Goal: Task Accomplishment & Management: Manage account settings

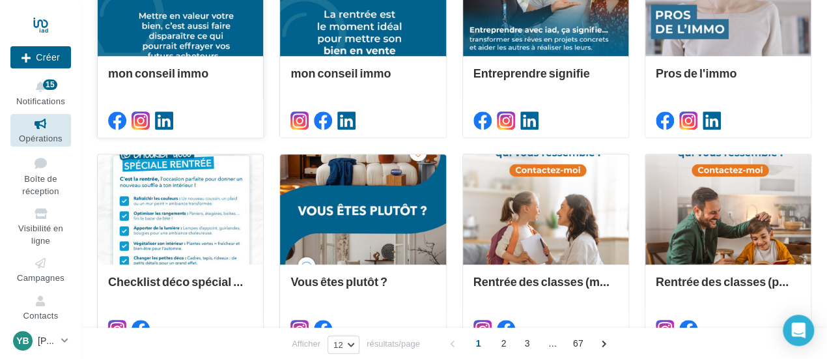
scroll to position [326, 0]
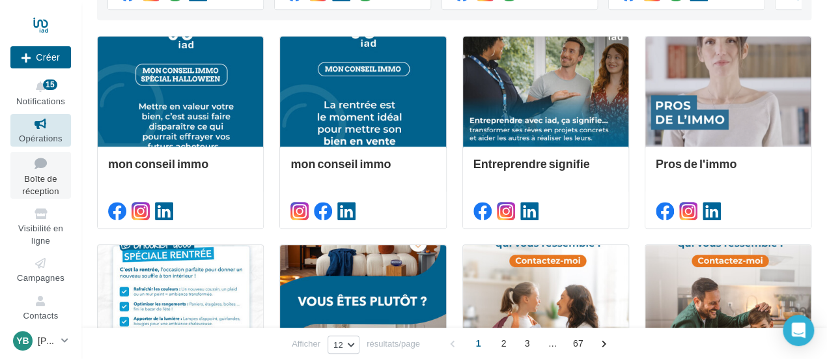
click at [42, 189] on span "Boîte de réception" at bounding box center [40, 184] width 36 height 23
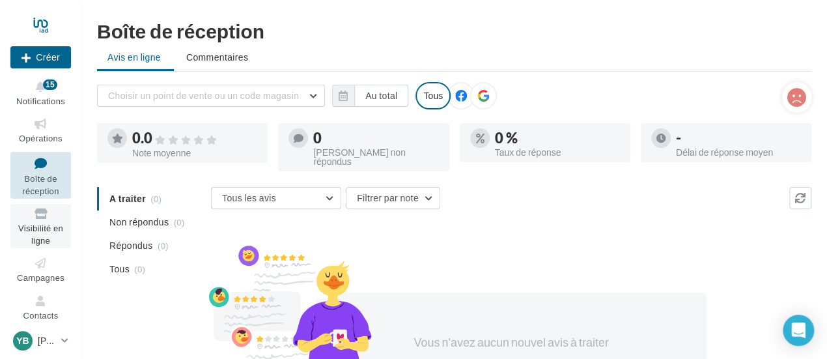
click at [45, 216] on icon at bounding box center [40, 213] width 53 height 15
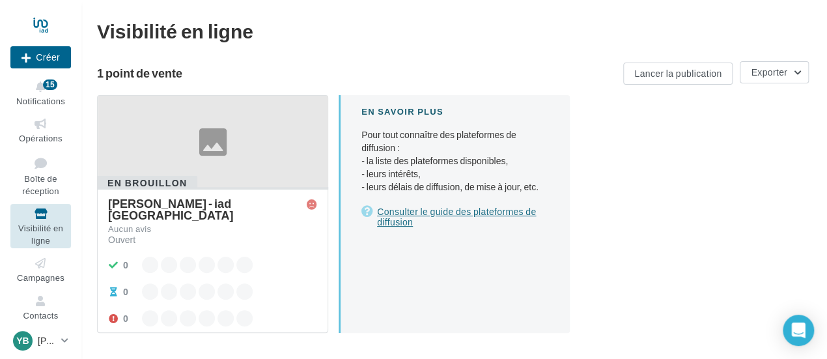
click at [422, 213] on link "Consulter le guide des plateformes de diffusion" at bounding box center [455, 217] width 188 height 26
click at [404, 209] on link "Consulter le guide des plateformes de diffusion" at bounding box center [455, 217] width 188 height 26
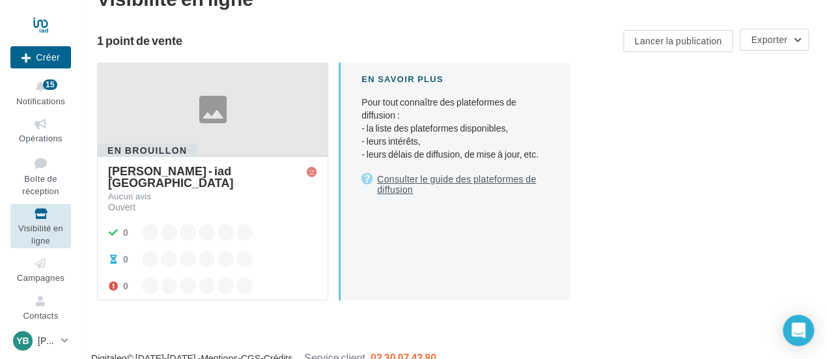
scroll to position [50, 0]
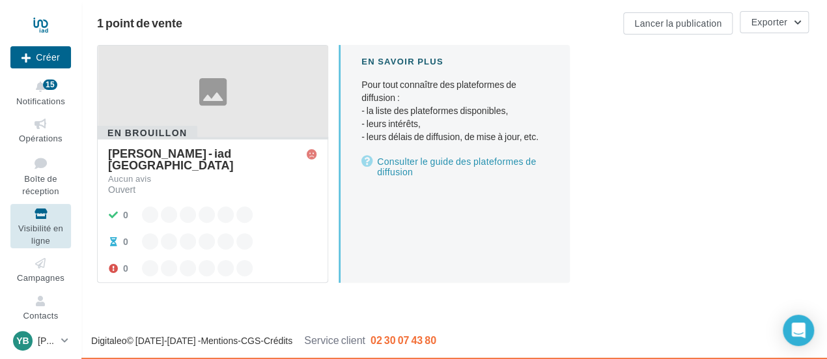
click at [208, 100] on div at bounding box center [213, 92] width 230 height 92
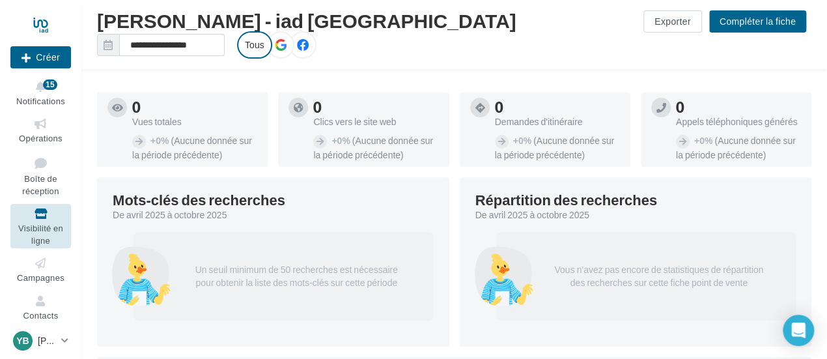
scroll to position [115, 0]
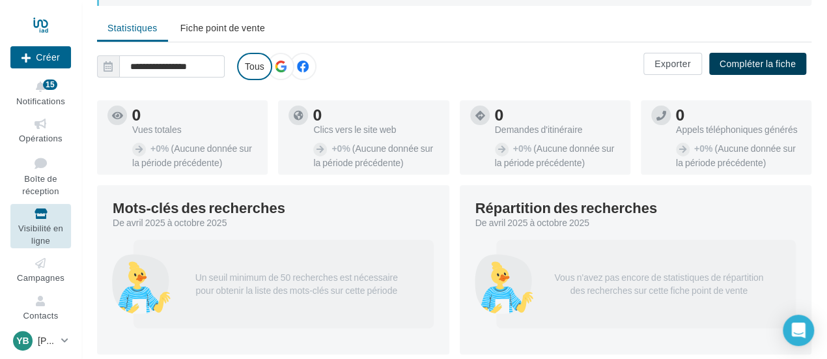
click at [750, 64] on button "Compléter la fiche" at bounding box center [757, 64] width 97 height 22
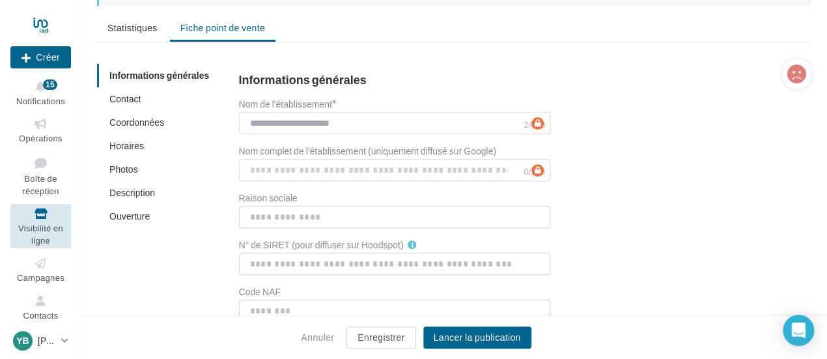
scroll to position [276, 0]
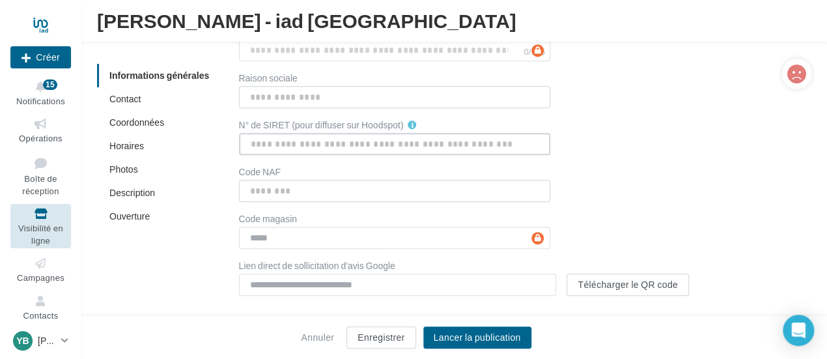
click at [362, 141] on input "N° de SIRET (pour diffuser sur Hoodspot)" at bounding box center [394, 144] width 311 height 22
click at [675, 124] on div "**********" at bounding box center [515, 125] width 552 height 342
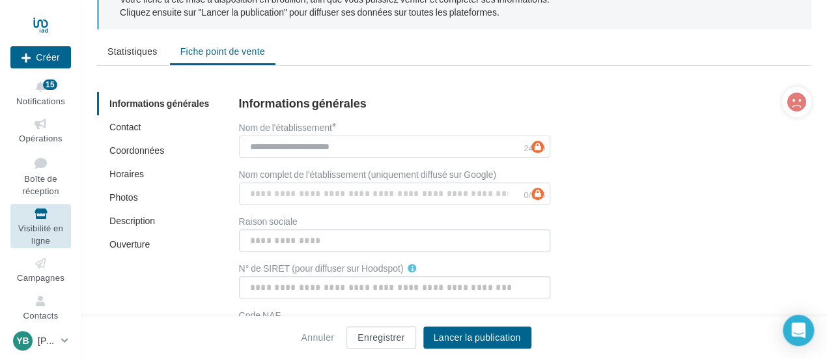
scroll to position [130, 0]
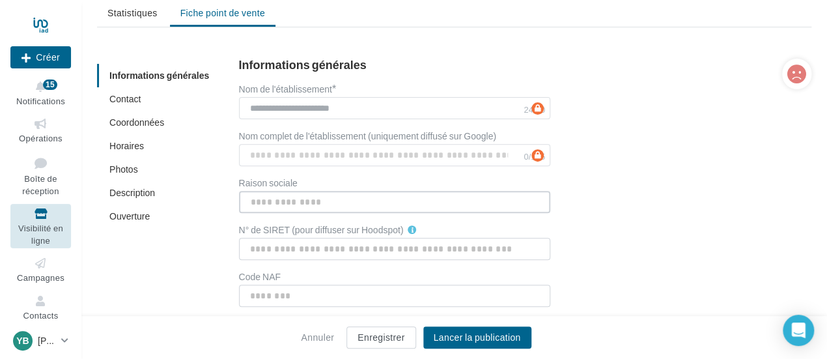
click at [283, 199] on input "Raison sociale" at bounding box center [394, 202] width 311 height 22
click at [275, 200] on input "Raison sociale" at bounding box center [394, 202] width 311 height 22
type input "**********"
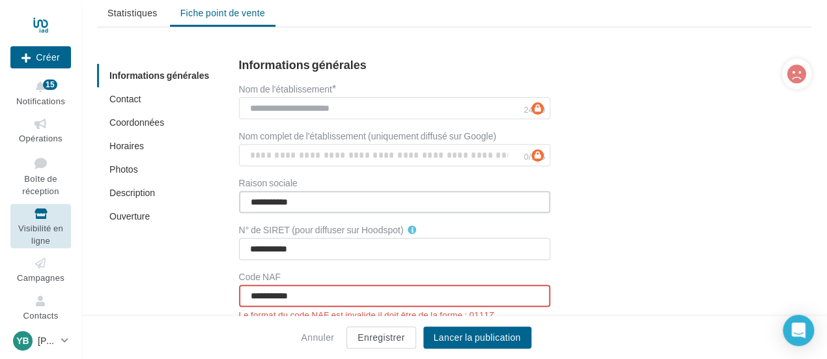
click at [316, 198] on input "**********" at bounding box center [394, 202] width 311 height 22
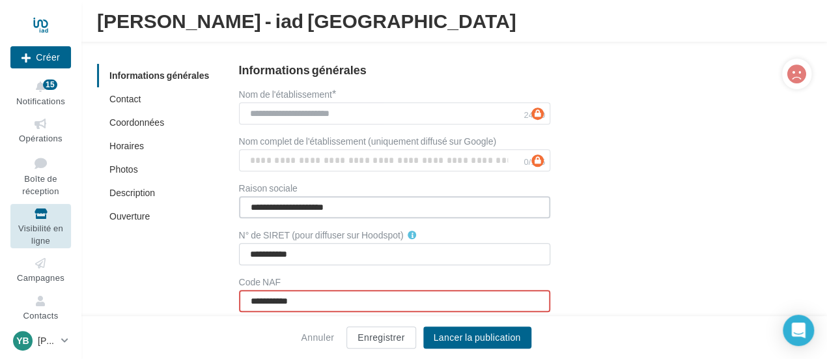
scroll to position [195, 0]
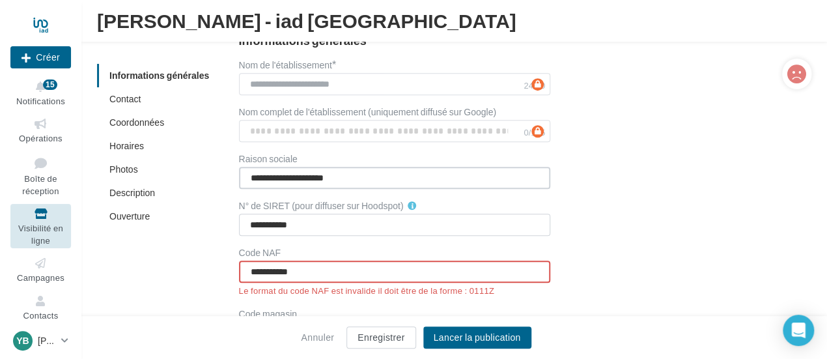
type input "**********"
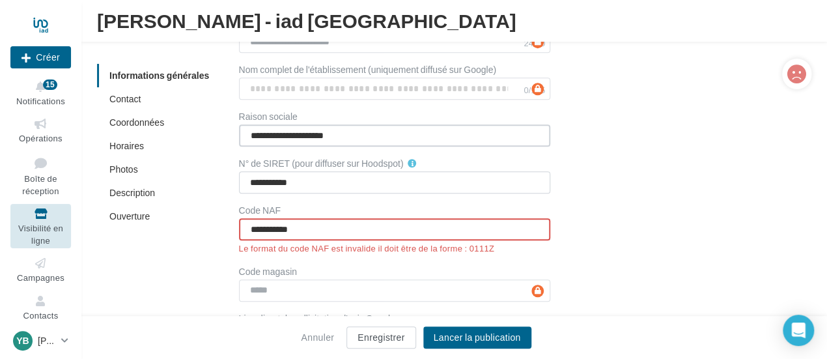
scroll to position [260, 0]
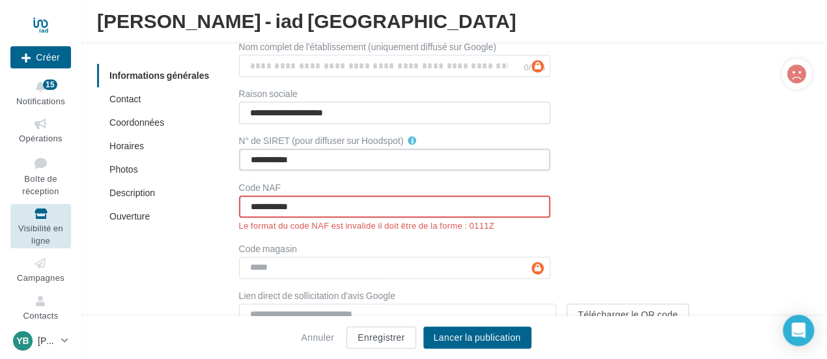
drag, startPoint x: 303, startPoint y: 155, endPoint x: 242, endPoint y: 152, distance: 61.3
click at [242, 152] on input "**********" at bounding box center [394, 159] width 311 height 22
paste input "***"
type input "**********"
click at [237, 179] on div "**********" at bounding box center [515, 147] width 594 height 377
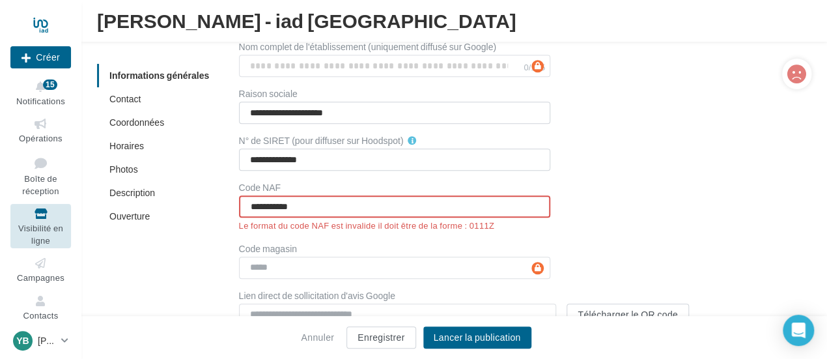
click at [254, 205] on input "**********" at bounding box center [394, 206] width 311 height 22
paste input "*****"
drag, startPoint x: 344, startPoint y: 206, endPoint x: 213, endPoint y: 205, distance: 130.9
paste input "text"
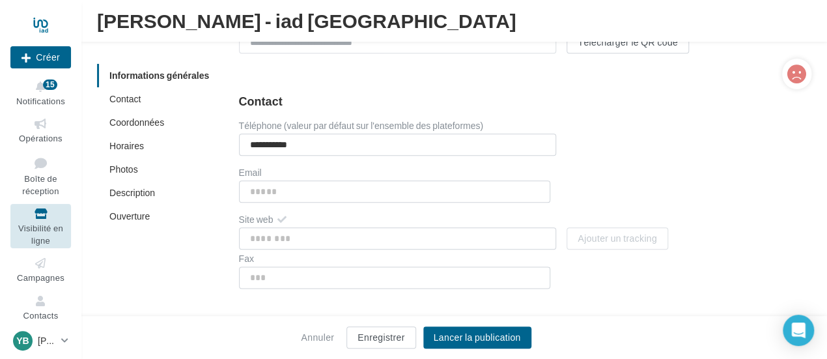
scroll to position [521, 0]
type input "*****"
click at [271, 179] on input "Email" at bounding box center [394, 189] width 311 height 22
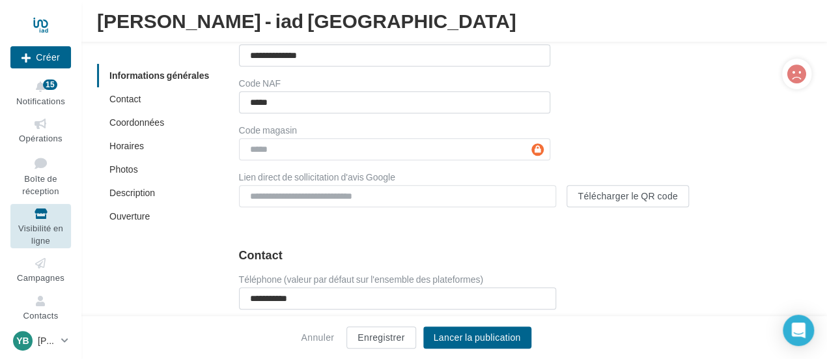
scroll to position [421, 0]
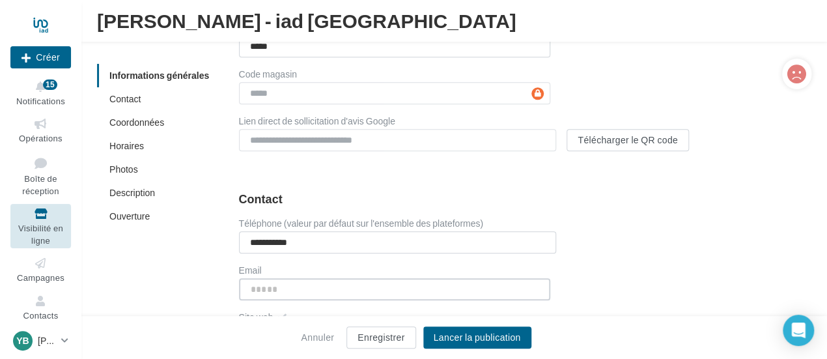
click at [263, 283] on input "Email" at bounding box center [394, 289] width 311 height 22
type input "**********"
click at [309, 316] on div "Annuler Enregistrer Lancer la publication" at bounding box center [413, 337] width 827 height 43
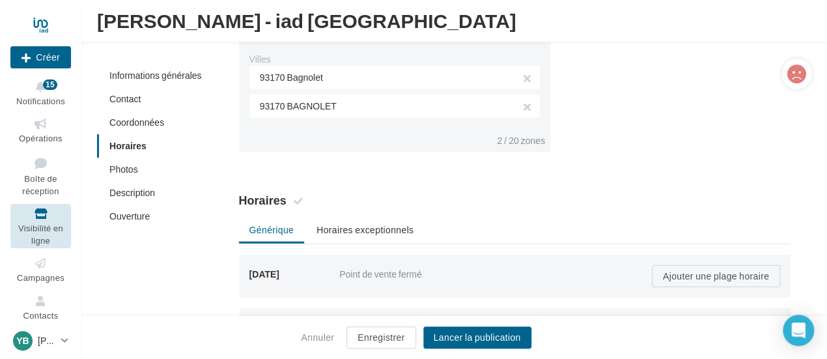
scroll to position [1202, 0]
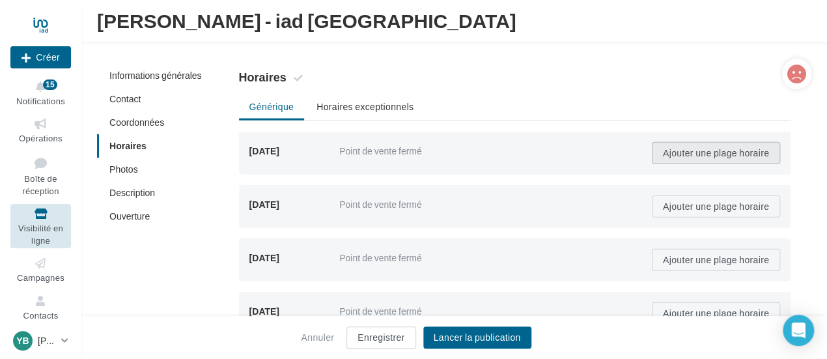
click at [725, 158] on button "Ajouter une plage horaire" at bounding box center [716, 153] width 128 height 22
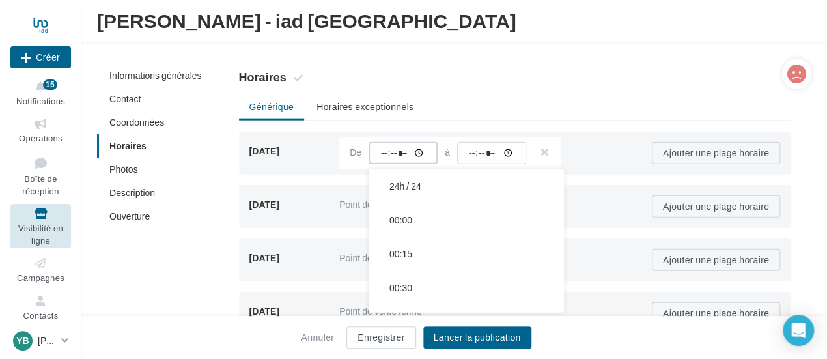
click at [421, 152] on input "time" at bounding box center [403, 153] width 69 height 22
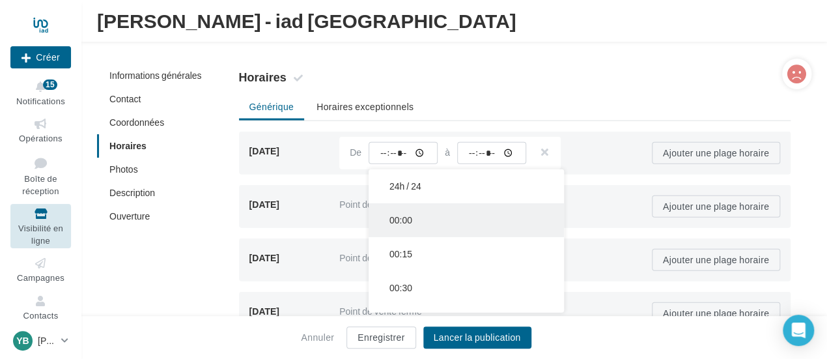
type input "*****"
click at [483, 210] on button "00:00" at bounding box center [466, 220] width 195 height 34
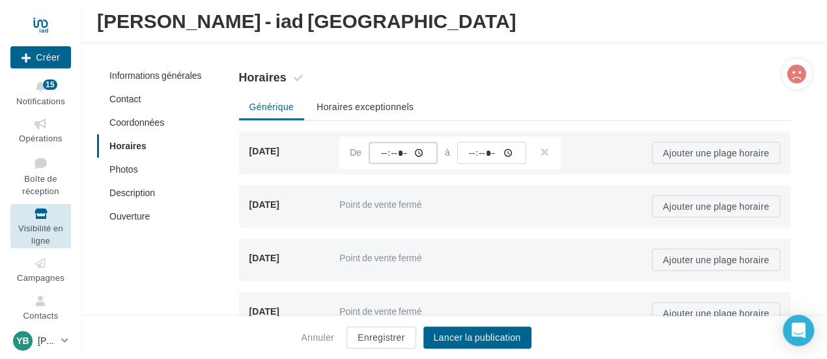
click at [394, 150] on input "*****" at bounding box center [403, 153] width 69 height 22
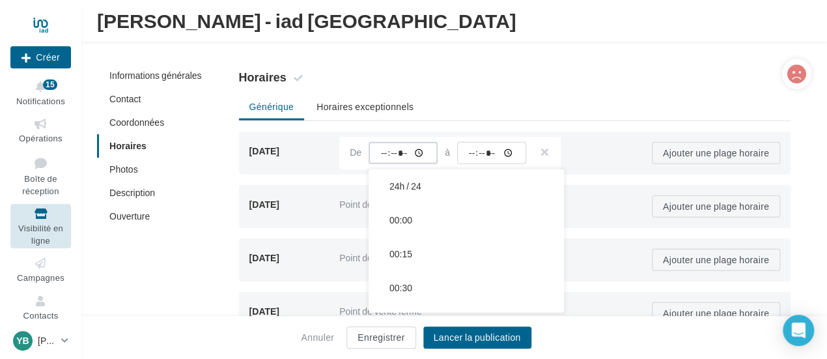
click at [385, 152] on input "*****" at bounding box center [403, 153] width 69 height 22
type input "*****"
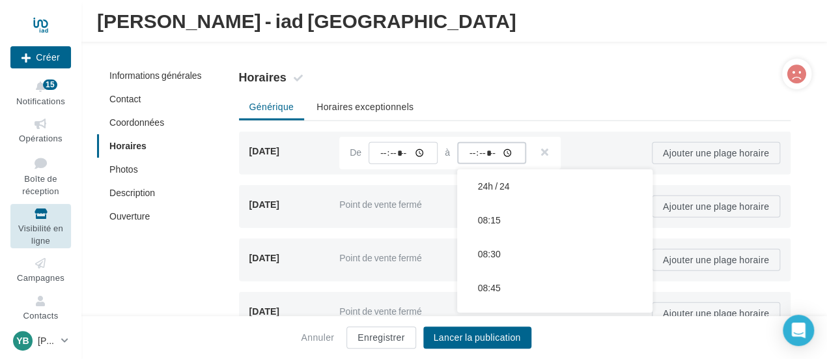
click at [466, 150] on input "time" at bounding box center [491, 153] width 69 height 22
type input "*****"
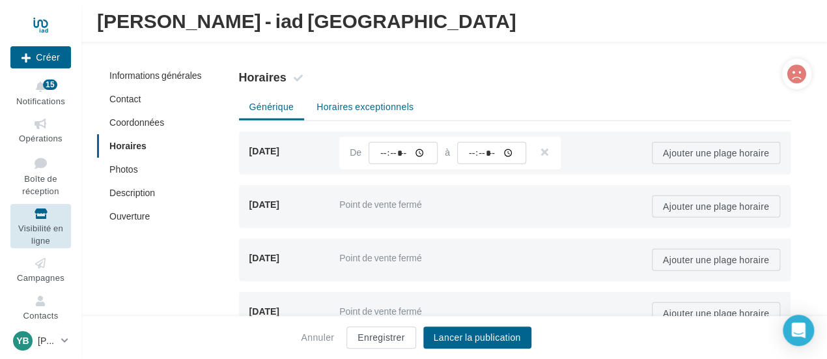
click at [369, 104] on li "Horaires exceptionnels" at bounding box center [365, 106] width 118 height 23
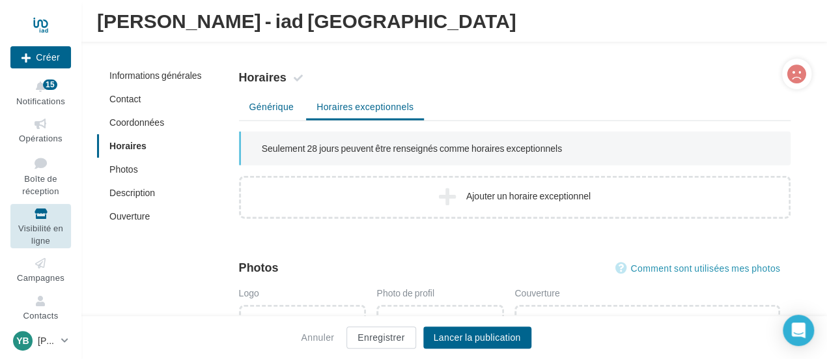
click at [285, 101] on li "Générique" at bounding box center [272, 106] width 66 height 23
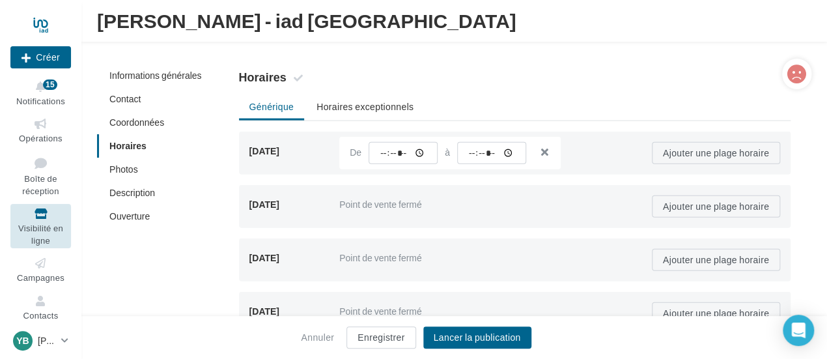
click at [544, 150] on button "button" at bounding box center [539, 154] width 10 height 18
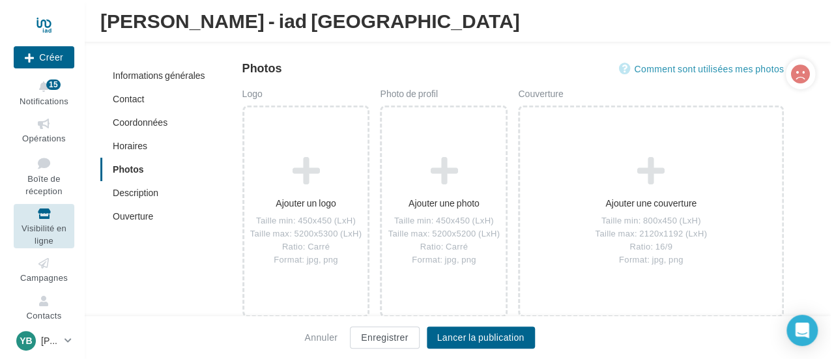
scroll to position [1658, 0]
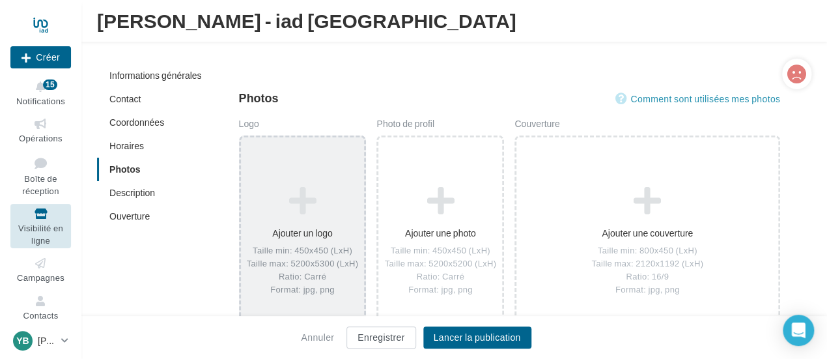
click at [315, 202] on icon at bounding box center [302, 201] width 113 height 31
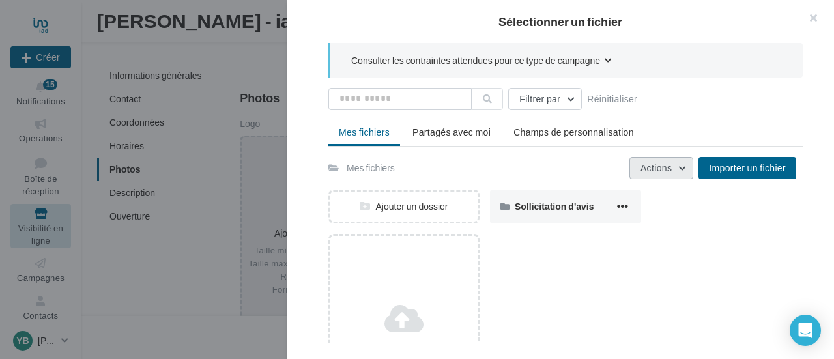
click at [684, 163] on button "Actions" at bounding box center [661, 168] width 64 height 22
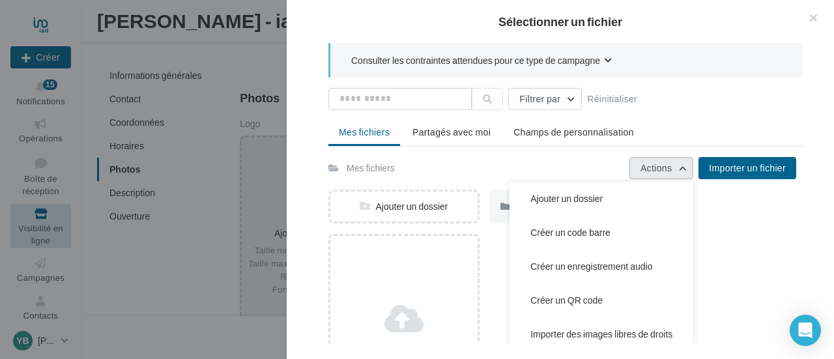
click at [684, 163] on button "Actions" at bounding box center [661, 168] width 64 height 22
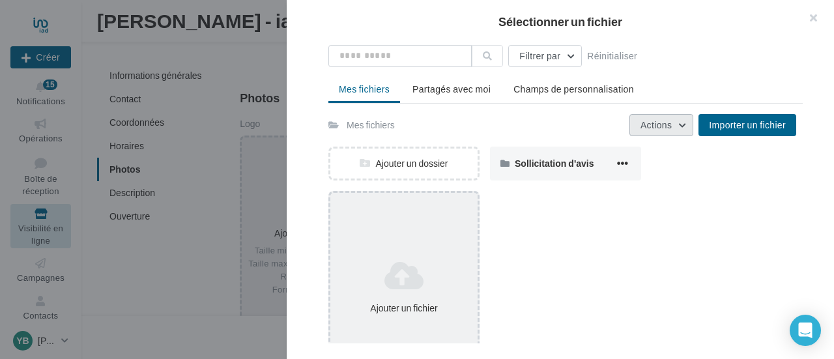
scroll to position [0, 0]
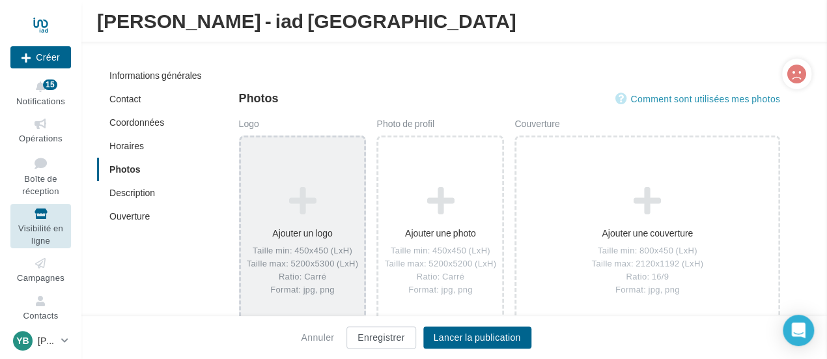
click at [241, 137] on div "Sélectionner un fichier Consulter les contraintes attendues pour ce type de cam…" at bounding box center [303, 137] width 124 height 0
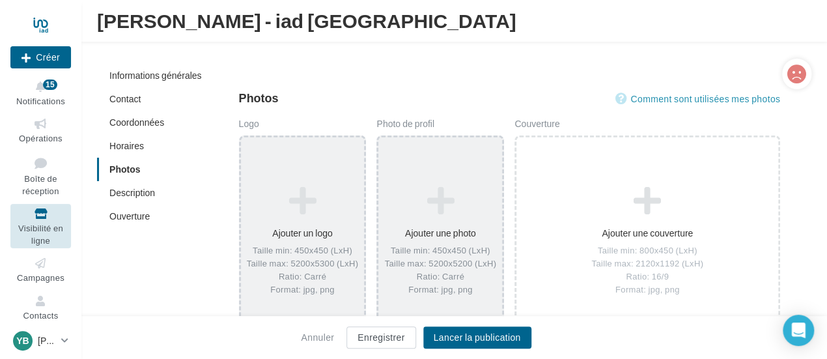
click at [456, 245] on div "Taille min: 450x450 (LxH) Taille max: 5200x5200 (LxH) Ratio: Carré Format: jpg,…" at bounding box center [440, 270] width 113 height 51
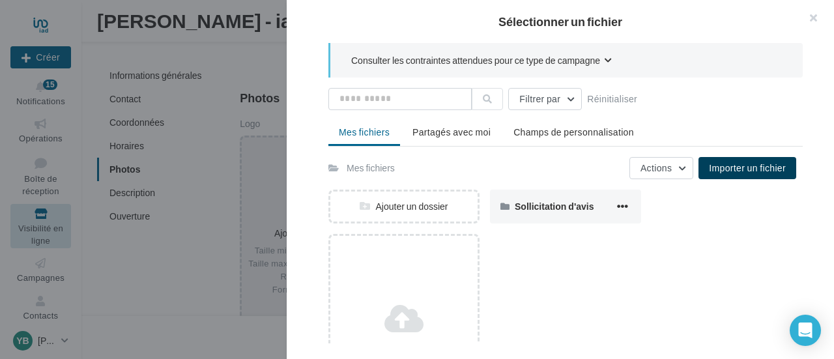
click at [725, 162] on span "Importer un fichier" at bounding box center [746, 167] width 77 height 11
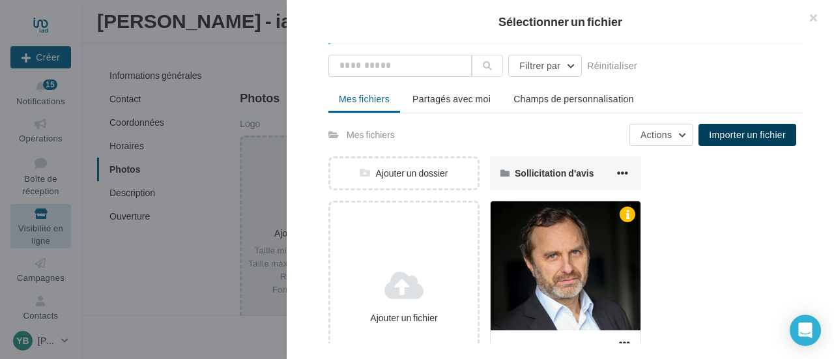
scroll to position [92, 0]
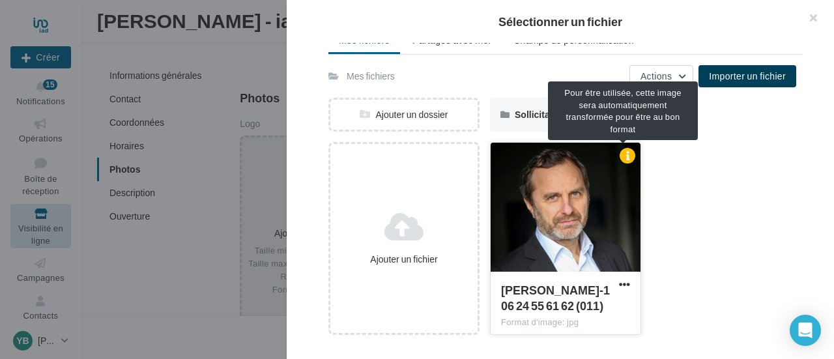
click at [624, 149] on div at bounding box center [627, 156] width 16 height 16
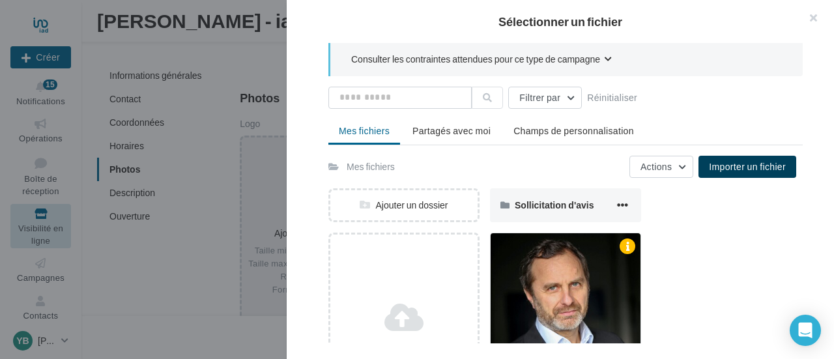
scroll to position [0, 0]
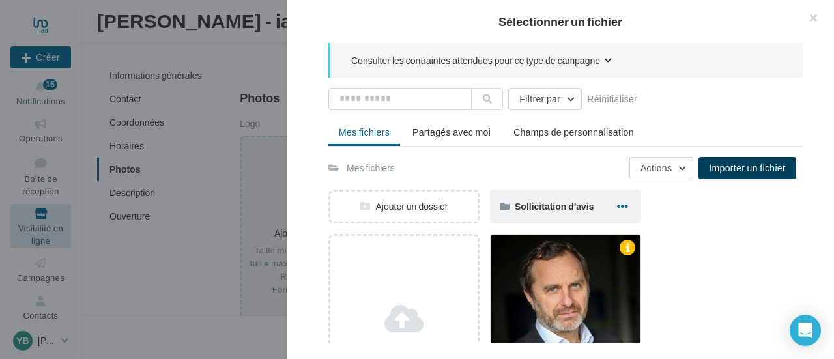
click at [623, 205] on span "button" at bounding box center [622, 206] width 11 height 11
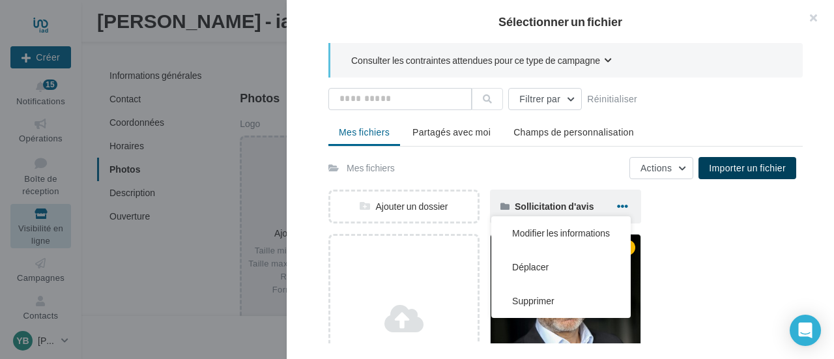
click at [623, 205] on span "button" at bounding box center [622, 206] width 11 height 11
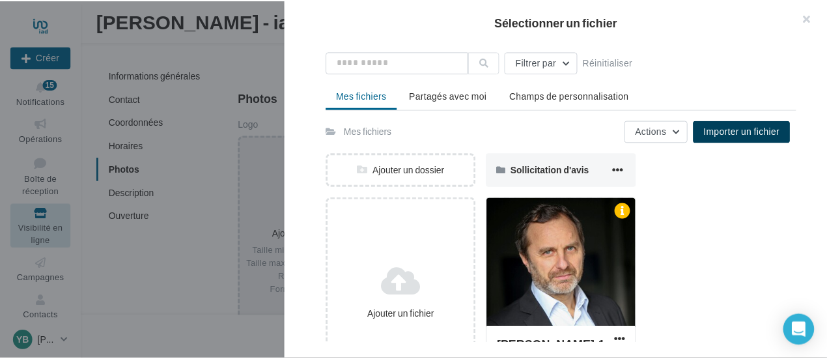
scroll to position [92, 0]
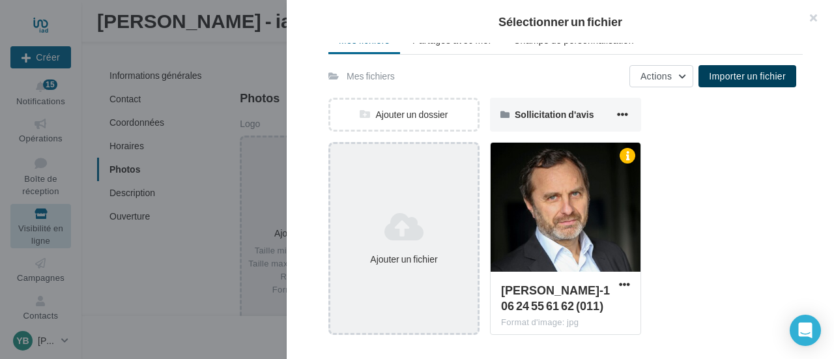
click at [428, 211] on icon at bounding box center [403, 226] width 137 height 31
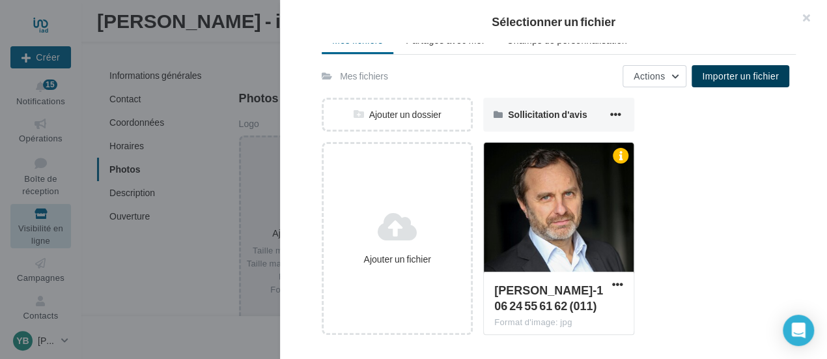
click at [378, 137] on div "Sélectionner un fichier Consulter les contraintes attendues pour ce type de cam…" at bounding box center [440, 137] width 124 height 0
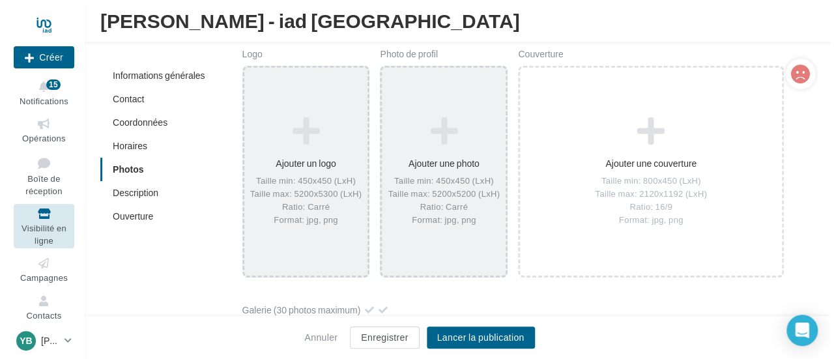
scroll to position [1723, 0]
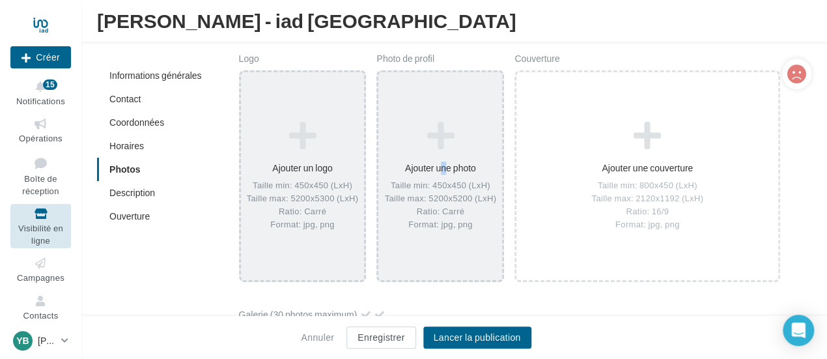
click at [438, 156] on div "Ajouter une photo Taille min: 450x450 (LxH) Taille max: 5200x5200 (LxH) Ratio: …" at bounding box center [440, 176] width 124 height 122
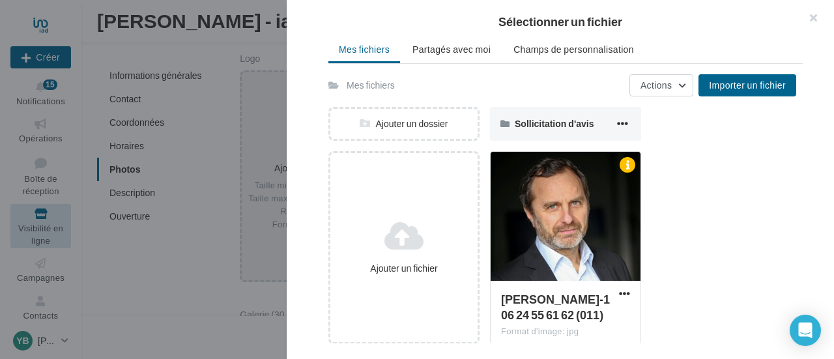
scroll to position [92, 0]
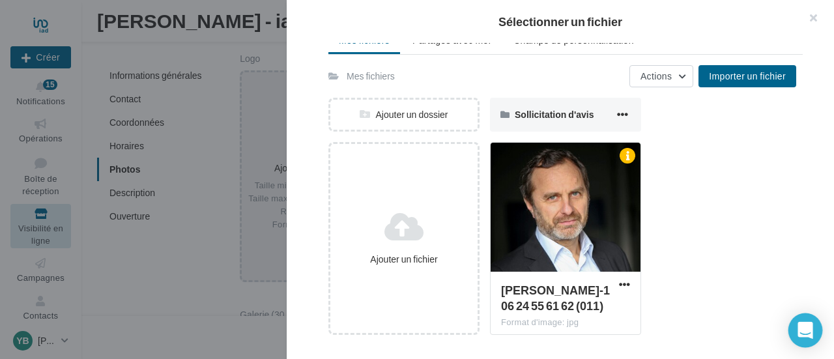
click at [806, 328] on icon "Open Intercom Messenger" at bounding box center [804, 330] width 15 height 17
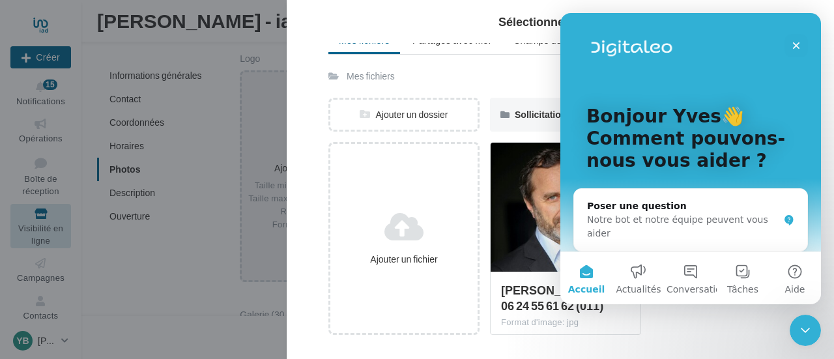
scroll to position [65, 0]
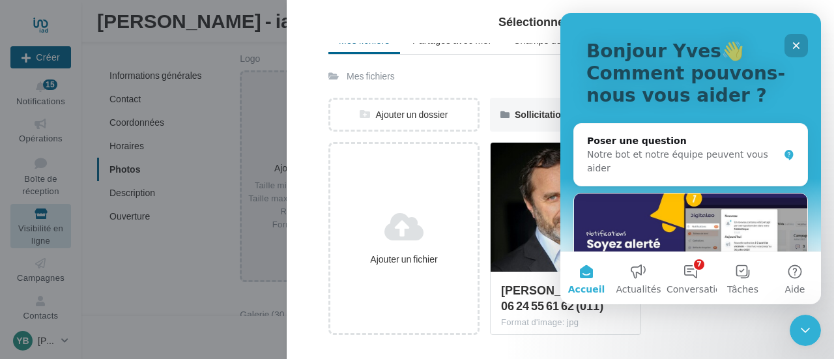
click at [792, 41] on icon "Fermer" at bounding box center [796, 45] width 10 height 10
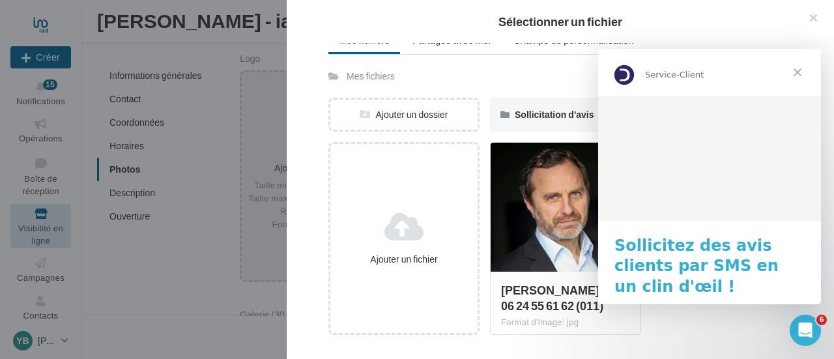
scroll to position [0, 0]
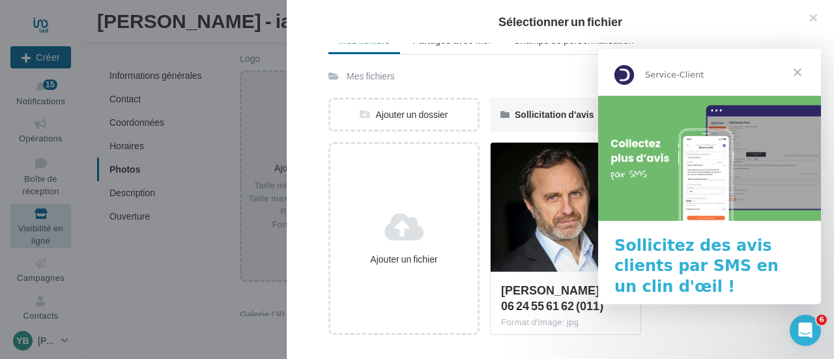
click at [798, 75] on span "Fermer" at bounding box center [797, 72] width 47 height 47
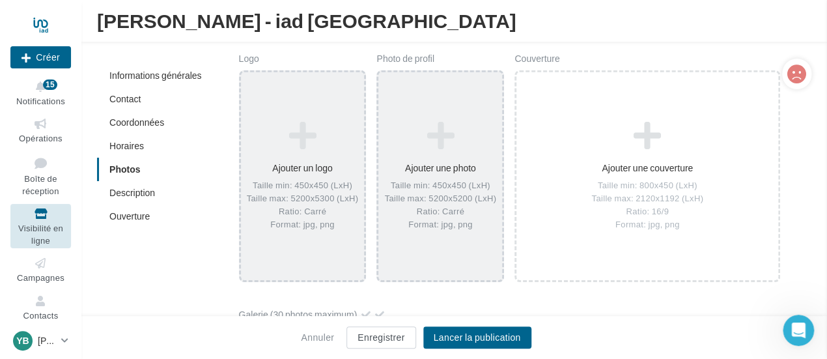
click at [378, 72] on div "Sélectionner un fichier Consulter les contraintes attendues pour ce type de cam…" at bounding box center [440, 72] width 124 height 0
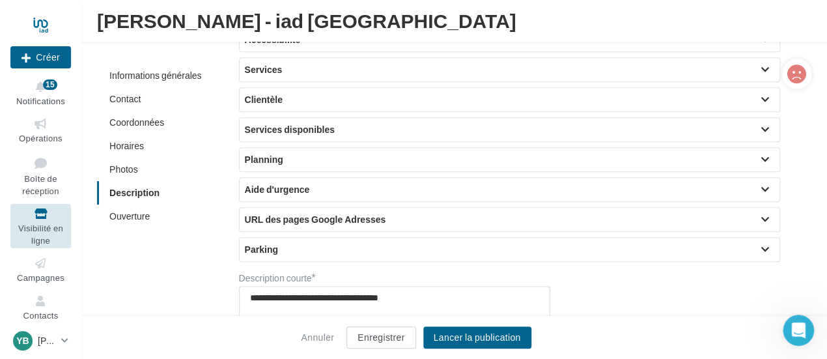
scroll to position [2635, 0]
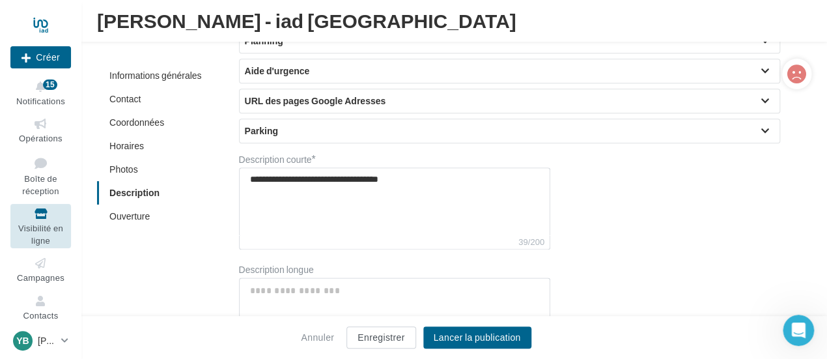
click at [127, 217] on link "Ouverture" at bounding box center [129, 215] width 40 height 11
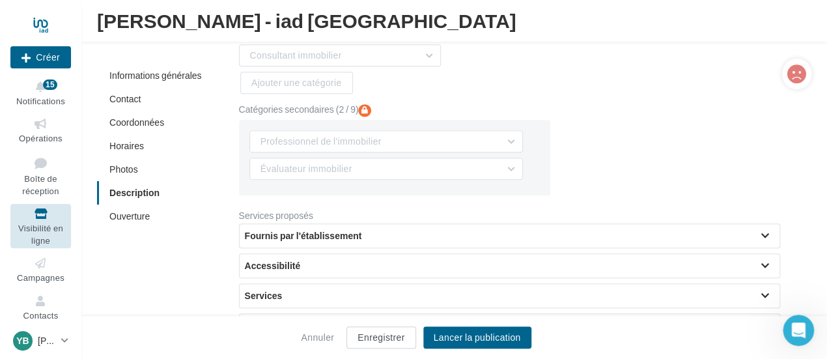
click at [149, 76] on link "Informations générales" at bounding box center [155, 75] width 92 height 11
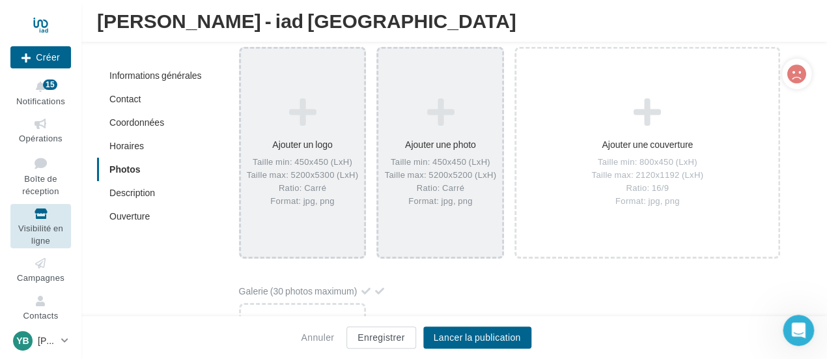
scroll to position [1767, 0]
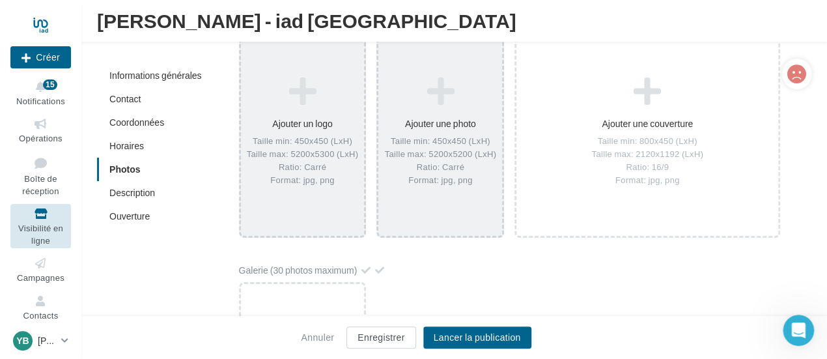
click at [128, 80] on link "Informations générales" at bounding box center [155, 75] width 92 height 11
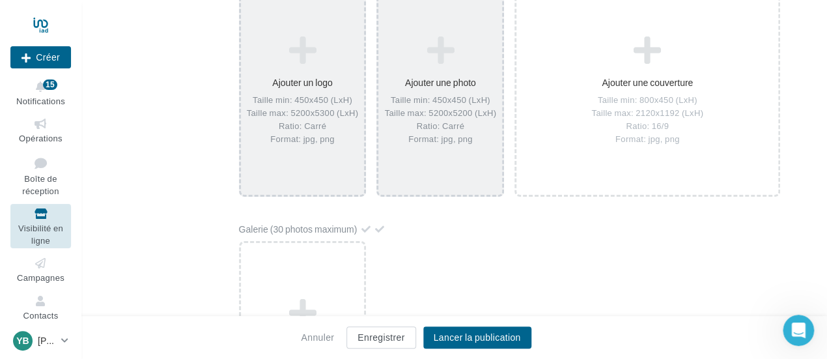
scroll to position [139, 0]
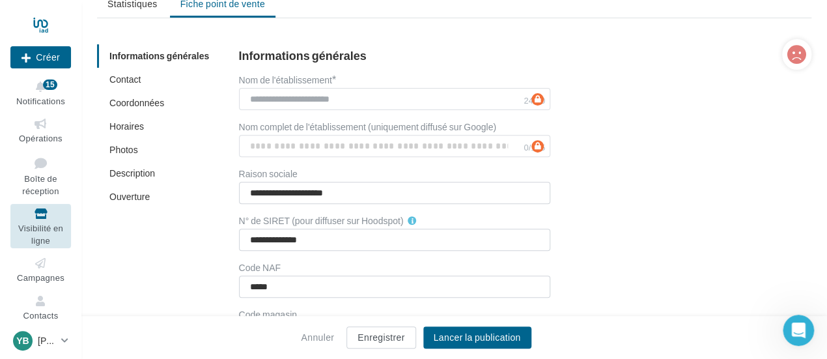
click at [131, 108] on div "Coordonnées" at bounding box center [194, 102] width 195 height 23
click at [130, 99] on link "Coordonnées" at bounding box center [136, 102] width 55 height 11
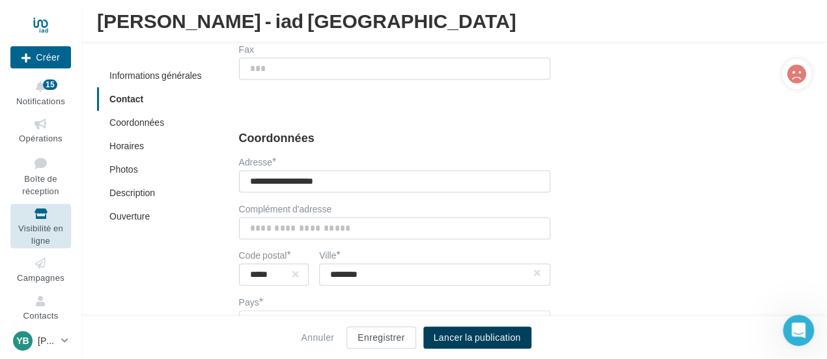
click at [469, 341] on button "Lancer la publication" at bounding box center [477, 337] width 108 height 22
click at [466, 335] on button "Lancer la publication" at bounding box center [477, 337] width 108 height 22
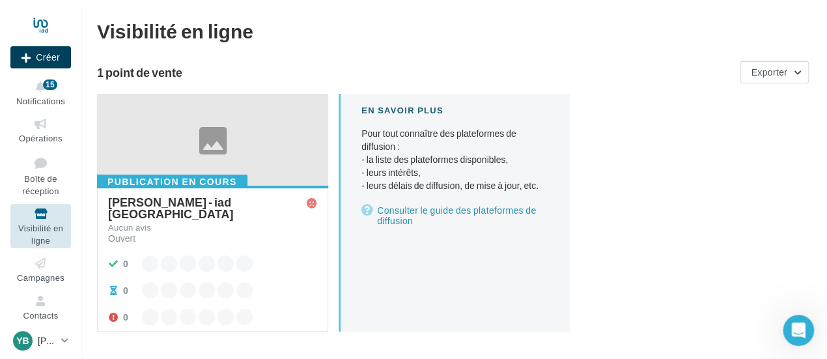
click at [63, 62] on button "Créer" at bounding box center [40, 57] width 61 height 22
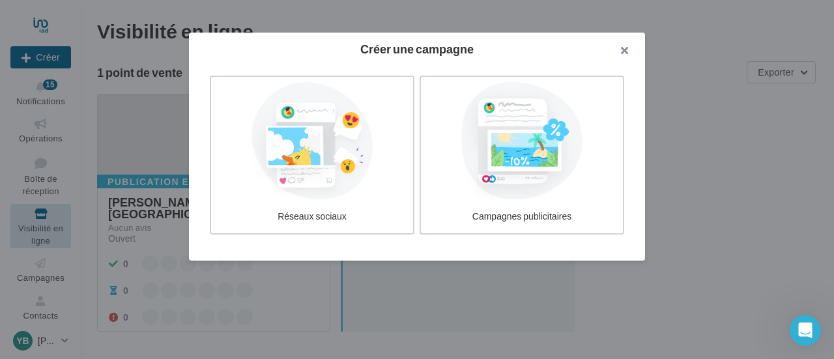
click at [622, 50] on button "button" at bounding box center [619, 52] width 52 height 39
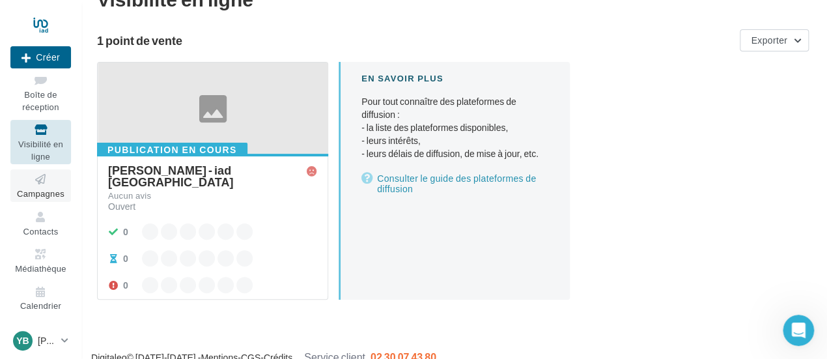
scroll to position [49, 0]
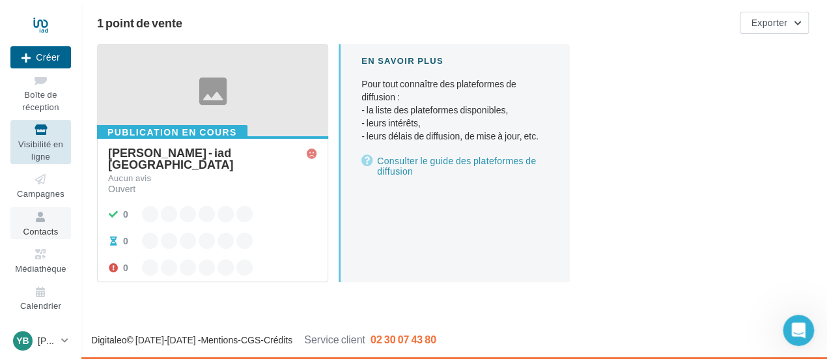
click at [49, 226] on span "Contacts" at bounding box center [40, 231] width 35 height 10
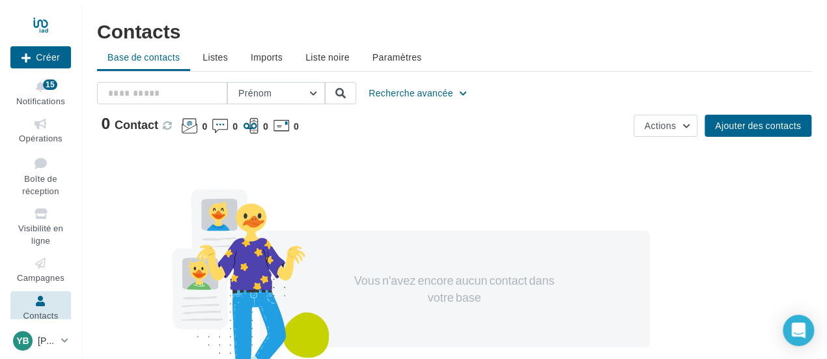
click at [163, 62] on ul "Base de contacts Listes Imports Liste noire Paramètres" at bounding box center [454, 59] width 714 height 26
click at [750, 119] on button "Ajouter des contacts" at bounding box center [758, 126] width 107 height 22
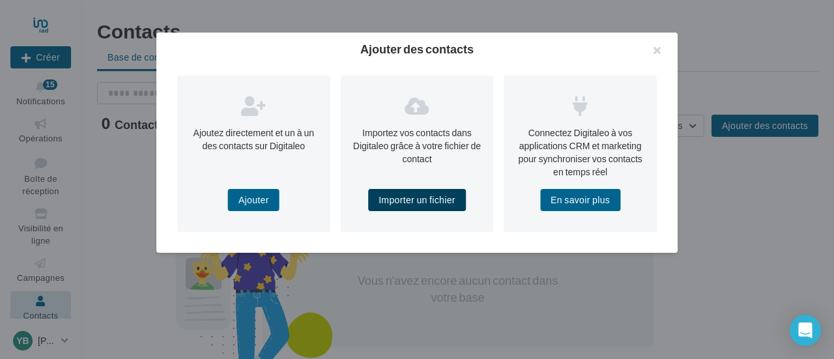
click at [436, 199] on button "Importer un fichier" at bounding box center [417, 200] width 98 height 22
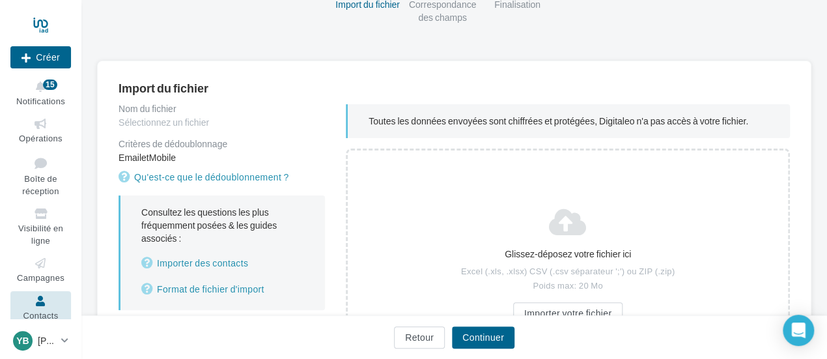
scroll to position [130, 0]
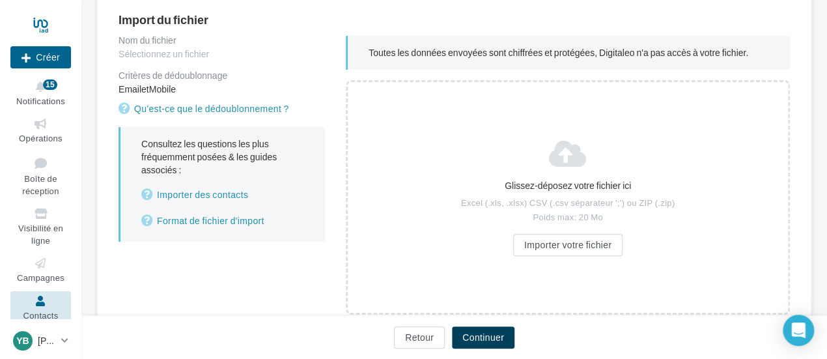
click at [487, 339] on button "Continuer" at bounding box center [483, 337] width 63 height 22
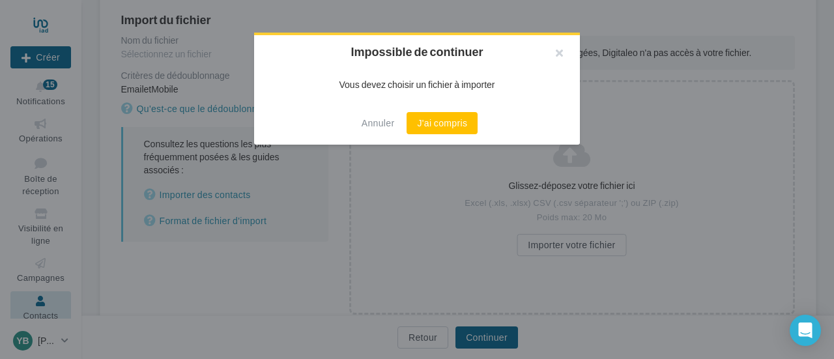
click at [434, 136] on div "Annuler J'ai compris" at bounding box center [417, 123] width 326 height 43
click at [454, 120] on button "J'ai compris" at bounding box center [441, 123] width 71 height 22
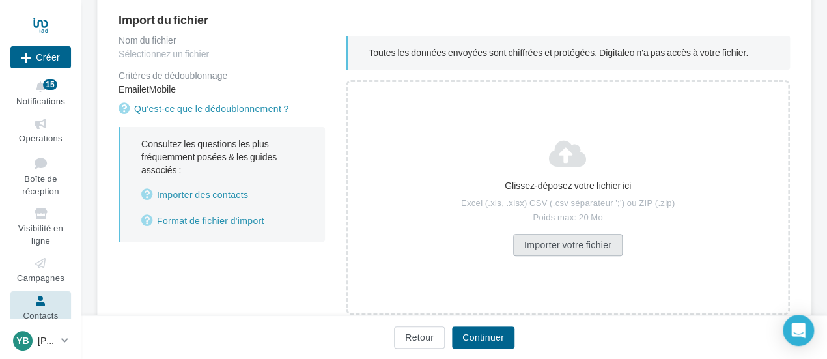
click at [568, 244] on button "Importer votre fichier" at bounding box center [567, 245] width 109 height 22
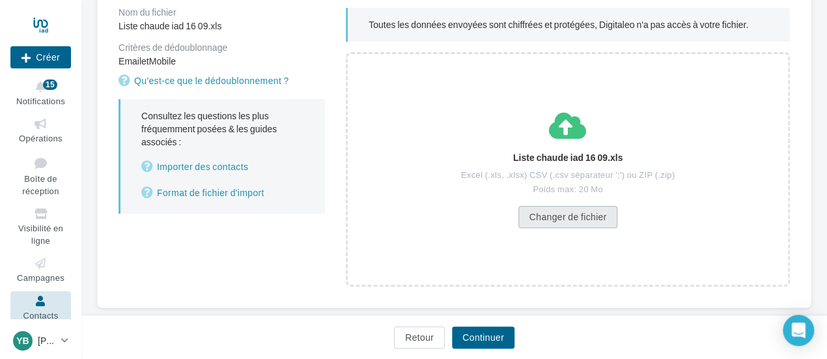
scroll to position [184, 0]
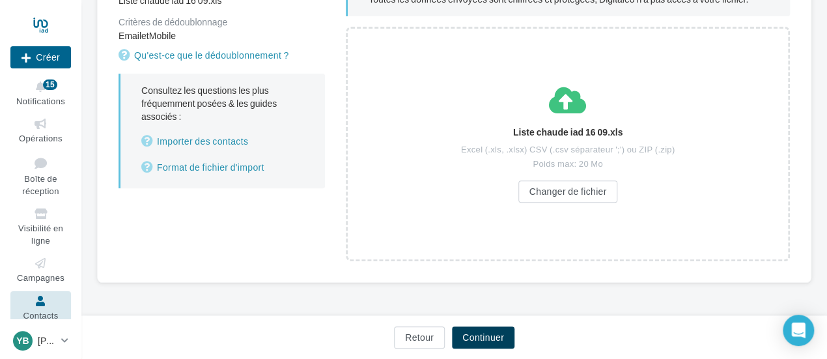
click at [492, 342] on button "Continuer" at bounding box center [483, 337] width 63 height 22
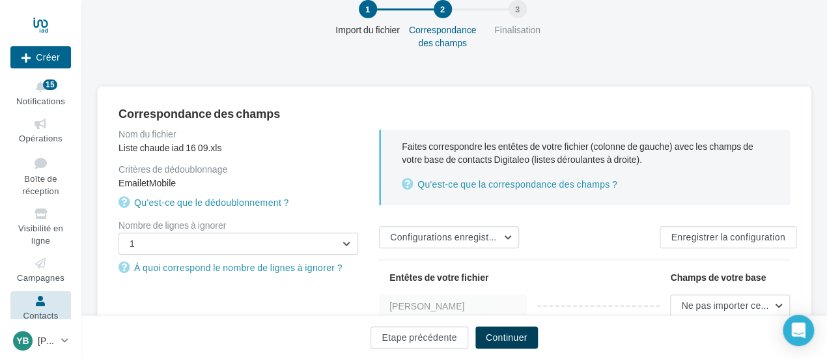
scroll to position [130, 0]
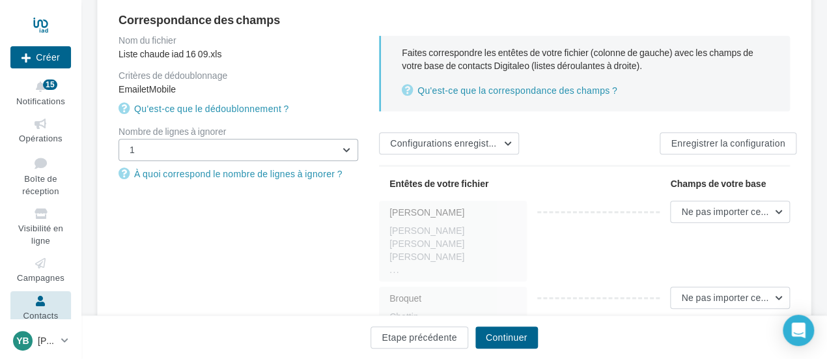
click at [347, 148] on button "1" at bounding box center [239, 150] width 240 height 22
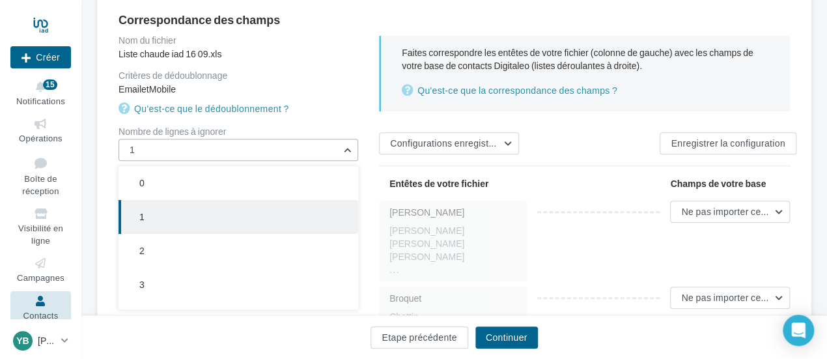
click at [347, 148] on button "1" at bounding box center [239, 150] width 240 height 22
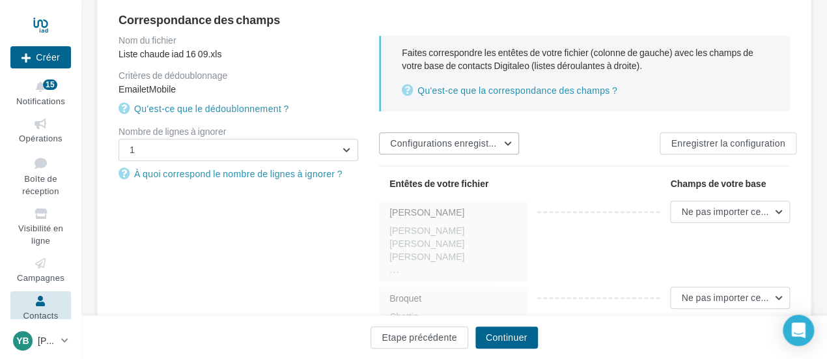
click at [501, 143] on span "Configurations enregistrées" at bounding box center [448, 142] width 117 height 11
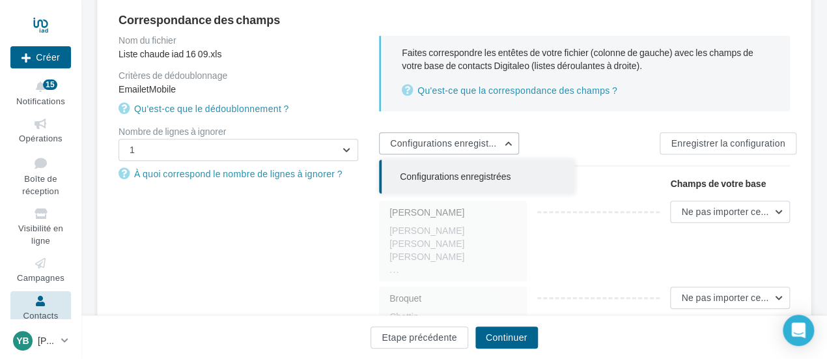
click at [503, 143] on span "Configurations enregistrées" at bounding box center [448, 142] width 117 height 11
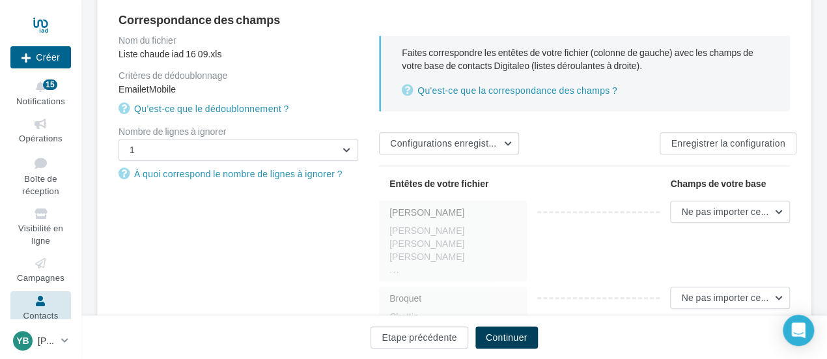
click at [493, 329] on button "Continuer" at bounding box center [506, 337] width 63 height 22
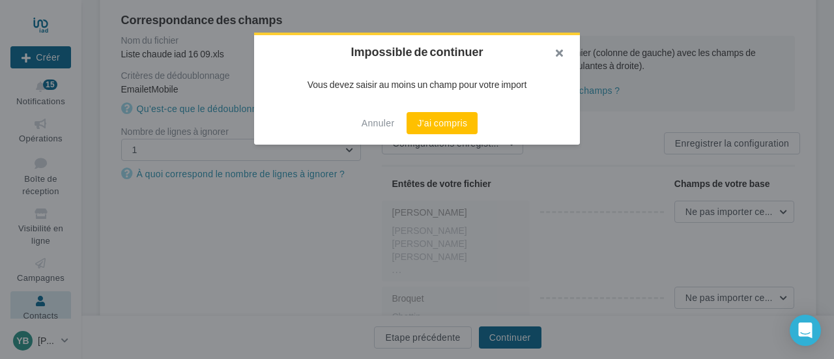
click at [559, 51] on button "button" at bounding box center [553, 54] width 52 height 39
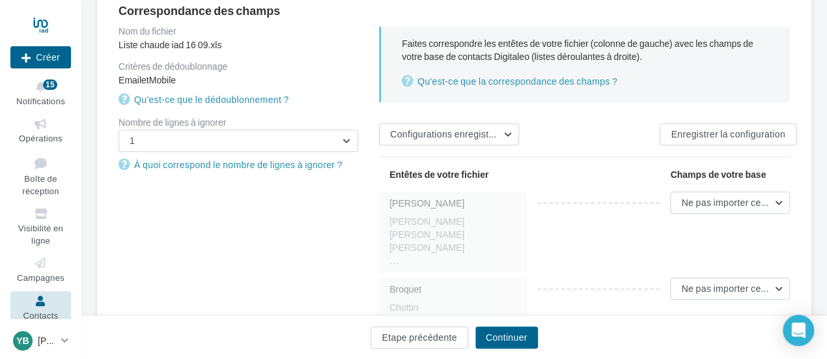
scroll to position [195, 0]
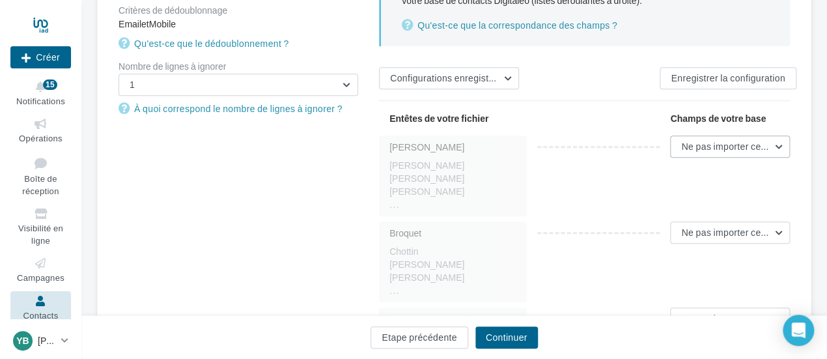
click at [750, 143] on span "Ne pas importer cette colonne" at bounding box center [744, 146] width 126 height 11
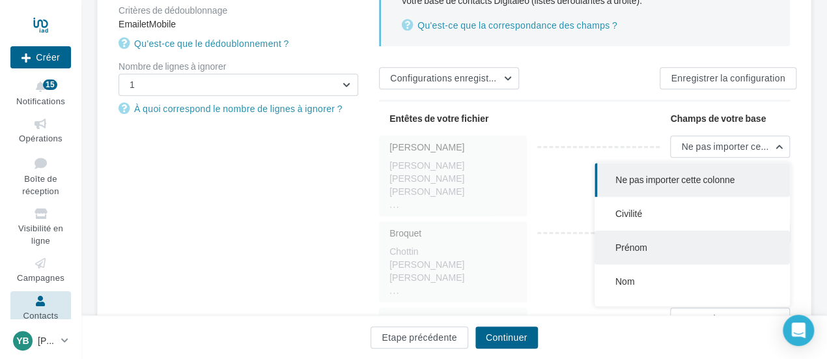
click at [645, 242] on span "Prénom" at bounding box center [631, 247] width 32 height 11
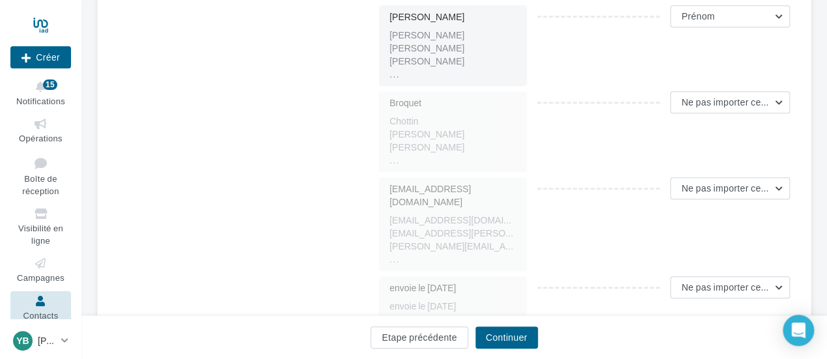
scroll to position [391, 0]
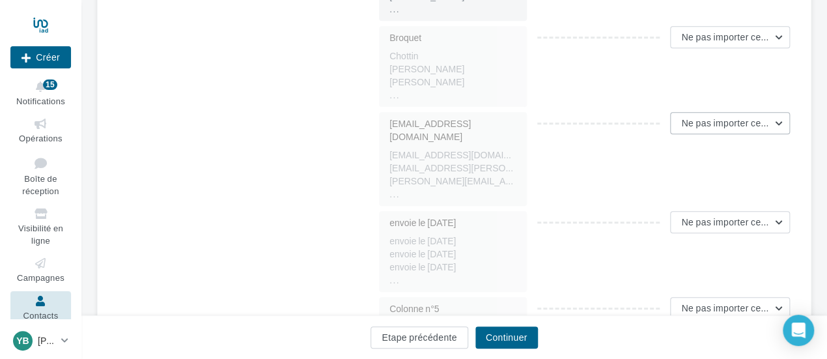
click at [772, 119] on span "Ne pas importer cette colonne" at bounding box center [744, 122] width 126 height 11
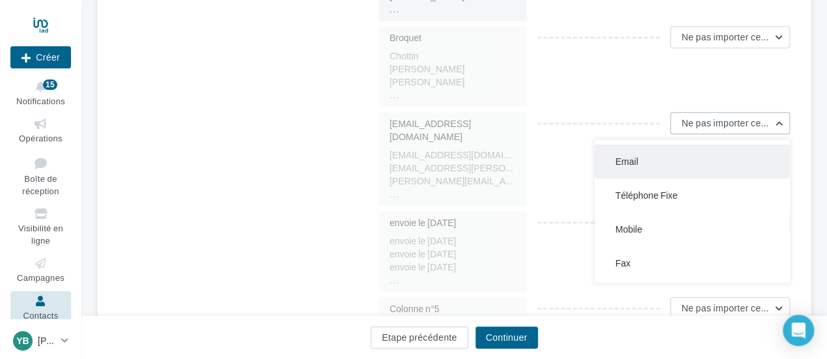
scroll to position [65, 0]
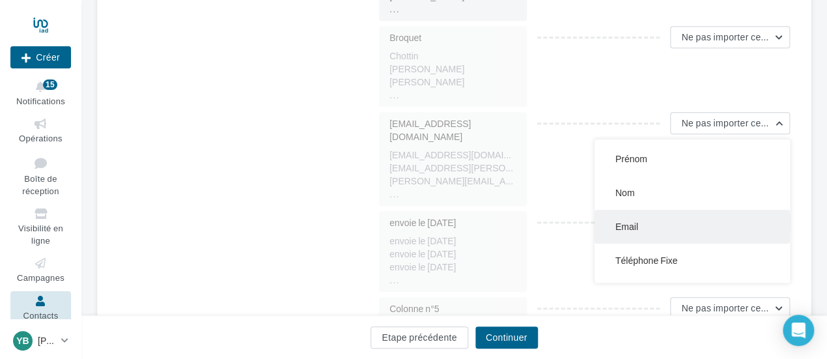
click at [650, 222] on button "Email" at bounding box center [692, 227] width 195 height 34
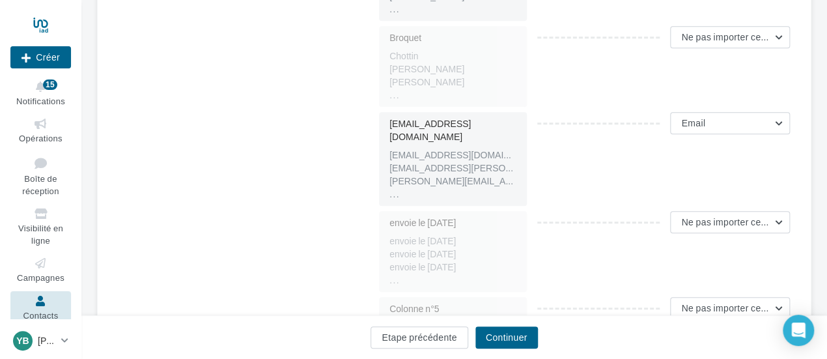
scroll to position [443, 0]
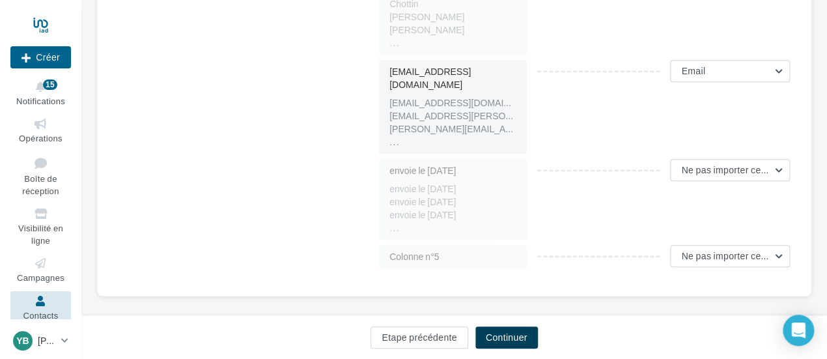
click at [525, 328] on button "Continuer" at bounding box center [506, 337] width 63 height 22
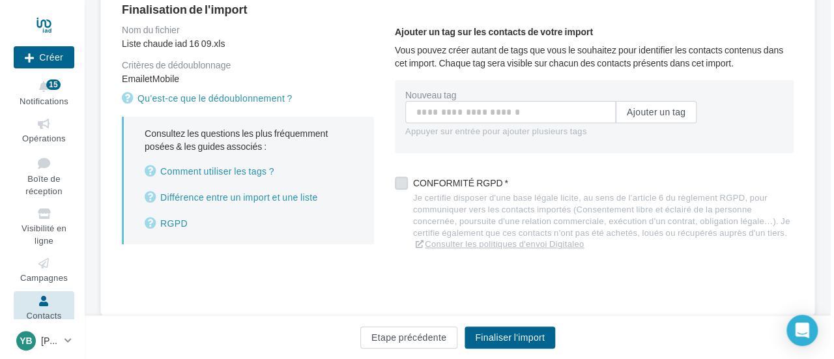
scroll to position [109, 0]
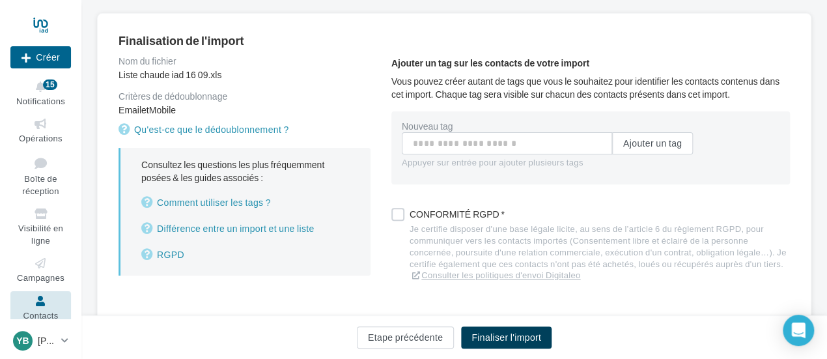
click at [529, 338] on button "Finaliser l'import" at bounding box center [506, 337] width 91 height 22
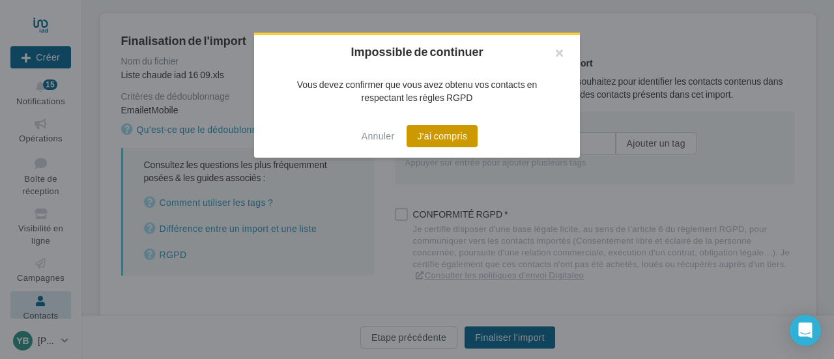
click at [448, 134] on button "J'ai compris" at bounding box center [441, 136] width 71 height 22
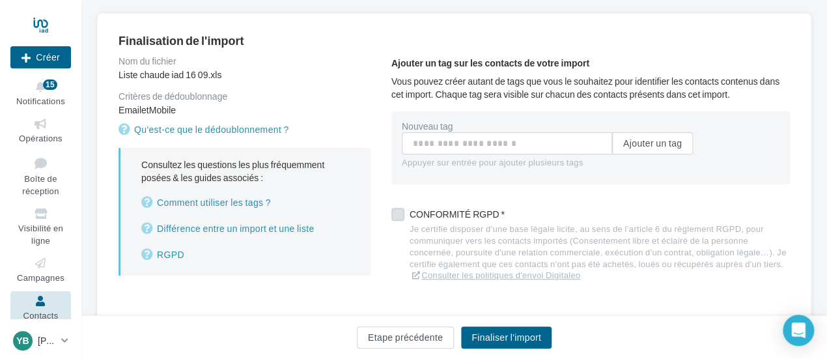
click at [399, 214] on label at bounding box center [397, 214] width 13 height 13
click at [489, 335] on button "Finaliser l'import" at bounding box center [506, 337] width 91 height 22
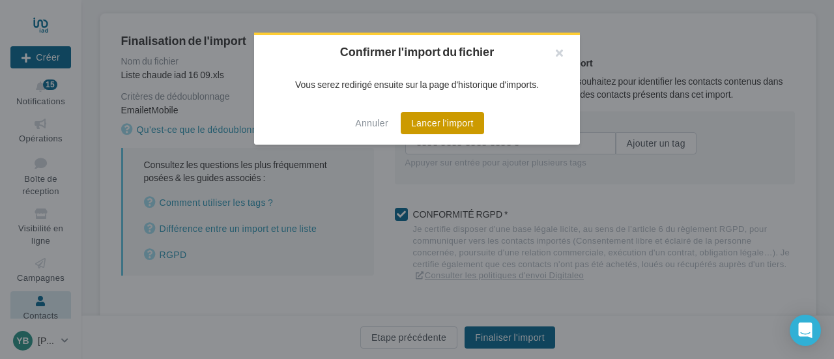
click at [426, 116] on button "Lancer l'import" at bounding box center [441, 123] width 83 height 22
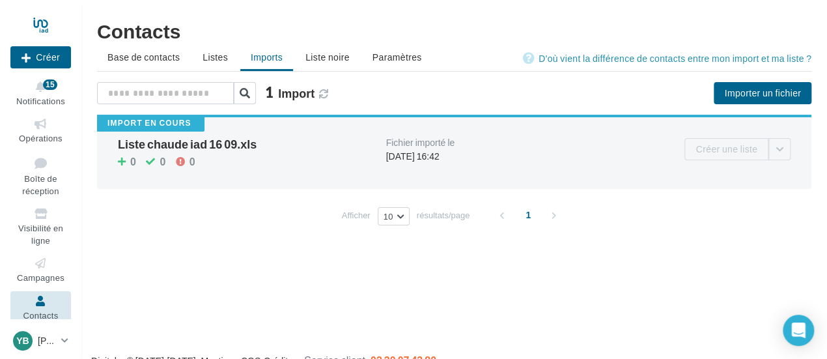
click at [175, 138] on div "Liste chaude iad 16 09.xls" at bounding box center [247, 144] width 258 height 12
click at [175, 140] on div "Liste chaude iad 16 09.xls" at bounding box center [247, 144] width 258 height 12
click at [139, 57] on span "Base de contacts" at bounding box center [143, 56] width 72 height 11
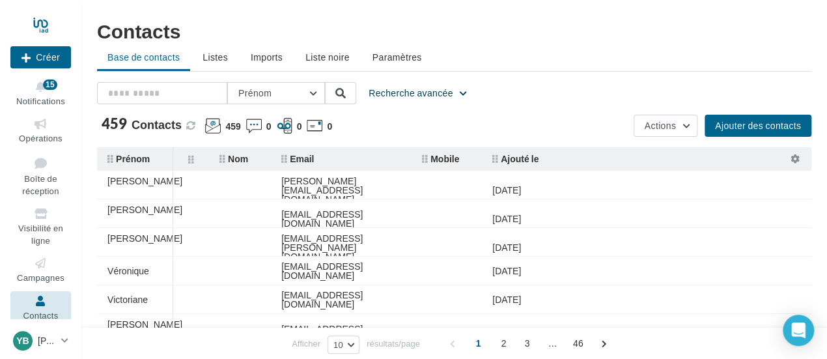
click at [457, 93] on button "Recherche avancée" at bounding box center [418, 93] width 111 height 16
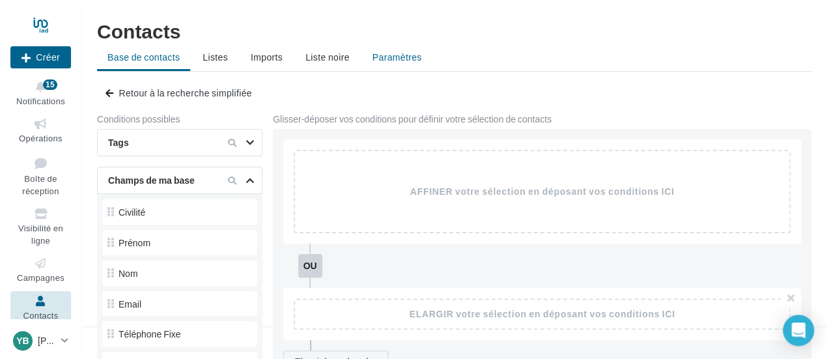
click at [382, 58] on span "Paramètres" at bounding box center [396, 56] width 49 height 11
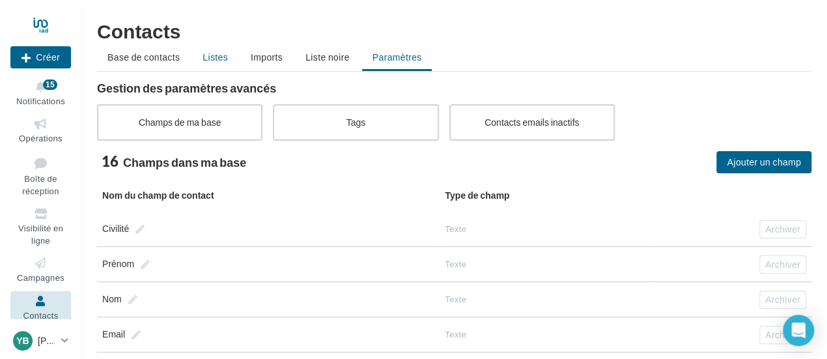
click at [211, 50] on li "Listes" at bounding box center [215, 57] width 46 height 23
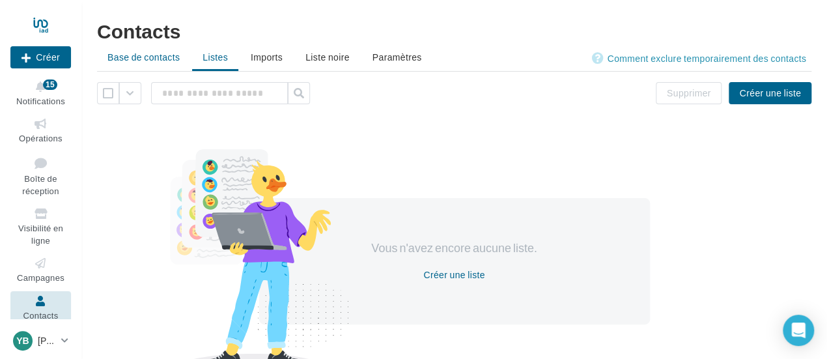
click at [161, 54] on span "Base de contacts" at bounding box center [143, 56] width 72 height 11
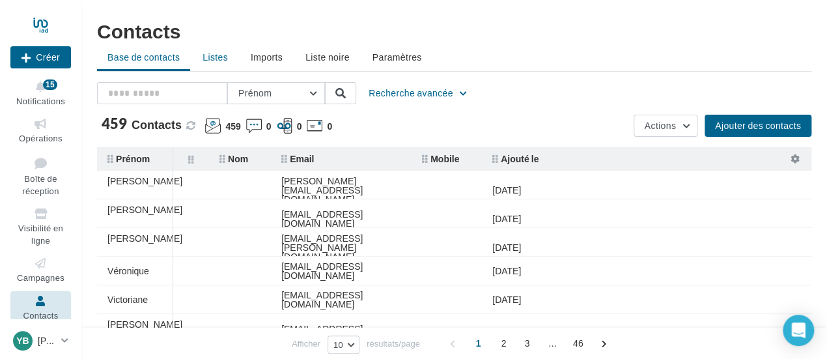
click at [224, 57] on span "Listes" at bounding box center [215, 56] width 25 height 11
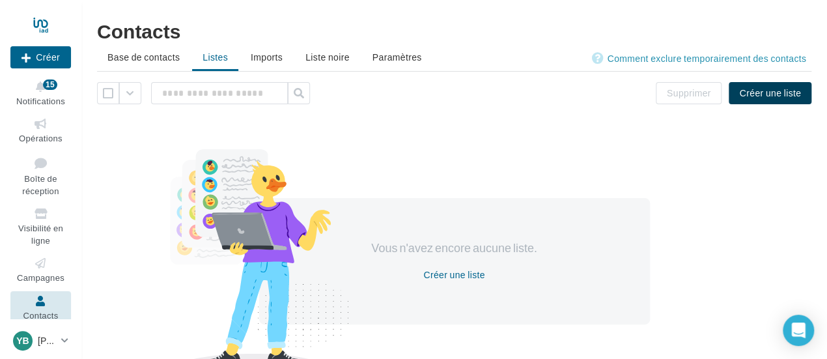
click at [777, 96] on button "Créer une liste" at bounding box center [770, 93] width 83 height 22
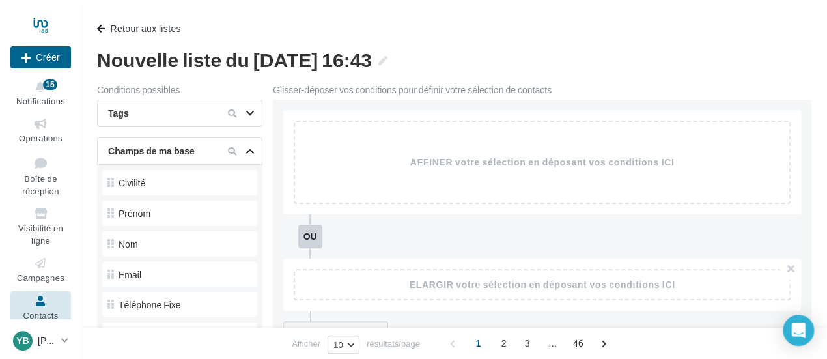
click at [253, 114] on icon at bounding box center [250, 113] width 8 height 7
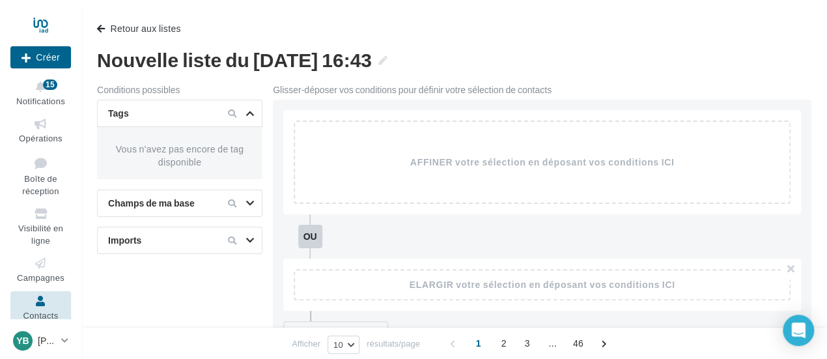
click at [253, 114] on icon at bounding box center [250, 113] width 8 height 7
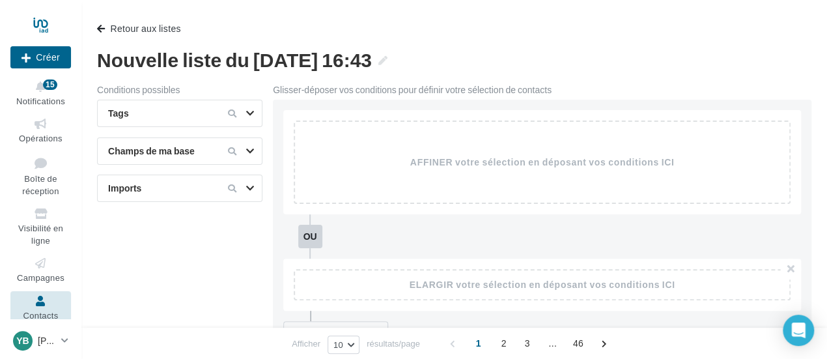
click at [250, 185] on icon at bounding box center [250, 188] width 8 height 7
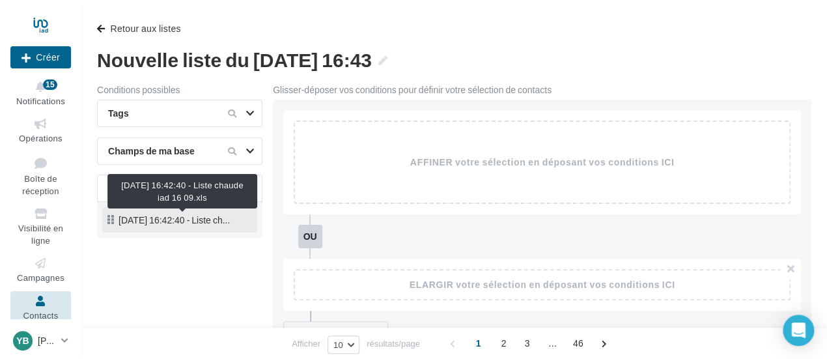
click at [214, 220] on span "03/10/2025 16:42:40 - Liste ch..." at bounding box center [174, 220] width 111 height 9
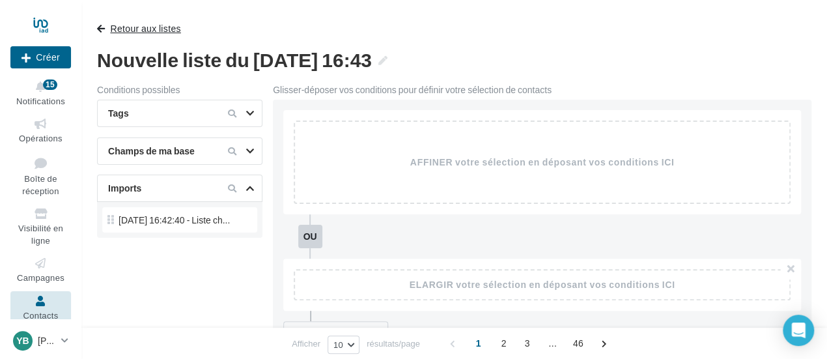
click at [104, 31] on span "button" at bounding box center [101, 28] width 8 height 9
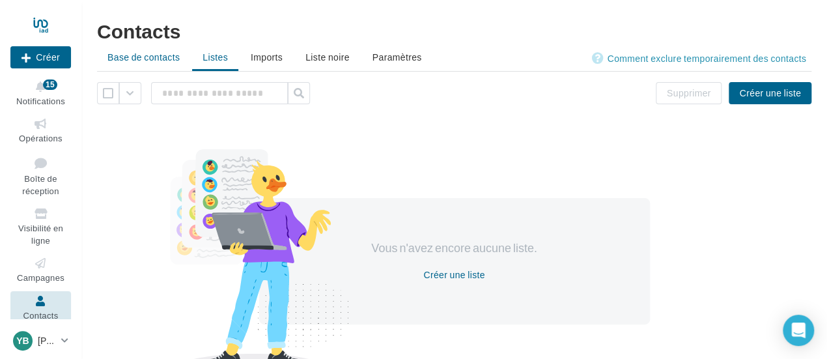
click at [145, 58] on span "Base de contacts" at bounding box center [143, 56] width 72 height 11
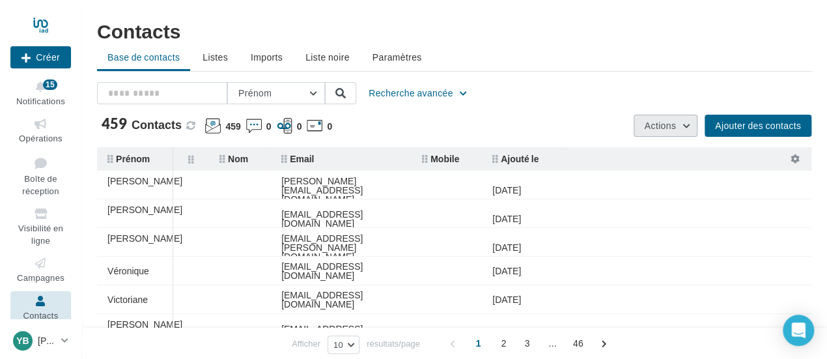
click at [685, 120] on button "Actions" at bounding box center [666, 126] width 64 height 22
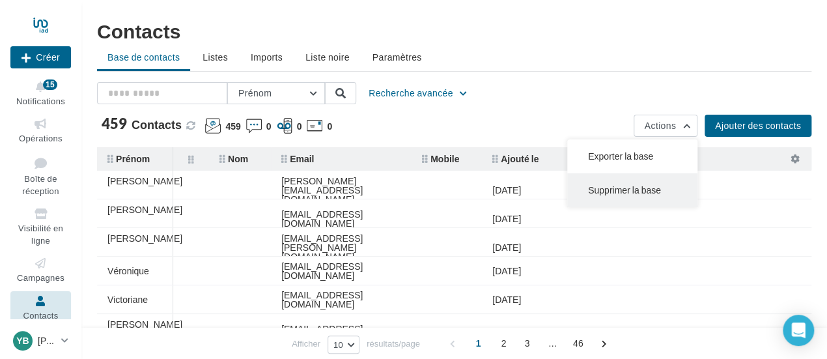
click at [633, 188] on button "Supprimer la base" at bounding box center [632, 190] width 130 height 34
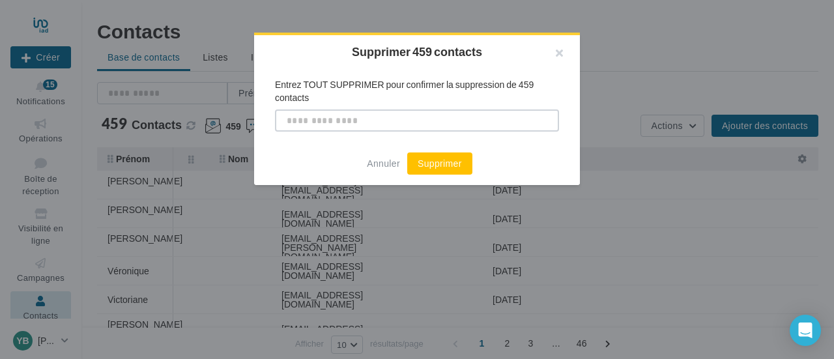
click at [362, 126] on input "text" at bounding box center [417, 120] width 284 height 22
type input "**********"
click at [456, 158] on button "Supprimer" at bounding box center [439, 163] width 65 height 22
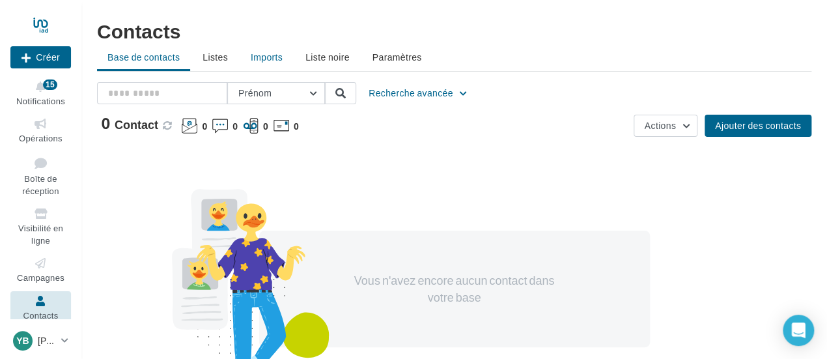
click at [263, 57] on span "Imports" at bounding box center [267, 56] width 32 height 11
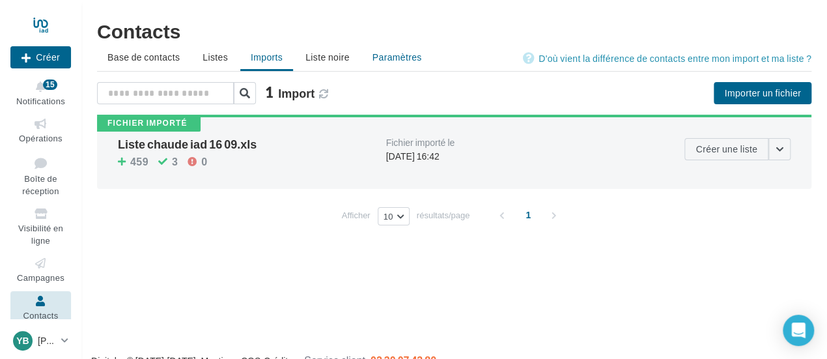
click at [385, 57] on span "Paramètres" at bounding box center [396, 56] width 49 height 11
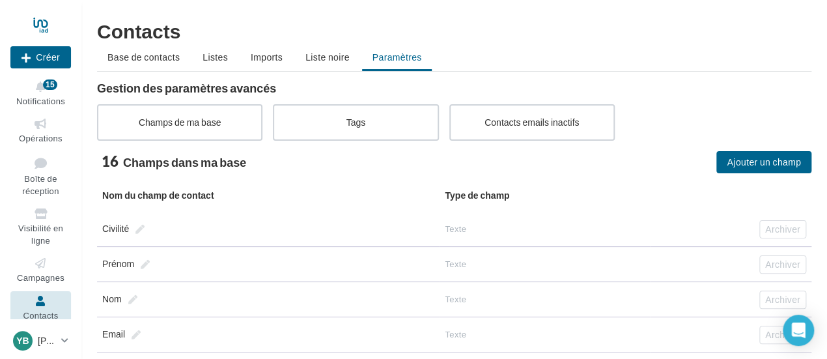
click at [385, 57] on ul "Base de contacts Listes Imports Liste noire Paramètres" at bounding box center [454, 59] width 714 height 26
click at [156, 57] on span "Base de contacts" at bounding box center [143, 56] width 72 height 11
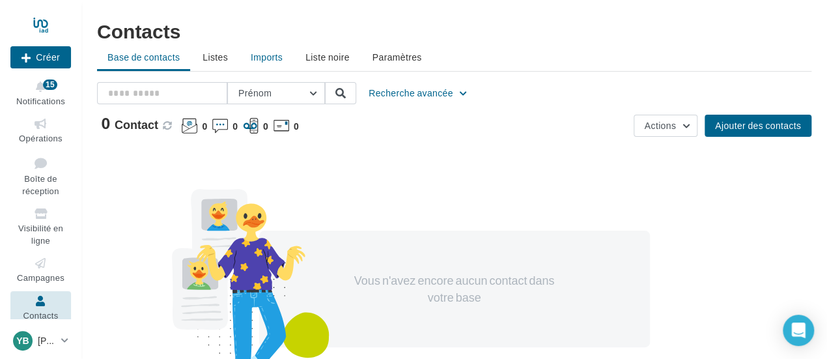
click at [269, 56] on span "Imports" at bounding box center [267, 56] width 32 height 11
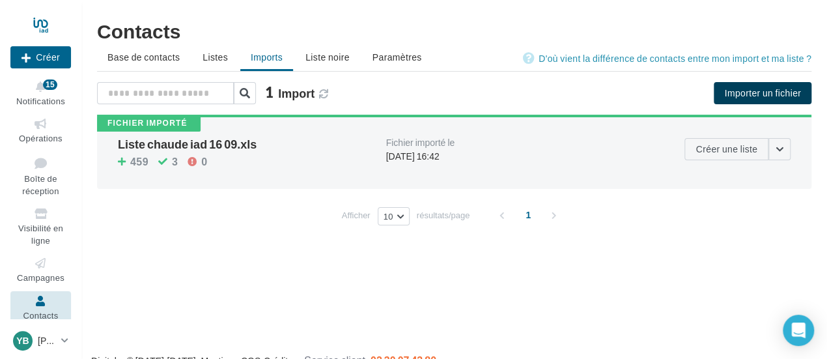
click at [746, 96] on button "Importer un fichier" at bounding box center [763, 93] width 98 height 22
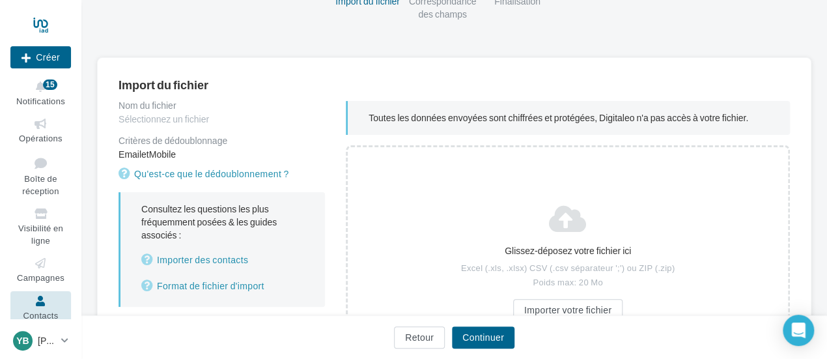
scroll to position [130, 0]
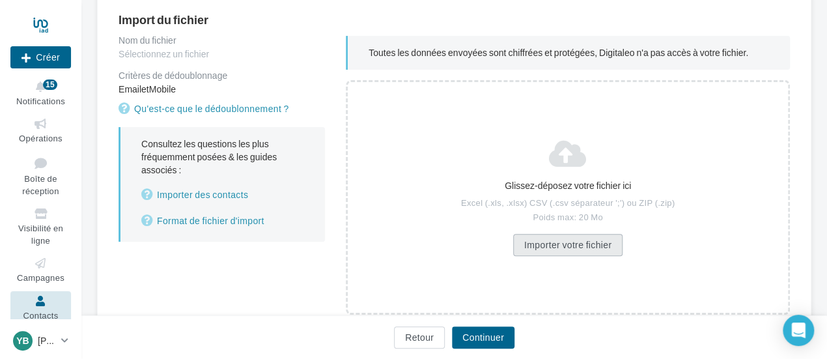
click at [547, 247] on button "Importer votre fichier" at bounding box center [567, 245] width 109 height 22
click at [583, 249] on button "Importer votre fichier" at bounding box center [567, 245] width 109 height 22
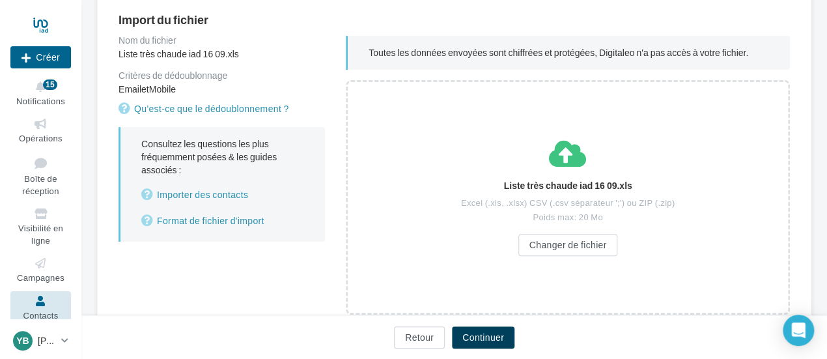
click at [501, 331] on button "Continuer" at bounding box center [483, 337] width 63 height 22
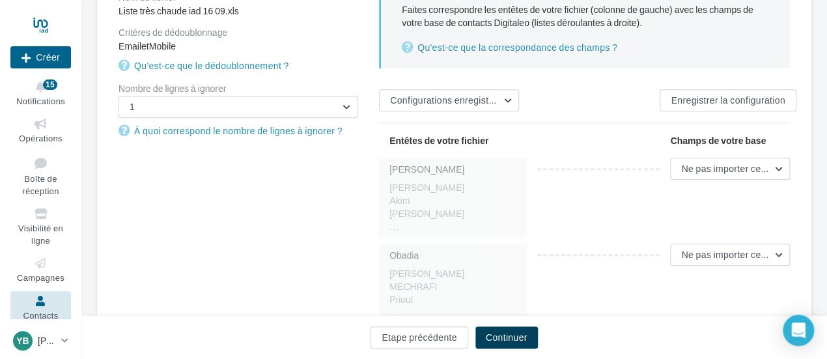
scroll to position [195, 0]
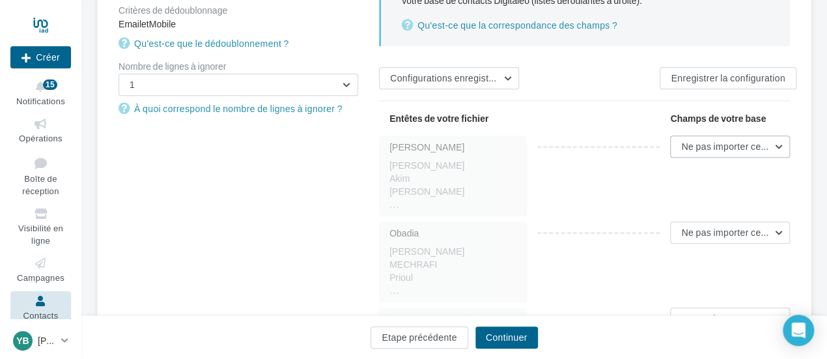
click at [779, 145] on button "Ne pas importer cette colonne" at bounding box center [730, 146] width 120 height 22
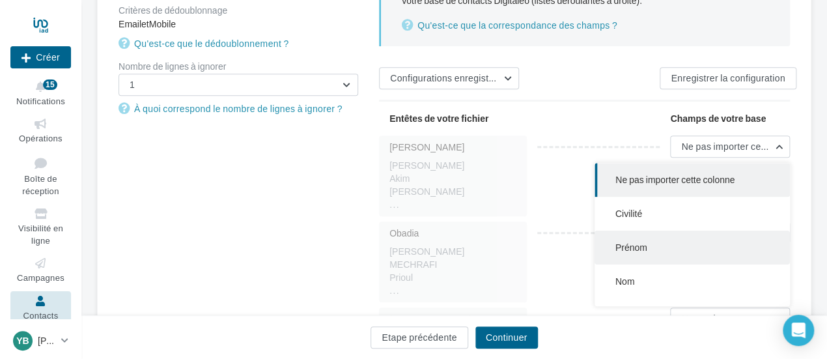
click at [635, 242] on span "Prénom" at bounding box center [631, 247] width 32 height 11
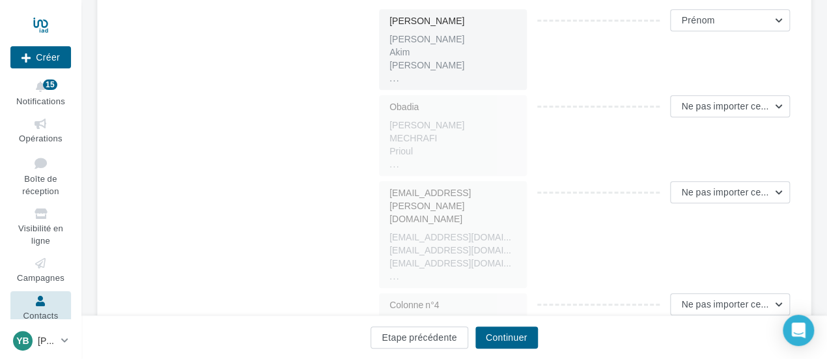
scroll to position [326, 0]
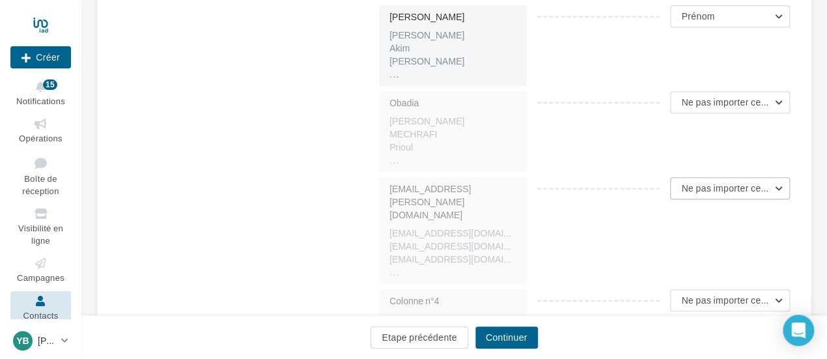
click at [780, 184] on button "Ne pas importer cette colonne" at bounding box center [730, 188] width 120 height 22
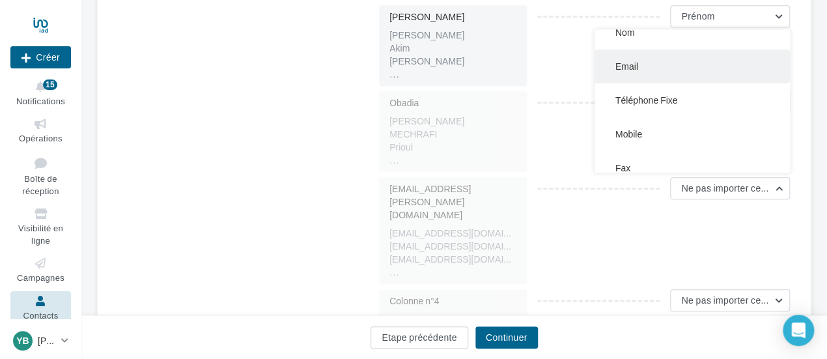
click at [646, 73] on button "Email" at bounding box center [692, 66] width 195 height 34
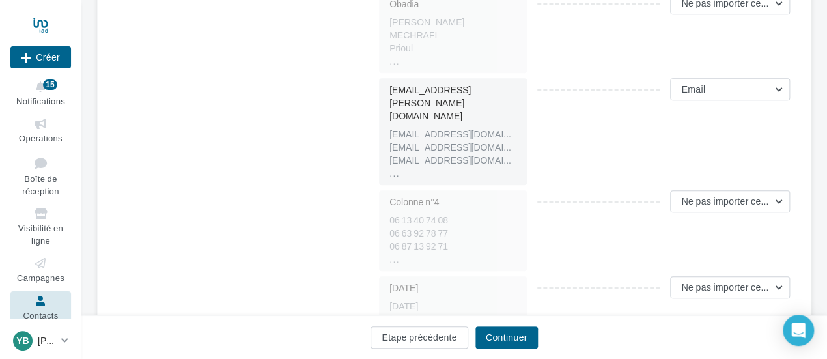
scroll to position [456, 0]
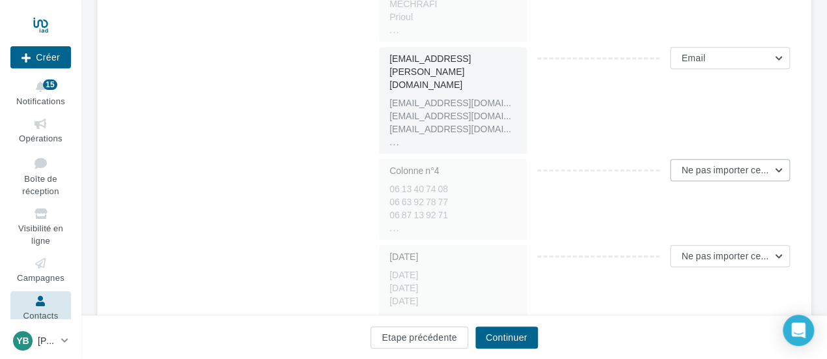
click at [780, 164] on span "Ne pas importer cette colonne" at bounding box center [744, 169] width 126 height 11
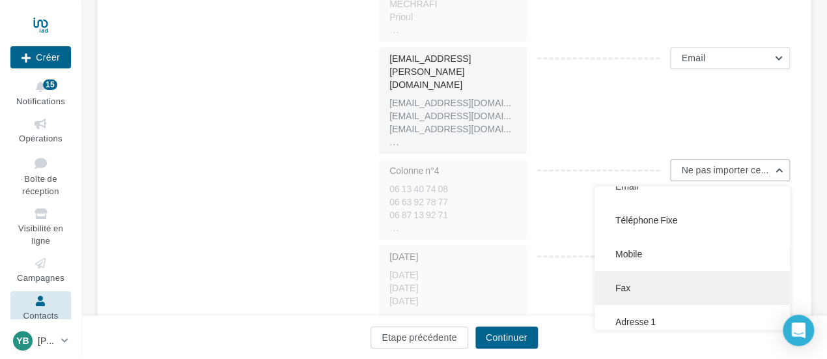
scroll to position [130, 0]
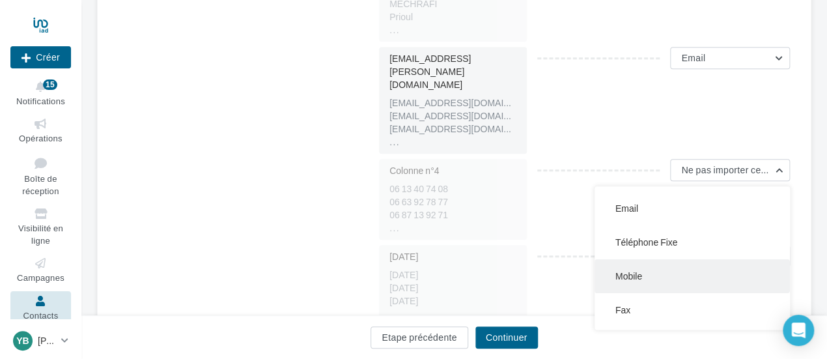
click at [647, 259] on button "Mobile" at bounding box center [692, 276] width 195 height 34
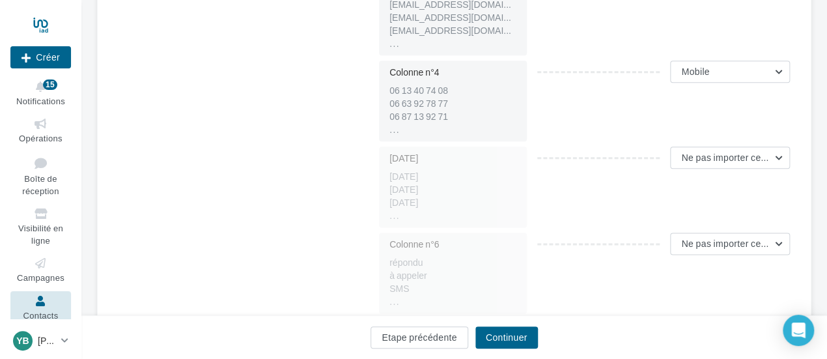
scroll to position [585, 0]
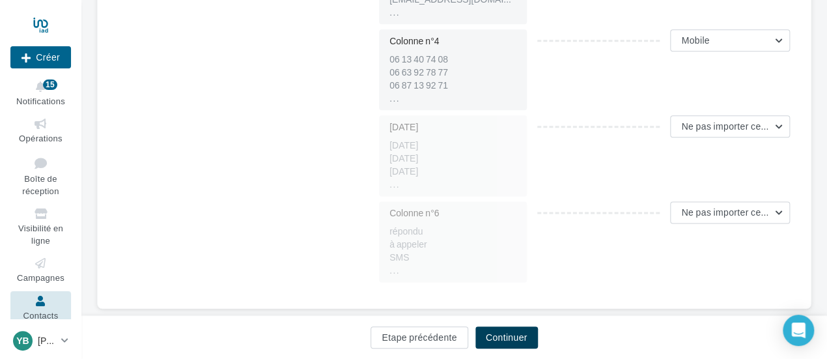
click at [498, 342] on button "Continuer" at bounding box center [506, 337] width 63 height 22
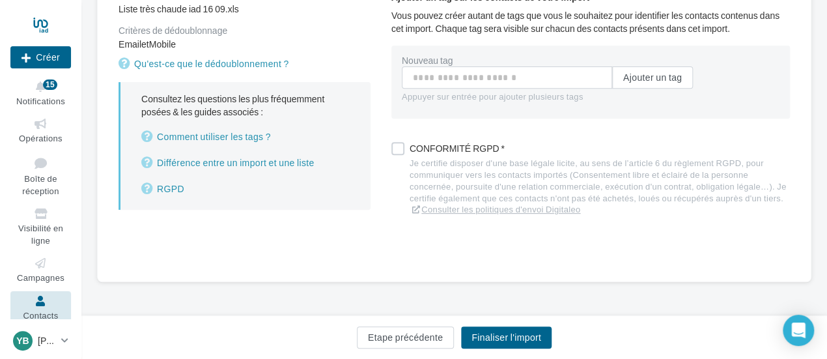
scroll to position [175, 0]
click at [398, 152] on label at bounding box center [397, 149] width 13 height 13
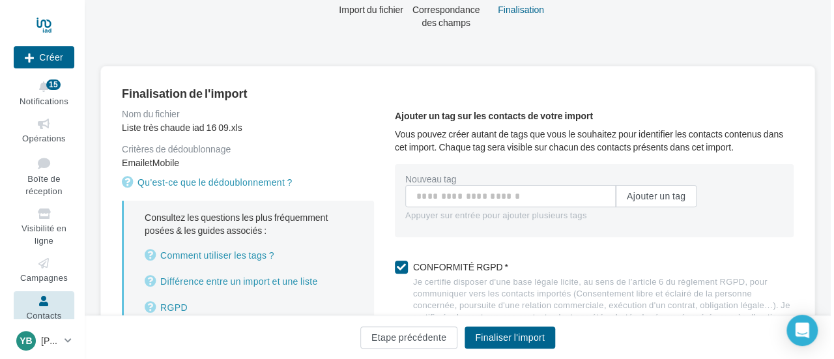
scroll to position [44, 0]
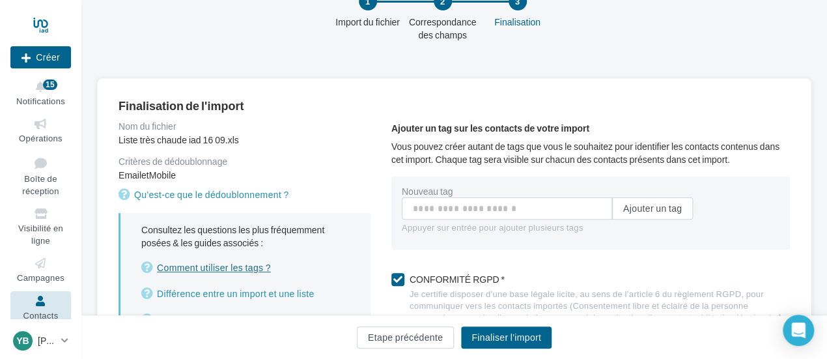
click at [202, 270] on link "Comment utiliser les tags ?" at bounding box center [245, 268] width 208 height 16
click at [639, 210] on button "Ajouter un tag" at bounding box center [652, 208] width 81 height 22
click at [453, 210] on input "Nouveau tag" at bounding box center [507, 208] width 210 height 22
type input "*"
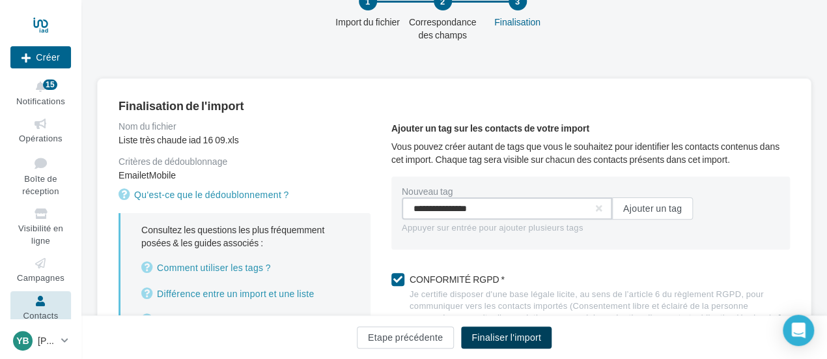
type input "**********"
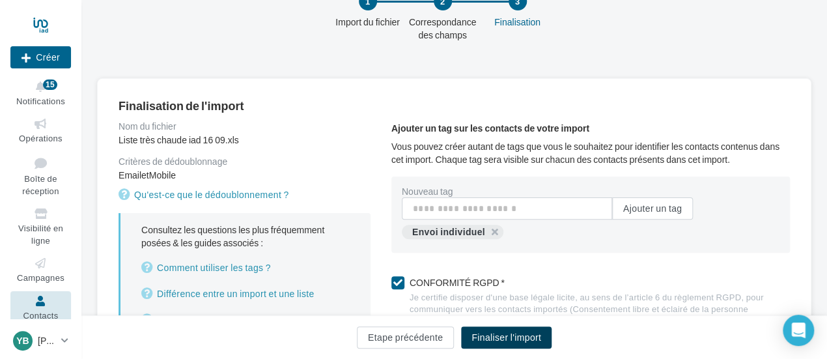
click at [502, 335] on button "Finaliser l'import" at bounding box center [506, 337] width 91 height 22
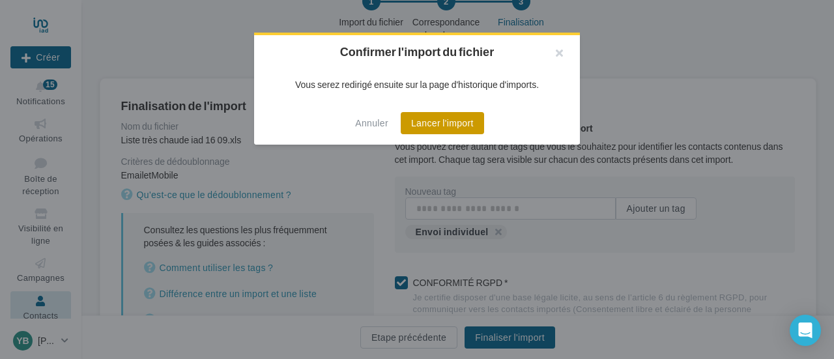
click at [438, 114] on button "Lancer l'import" at bounding box center [441, 123] width 83 height 22
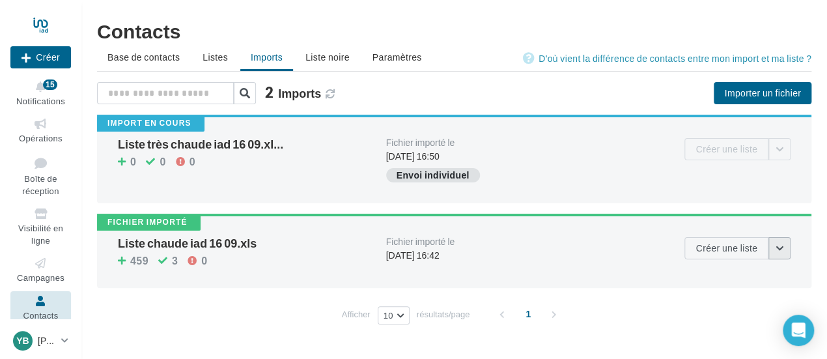
click at [778, 248] on button "button" at bounding box center [779, 248] width 22 height 22
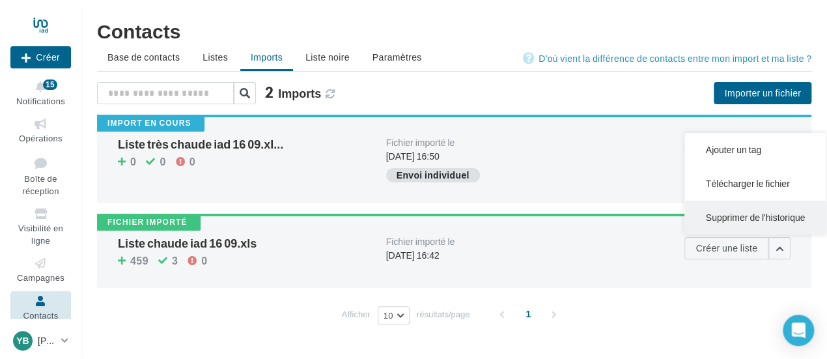
click at [776, 218] on button "Supprimer de l'historique" at bounding box center [754, 218] width 141 height 34
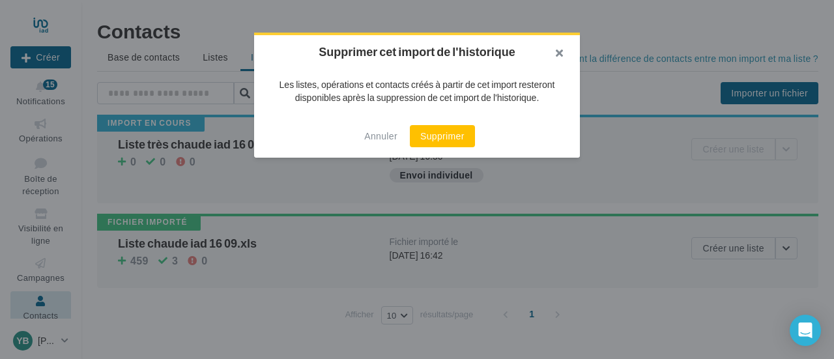
click at [551, 52] on button "button" at bounding box center [553, 54] width 52 height 39
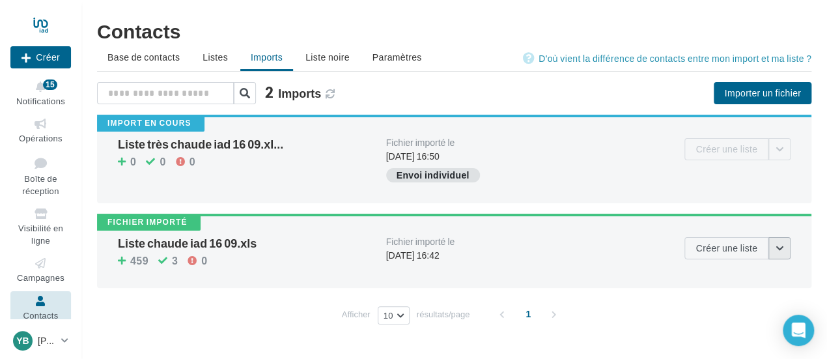
click at [779, 249] on button "button" at bounding box center [779, 248] width 22 height 22
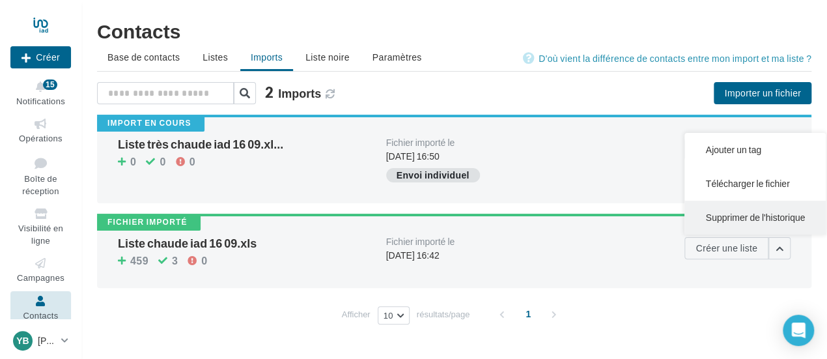
click at [779, 219] on button "Supprimer de l'historique" at bounding box center [754, 218] width 141 height 34
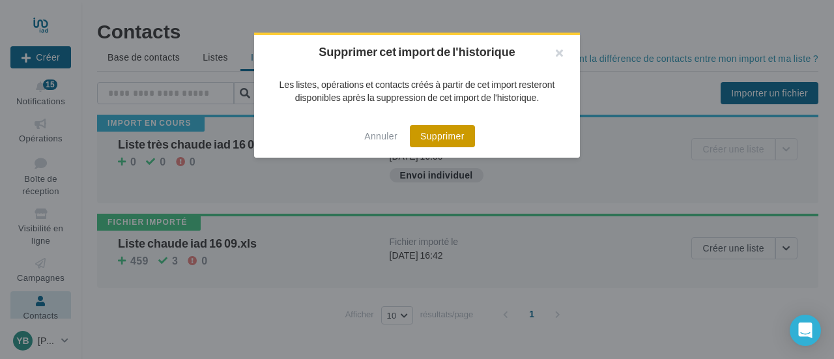
click at [440, 144] on button "Supprimer" at bounding box center [442, 136] width 65 height 22
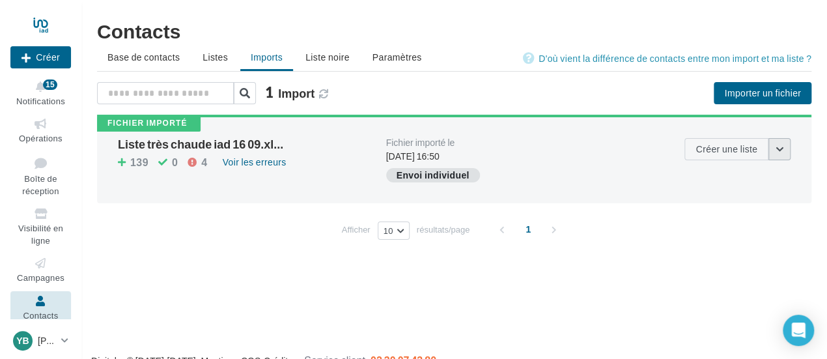
click at [779, 148] on button "button" at bounding box center [779, 149] width 22 height 22
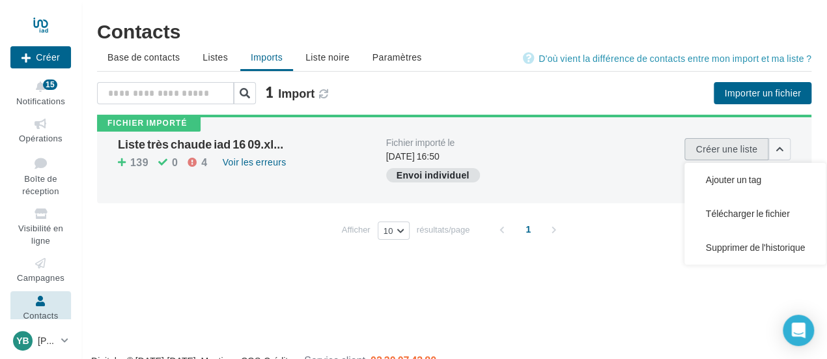
click at [740, 150] on button "Créer une liste" at bounding box center [726, 149] width 84 height 22
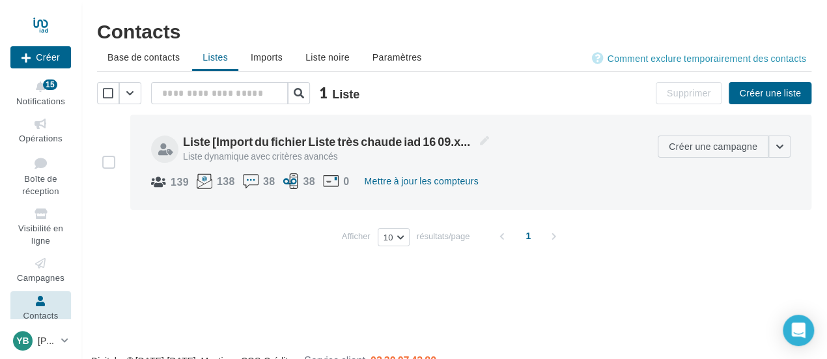
click at [115, 156] on div at bounding box center [108, 162] width 23 height 13
click at [113, 159] on label at bounding box center [108, 162] width 13 height 13
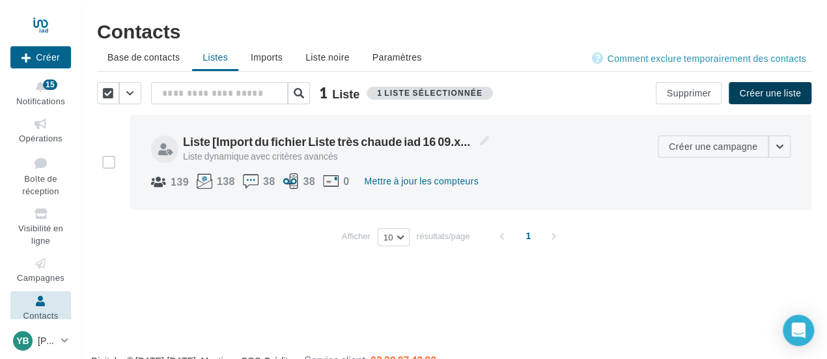
click at [781, 91] on button "Créer une liste" at bounding box center [770, 93] width 83 height 22
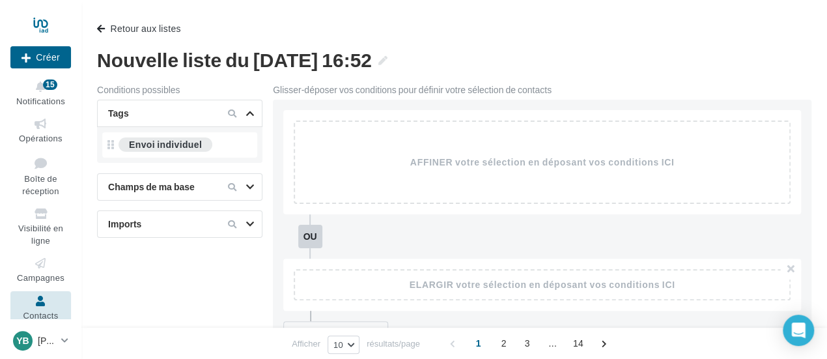
click at [198, 109] on div "Tags" at bounding box center [157, 113] width 109 height 13
click at [188, 109] on div "Tags" at bounding box center [157, 113] width 109 height 13
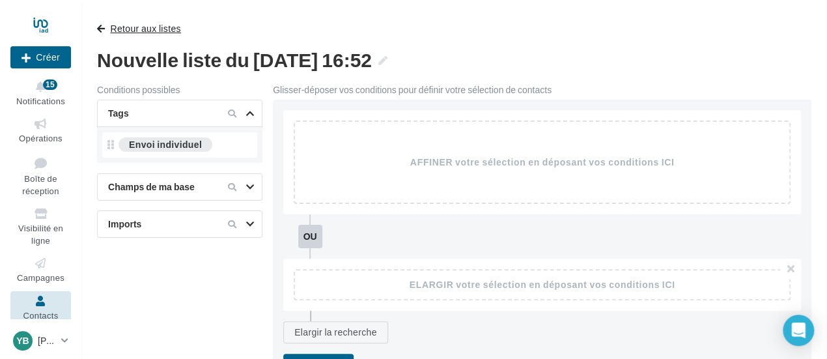
click at [102, 28] on span "button" at bounding box center [101, 28] width 8 height 9
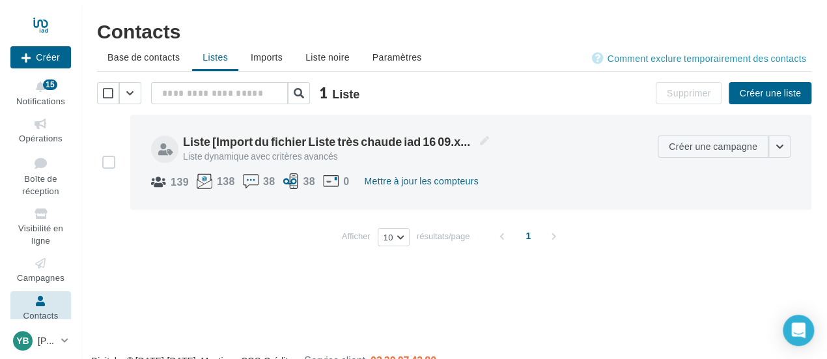
click at [225, 54] on ul "Base de contacts Listes Imports Liste noire Paramètres" at bounding box center [454, 59] width 714 height 26
click at [111, 161] on label at bounding box center [108, 162] width 13 height 13
click at [707, 96] on button "Supprimer" at bounding box center [689, 93] width 66 height 22
click at [634, 151] on div at bounding box center [413, 159] width 827 height 359
click at [274, 139] on span "Liste [Import du fichier Liste très chaude iad 16 09.xls]" at bounding box center [336, 141] width 306 height 17
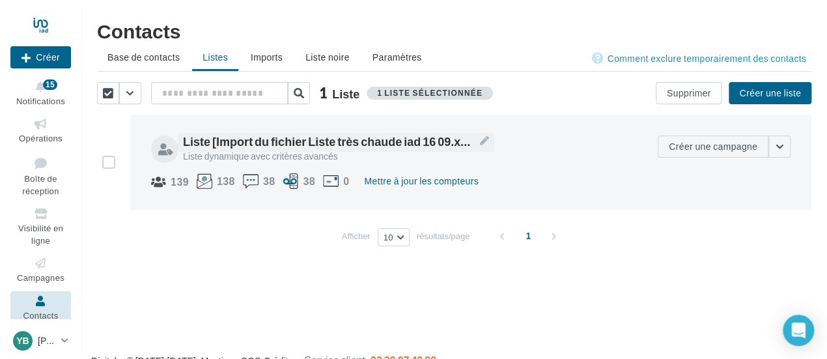
click at [0, 0] on textarea "**********" at bounding box center [0, 0] width 0 height 0
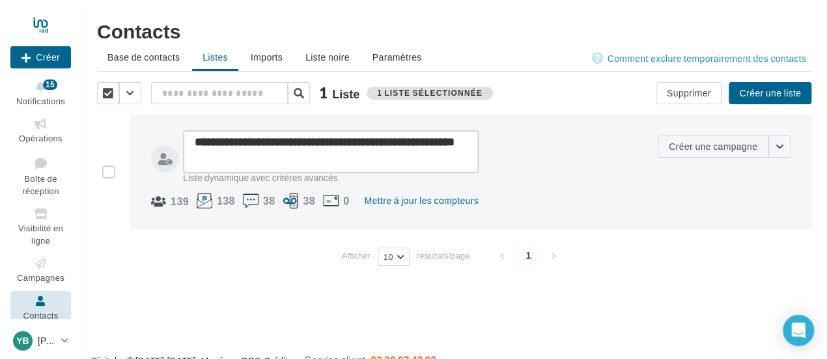
drag, startPoint x: 229, startPoint y: 140, endPoint x: 225, endPoint y: 154, distance: 14.7
click at [225, 154] on textarea "**********" at bounding box center [331, 151] width 296 height 43
type textarea "********"
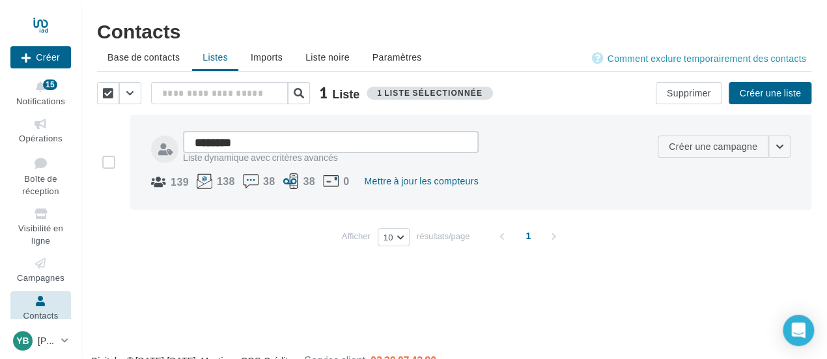
type textarea "*******"
type textarea "*****"
type textarea "*******"
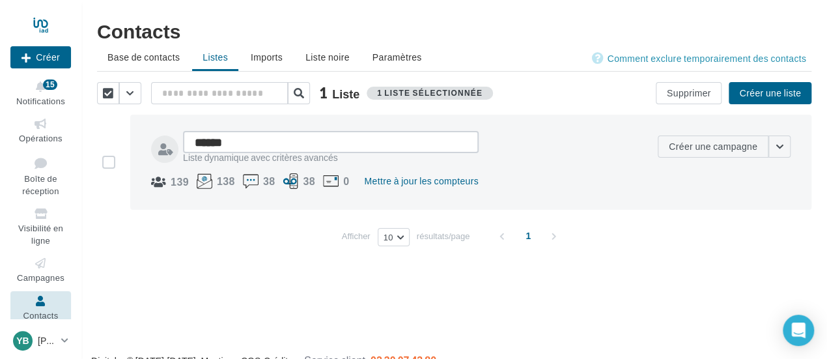
type textarea "*******"
type textarea "********"
type textarea "*********"
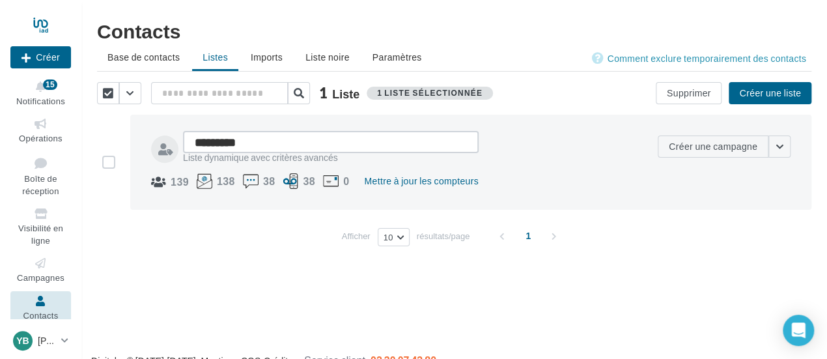
type textarea "**********"
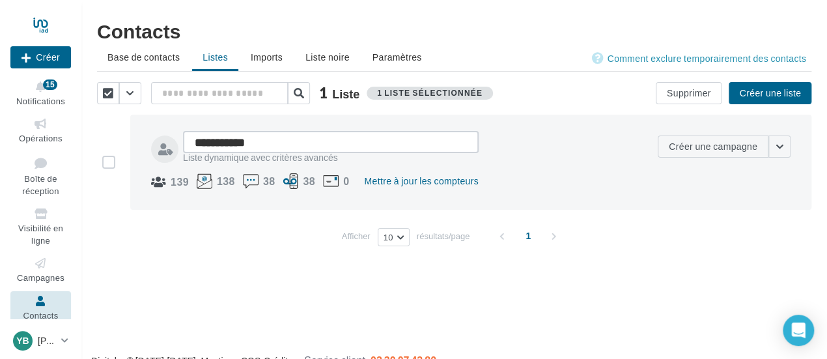
type textarea "**********"
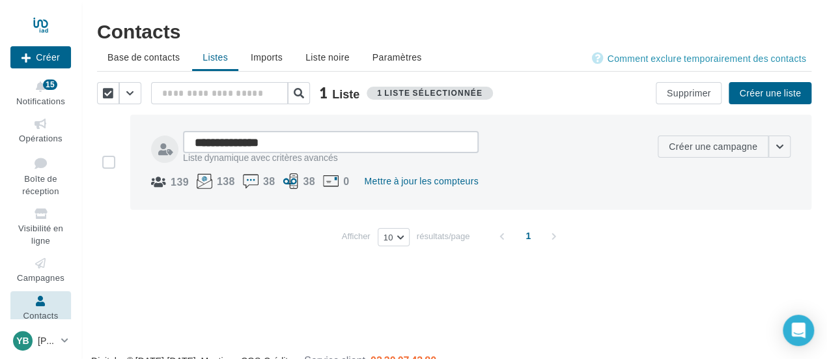
type textarea "**********"
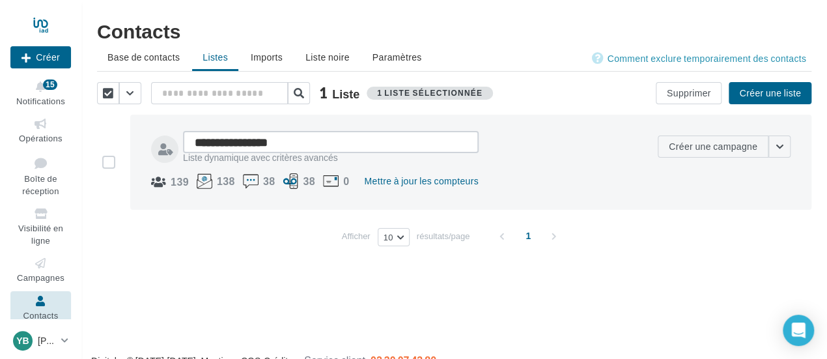
type textarea "**********"
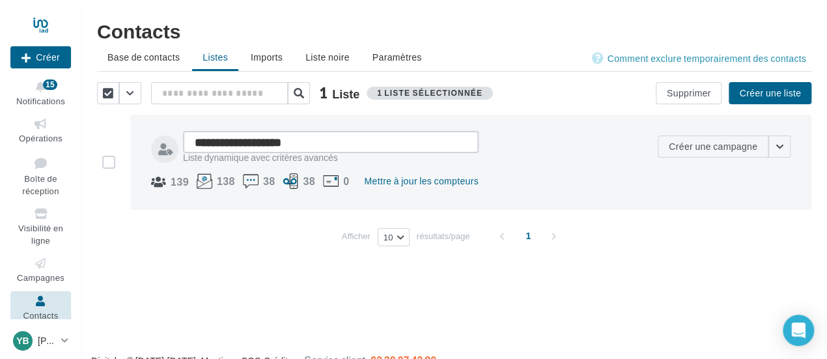
type textarea "**********"
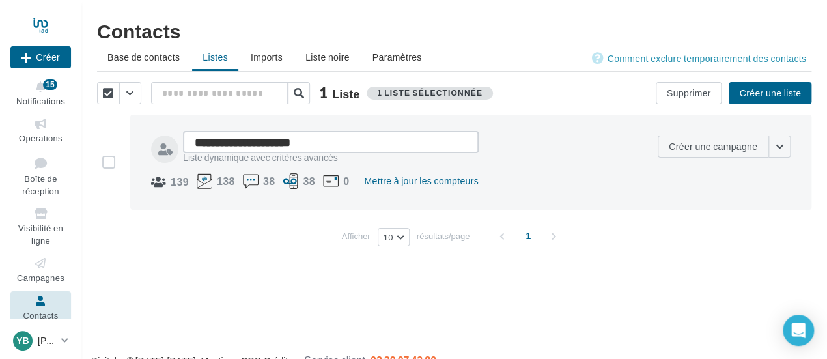
type textarea "**********"
click at [565, 186] on div "139 138 38 38 0 Mettre à jour les compteurs" at bounding box center [399, 182] width 496 height 18
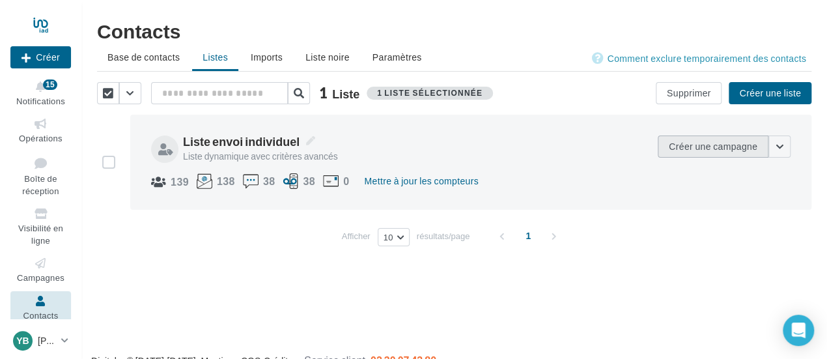
click at [716, 145] on button "Créer une campagne" at bounding box center [713, 146] width 111 height 22
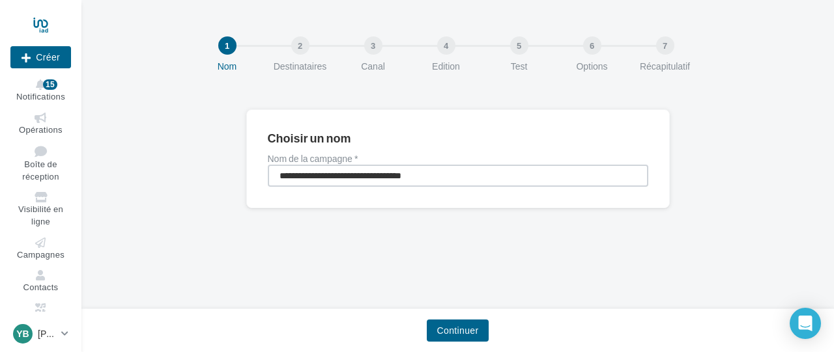
drag, startPoint x: 449, startPoint y: 172, endPoint x: 263, endPoint y: 159, distance: 186.7
click at [263, 159] on div "**********" at bounding box center [457, 158] width 423 height 99
type input "**********"
click at [457, 333] on button "Continuer" at bounding box center [458, 331] width 63 height 22
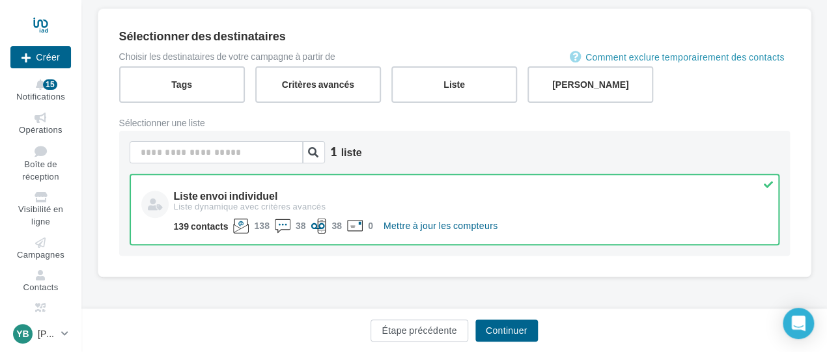
scroll to position [102, 0]
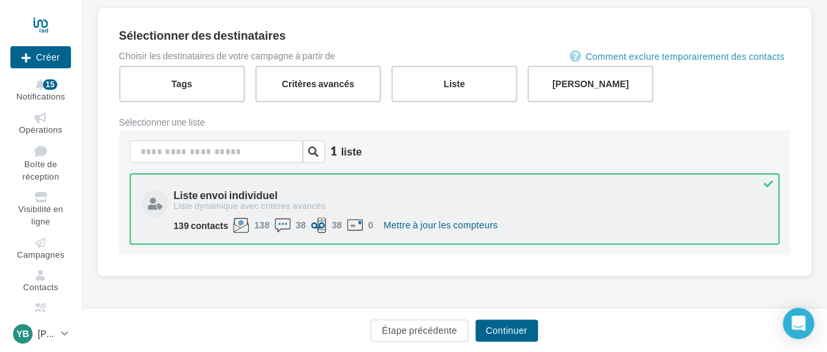
click at [251, 198] on div "Liste envoi individuel" at bounding box center [469, 195] width 591 height 10
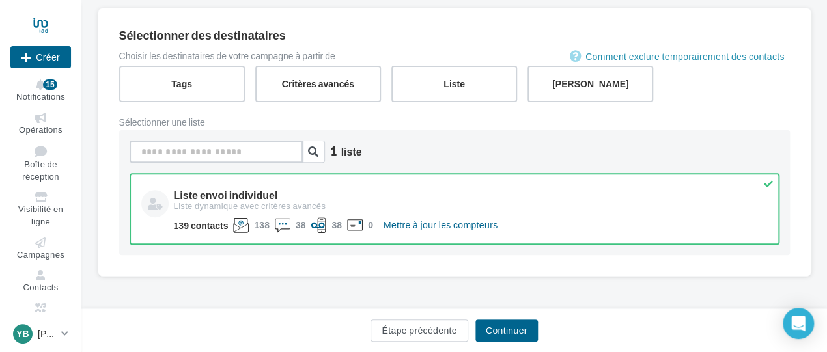
click at [294, 150] on input at bounding box center [216, 152] width 173 height 22
click at [313, 150] on icon "button" at bounding box center [313, 152] width 10 height 10
click at [524, 334] on button "Continuer" at bounding box center [506, 331] width 63 height 22
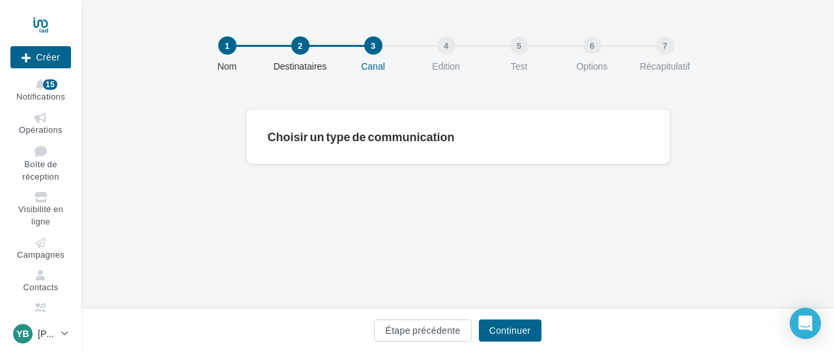
click at [367, 140] on div "Choisir un type de communication" at bounding box center [458, 137] width 380 height 12
click at [513, 324] on button "Continuer" at bounding box center [510, 331] width 63 height 22
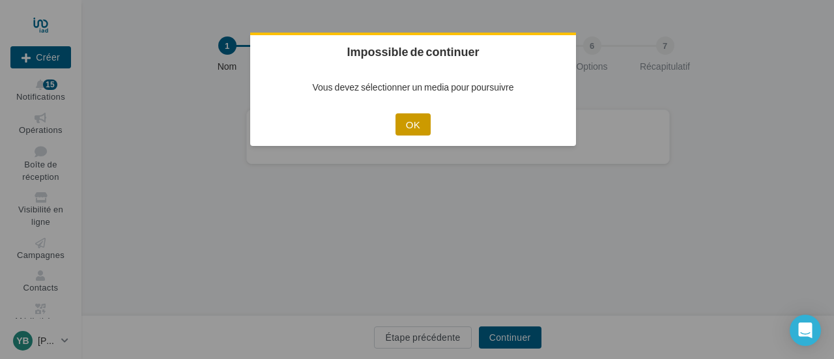
click at [421, 120] on button "OK" at bounding box center [412, 124] width 35 height 22
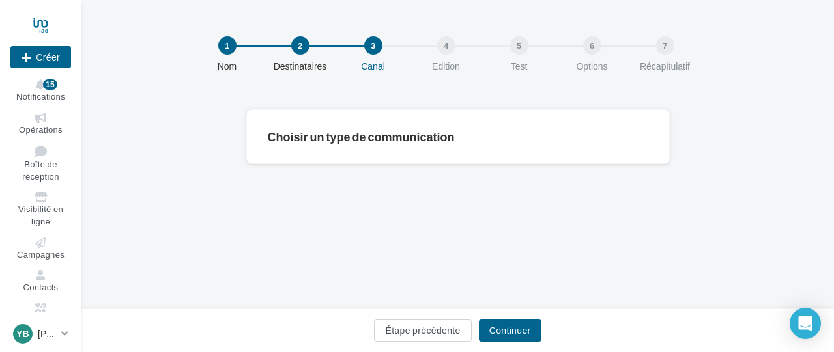
click at [456, 137] on div "Choisir un type de communication" at bounding box center [458, 137] width 380 height 12
click at [369, 46] on div "3" at bounding box center [373, 45] width 18 height 18
click at [350, 136] on div "Choisir un type de communication" at bounding box center [458, 137] width 380 height 12
drag, startPoint x: 473, startPoint y: 135, endPoint x: 222, endPoint y: 153, distance: 251.4
click at [222, 153] on div "Choisir un type de communication Étape précédente Continuer" at bounding box center [457, 157] width 752 height 96
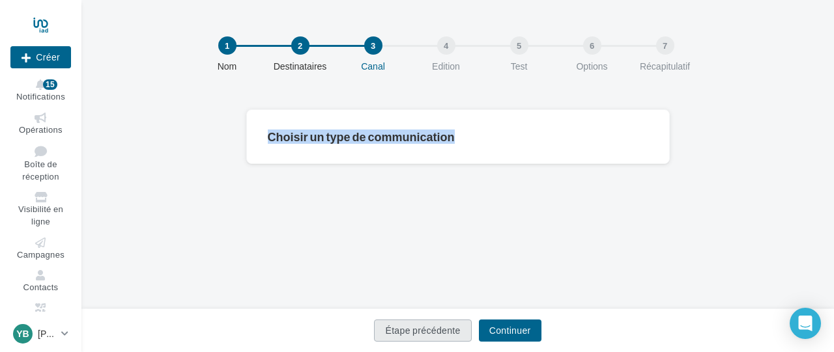
click at [406, 336] on button "Étape précédente" at bounding box center [422, 331] width 97 height 22
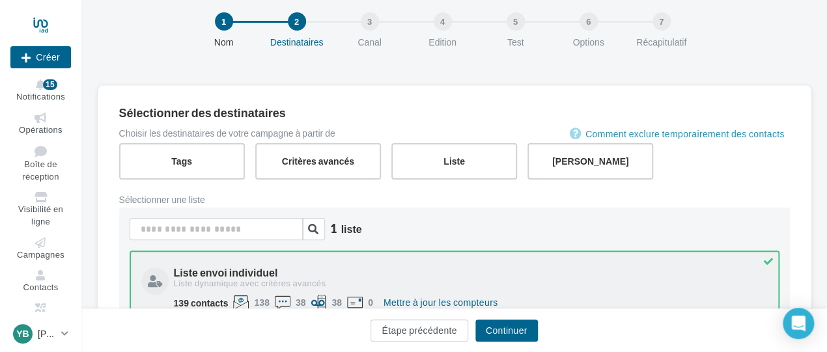
scroll to position [65, 0]
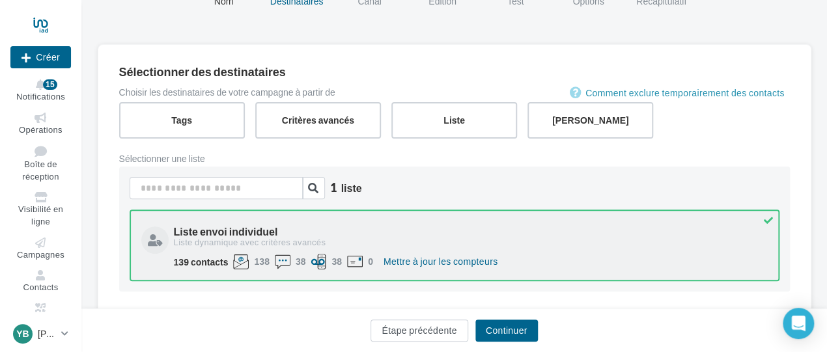
click at [716, 227] on div "Liste envoi individuel" at bounding box center [469, 232] width 591 height 10
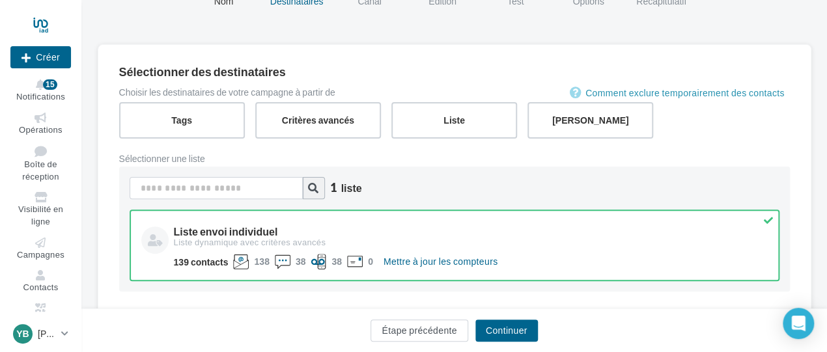
click at [309, 187] on icon "button" at bounding box center [313, 188] width 10 height 10
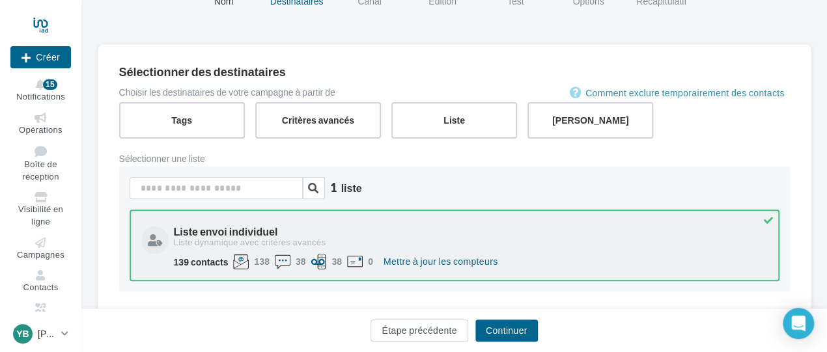
click at [179, 237] on div "Liste dynamique avec critères avancés" at bounding box center [469, 243] width 591 height 12
click at [184, 232] on div "Liste envoi individuel" at bounding box center [469, 232] width 591 height 10
click at [283, 260] on div at bounding box center [283, 262] width 16 height 16
click at [446, 257] on button "Mettre à jour les compteurs" at bounding box center [440, 262] width 125 height 16
click at [463, 125] on label "Liste" at bounding box center [454, 120] width 128 height 37
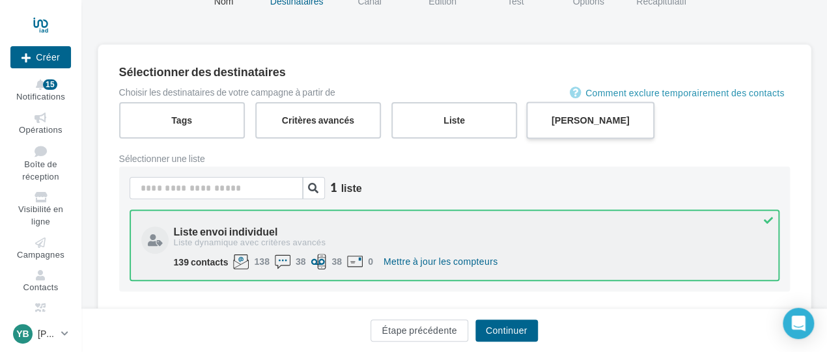
click at [569, 117] on label "[PERSON_NAME]" at bounding box center [590, 120] width 128 height 37
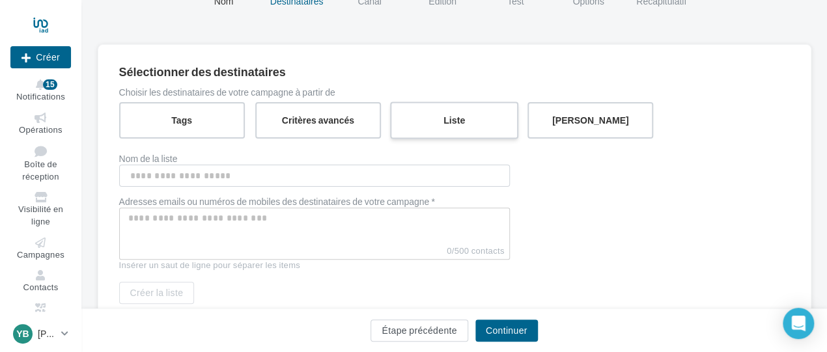
click at [484, 121] on label "Liste" at bounding box center [454, 120] width 128 height 37
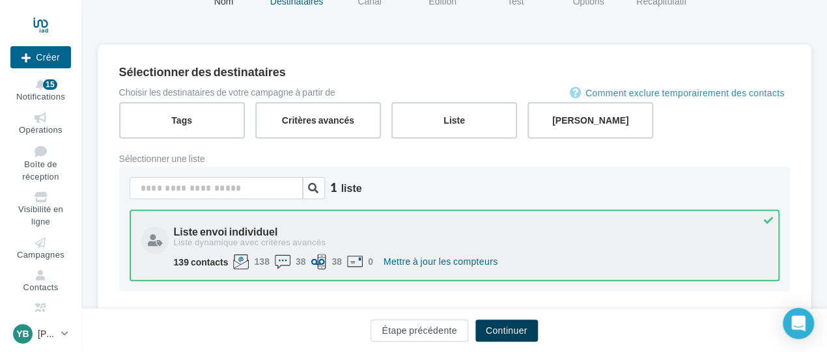
click at [495, 325] on button "Continuer" at bounding box center [506, 331] width 63 height 22
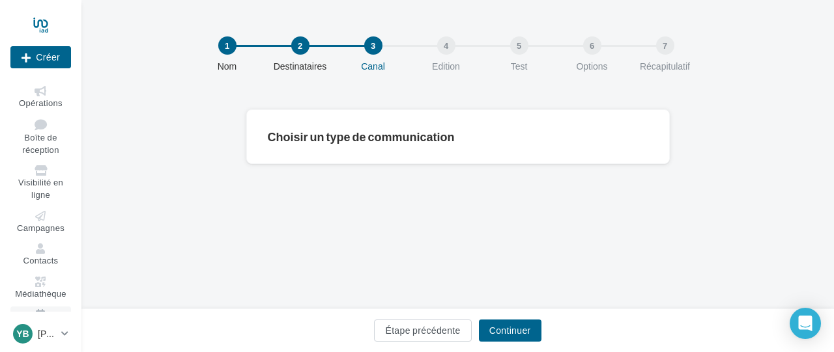
scroll to position [48, 0]
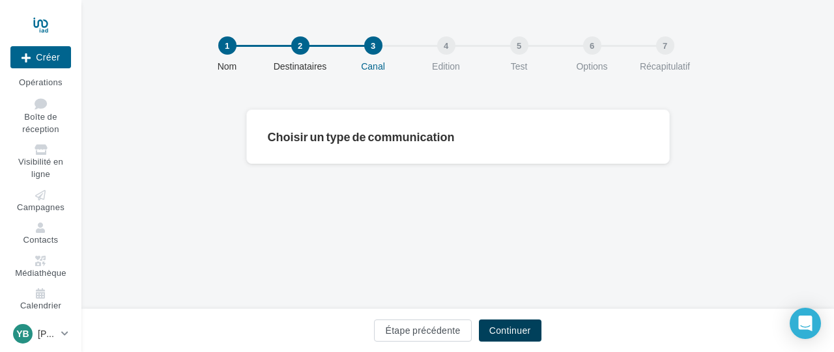
click at [513, 336] on button "Continuer" at bounding box center [510, 331] width 63 height 22
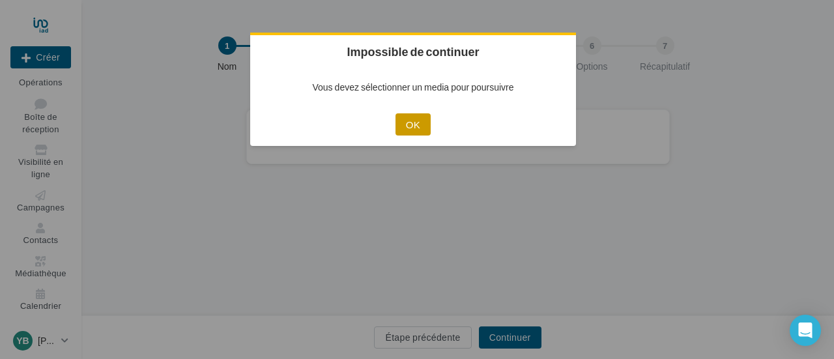
click at [425, 119] on button "OK" at bounding box center [412, 124] width 35 height 22
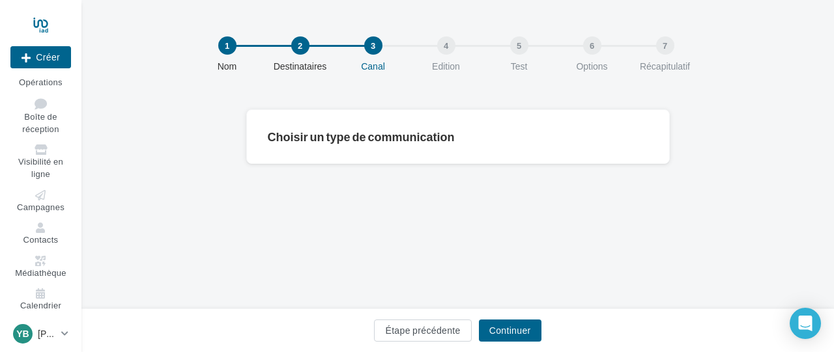
click at [406, 138] on div "Choisir un type de communication" at bounding box center [458, 137] width 380 height 12
drag, startPoint x: 453, startPoint y: 51, endPoint x: 495, endPoint y: 54, distance: 42.5
click at [455, 53] on div "4" at bounding box center [478, 45] width 83 height 18
click at [594, 49] on div "6" at bounding box center [592, 45] width 18 height 18
click at [673, 49] on div "7" at bounding box center [665, 45] width 18 height 18
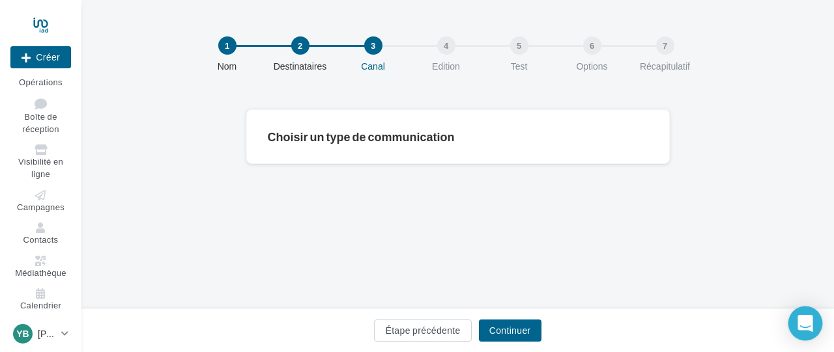
click at [806, 323] on icon "Open Intercom Messenger" at bounding box center [804, 323] width 15 height 17
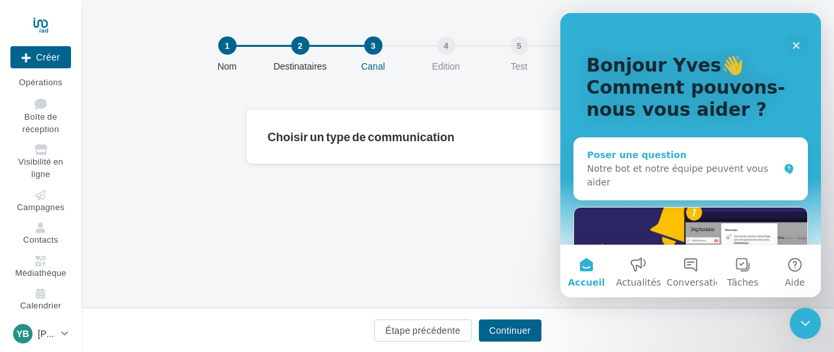
scroll to position [65, 0]
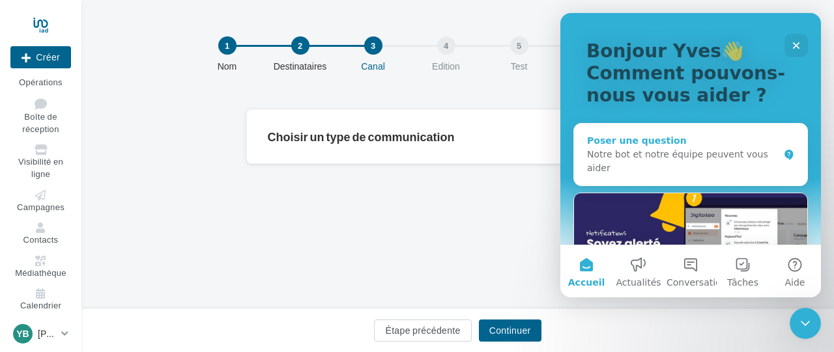
click at [613, 134] on div "Poser une question" at bounding box center [682, 141] width 191 height 14
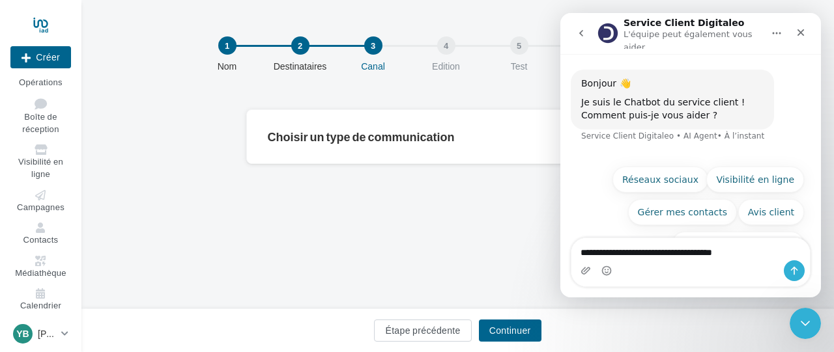
type textarea "**********"
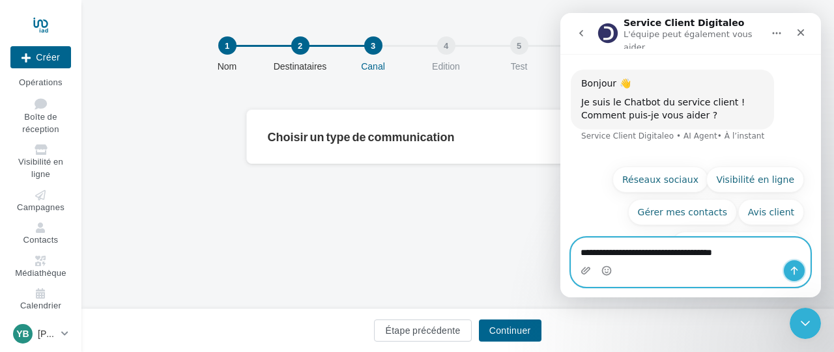
click at [798, 272] on icon "Envoyer un message…" at bounding box center [794, 271] width 10 height 10
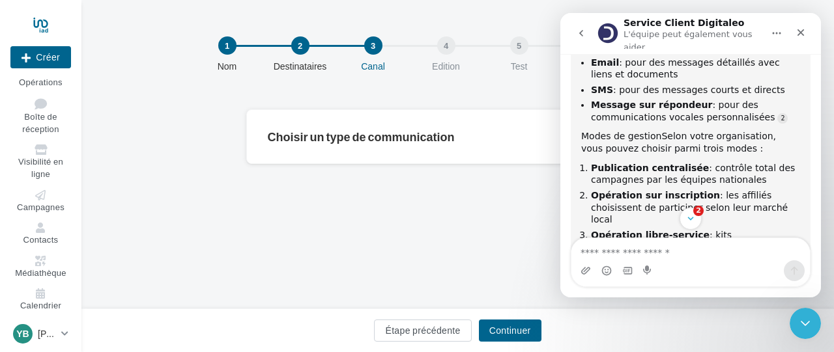
scroll to position [330, 0]
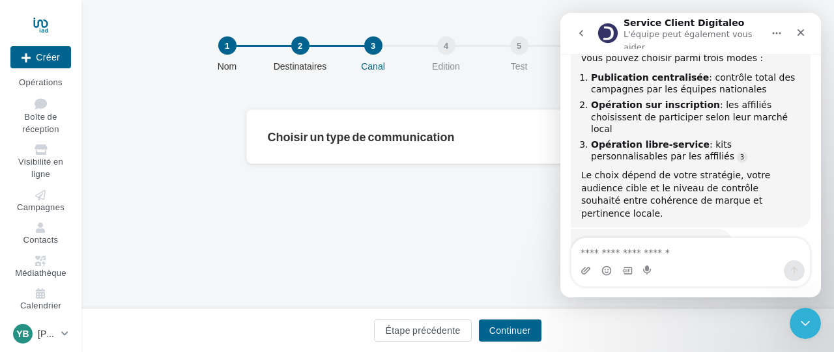
drag, startPoint x: 394, startPoint y: 142, endPoint x: 402, endPoint y: 148, distance: 9.8
click at [398, 146] on div "Choisir un type de communication" at bounding box center [458, 142] width 380 height 22
click at [461, 135] on div "Choisir un type de communication" at bounding box center [458, 137] width 380 height 12
click at [803, 326] on icon "Fermer le Messenger Intercom" at bounding box center [803, 322] width 16 height 16
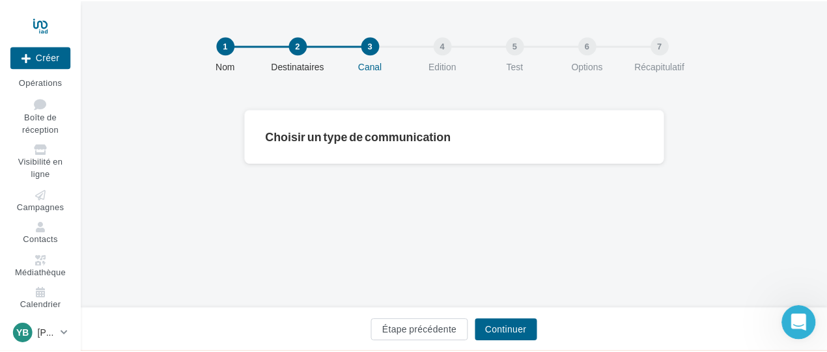
scroll to position [309, 0]
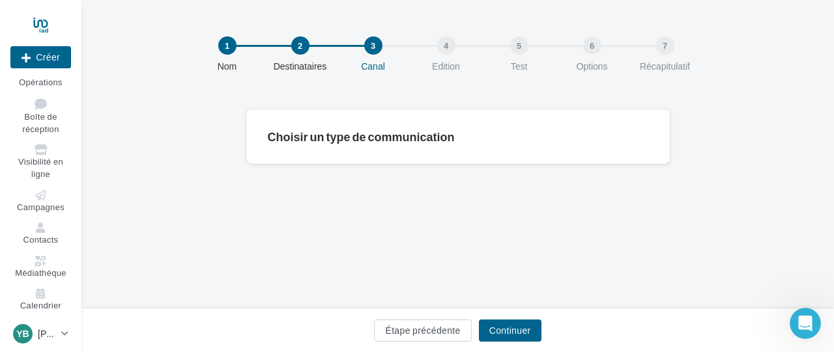
click at [448, 137] on div "Choisir un type de communication" at bounding box center [458, 137] width 380 height 12
click at [443, 324] on button "Étape précédente" at bounding box center [422, 331] width 97 height 22
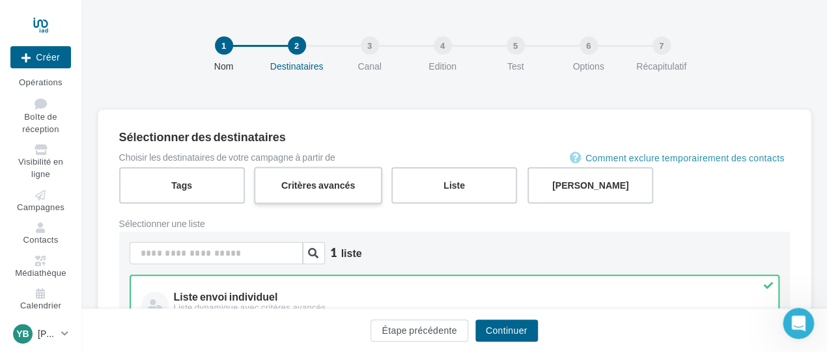
click at [339, 186] on label "Critères avancés" at bounding box center [318, 185] width 128 height 37
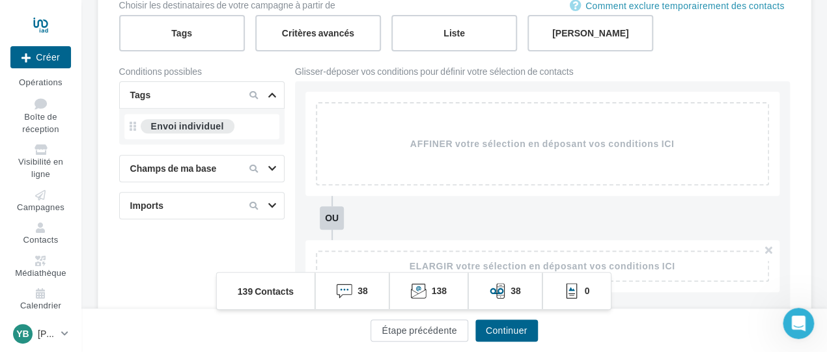
scroll to position [130, 0]
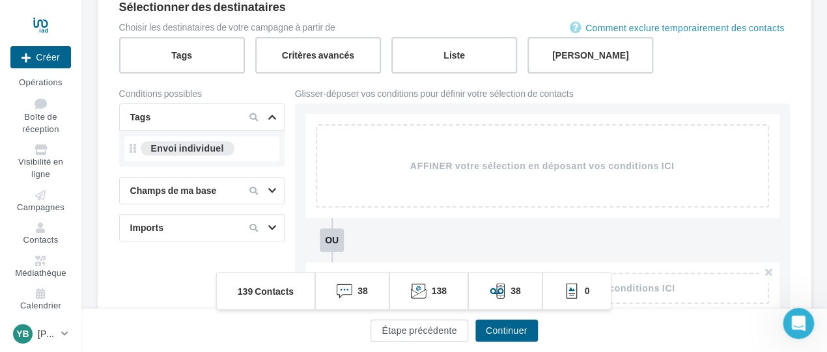
click at [270, 229] on icon at bounding box center [272, 228] width 8 height 7
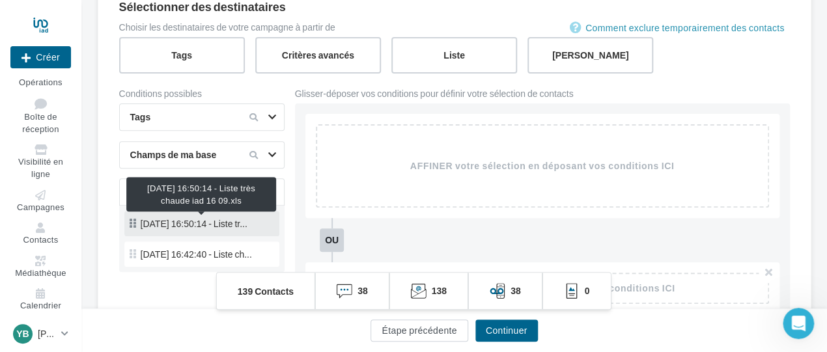
click at [243, 225] on span "03/10/2025 16:50:14 - Liste tr..." at bounding box center [194, 223] width 107 height 9
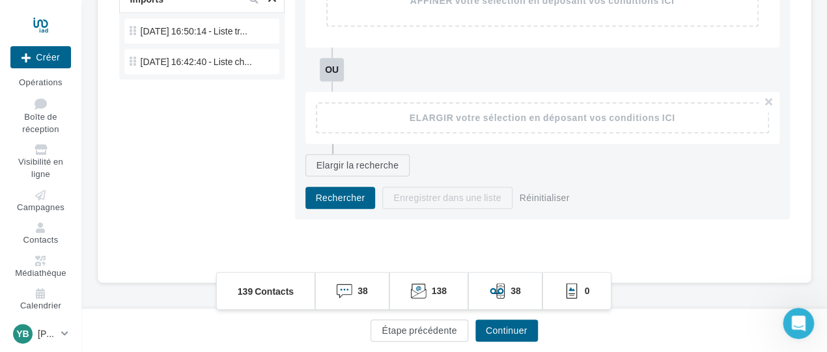
scroll to position [326, 0]
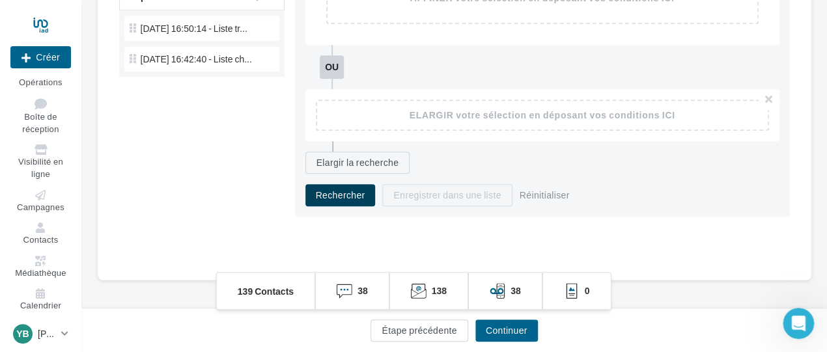
click at [356, 189] on button "Rechercher" at bounding box center [340, 195] width 70 height 22
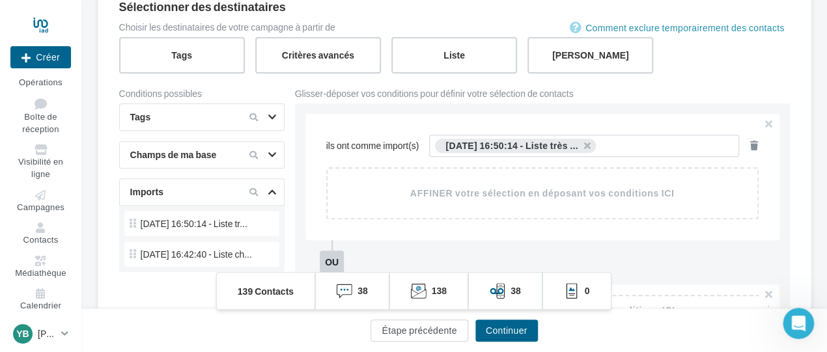
scroll to position [65, 0]
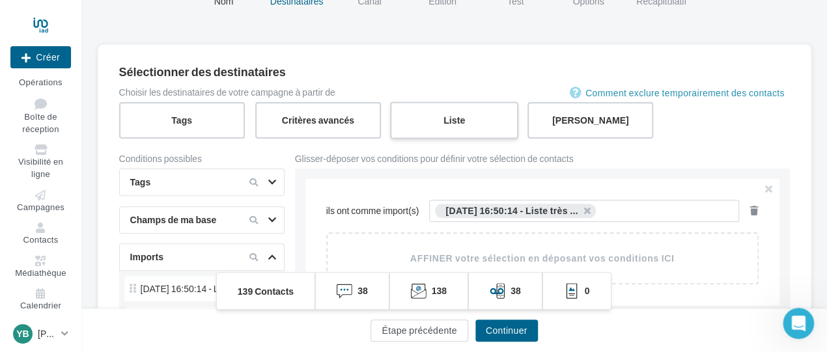
click at [471, 122] on label "Liste" at bounding box center [454, 120] width 128 height 37
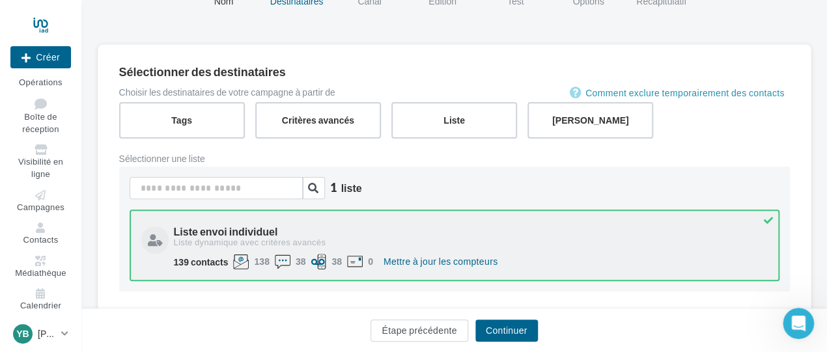
click at [295, 232] on div "Liste envoi individuel" at bounding box center [469, 232] width 591 height 10
click at [294, 233] on div "Liste envoi individuel" at bounding box center [469, 232] width 591 height 10
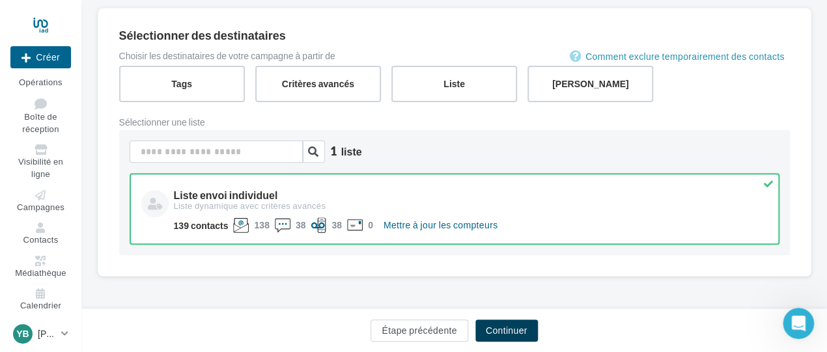
click at [512, 324] on button "Continuer" at bounding box center [506, 331] width 63 height 22
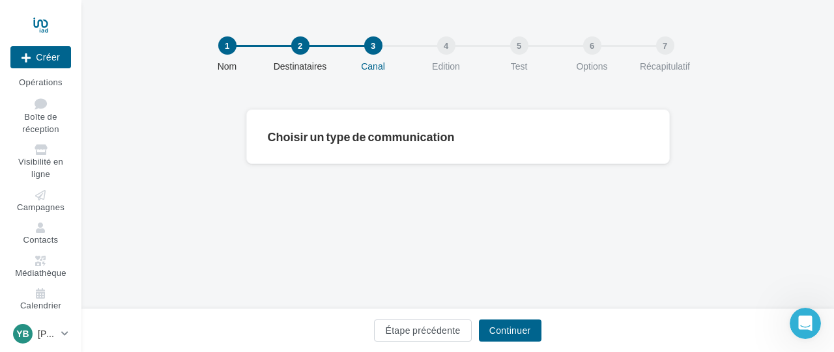
click at [461, 120] on div "Choisir un type de communication" at bounding box center [457, 136] width 423 height 55
click at [803, 333] on div "Ouvrir le Messenger Intercom" at bounding box center [802, 321] width 43 height 43
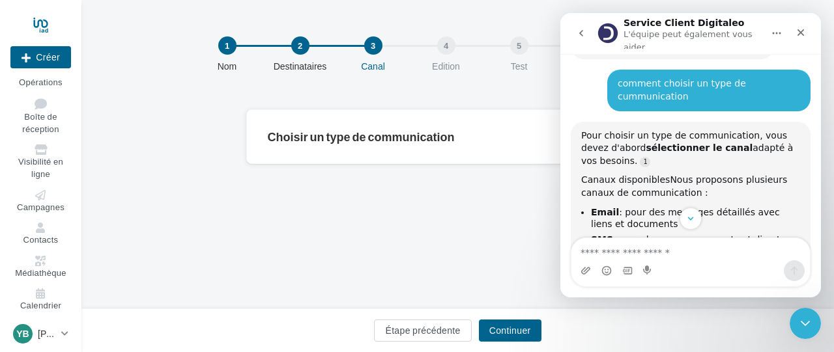
scroll to position [49, 0]
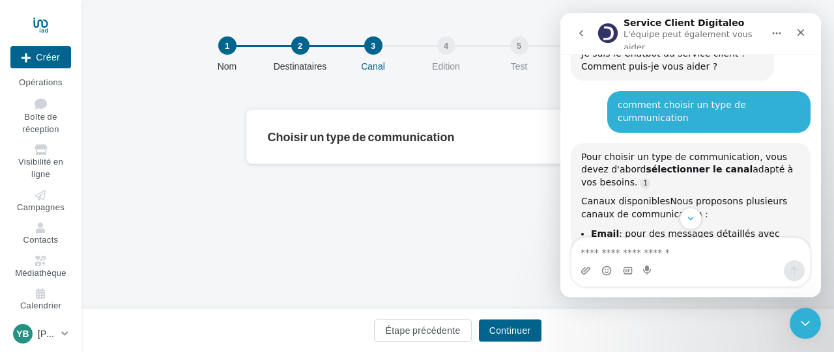
click at [712, 99] on div "comment choisir un type de cummunication" at bounding box center [708, 111] width 182 height 25
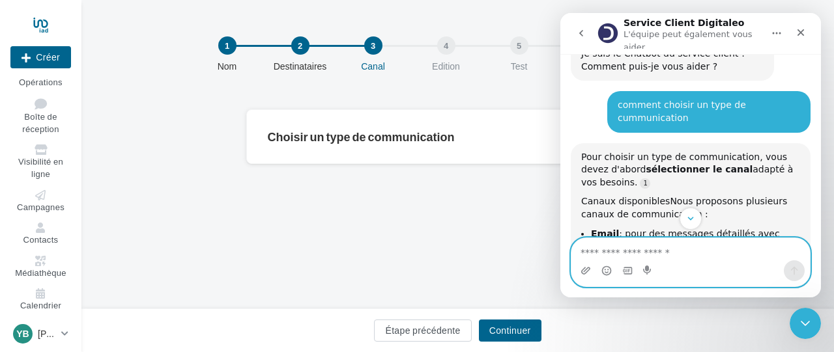
click at [628, 249] on textarea "Envoyer un message..." at bounding box center [690, 249] width 238 height 22
type textarea "**********"
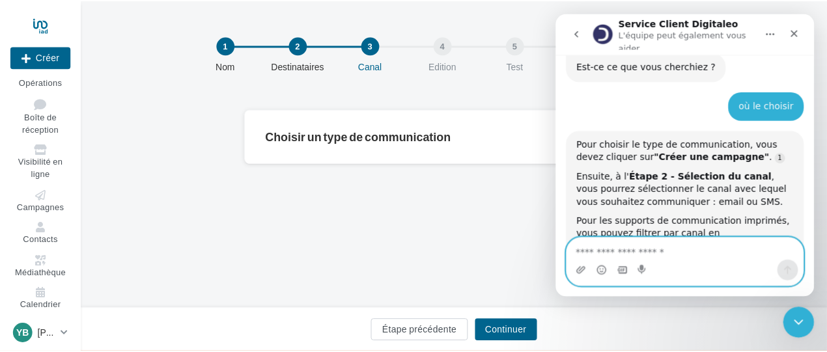
scroll to position [512, 0]
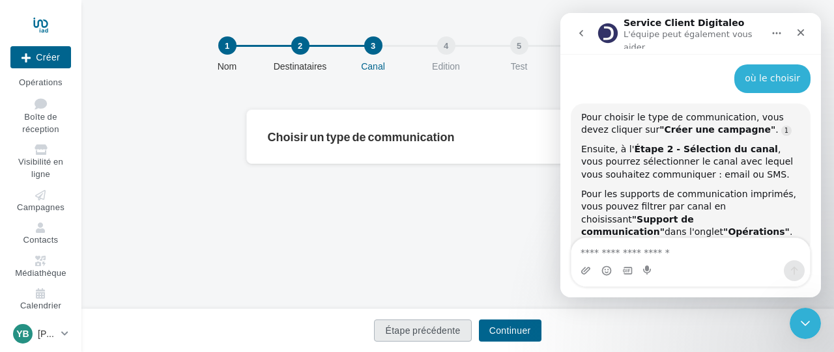
click at [415, 333] on button "Étape précédente" at bounding box center [422, 331] width 97 height 22
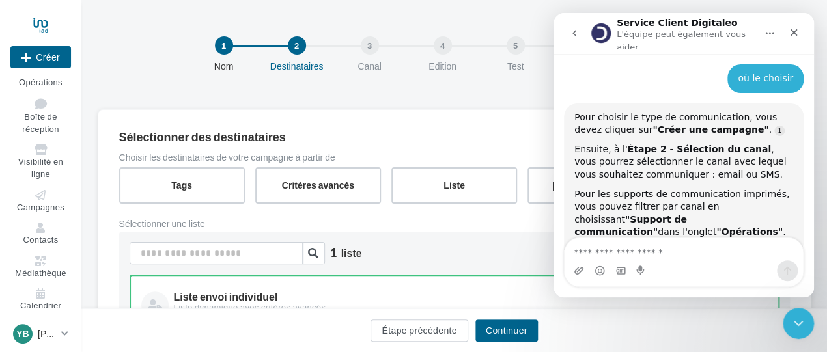
scroll to position [102, 0]
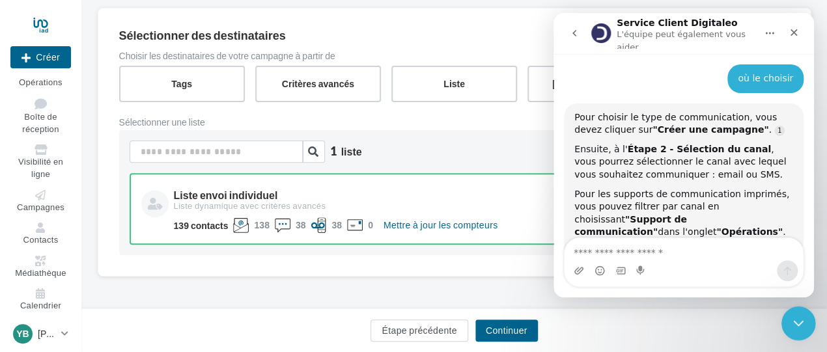
click at [795, 329] on div "Fermer le Messenger Intercom" at bounding box center [796, 321] width 31 height 31
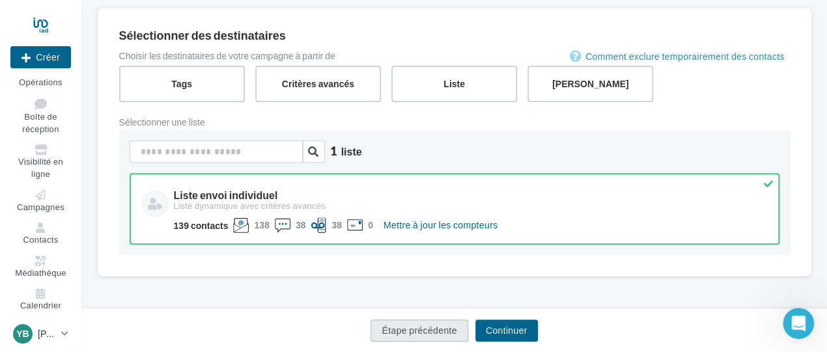
click at [438, 328] on button "Étape précédente" at bounding box center [419, 331] width 97 height 22
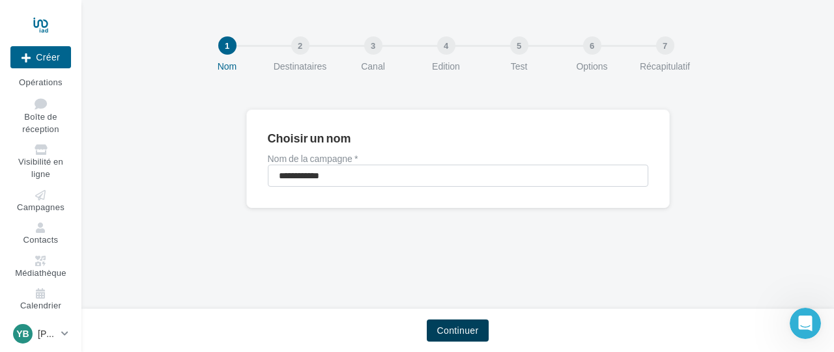
click at [451, 330] on button "Continuer" at bounding box center [458, 331] width 63 height 22
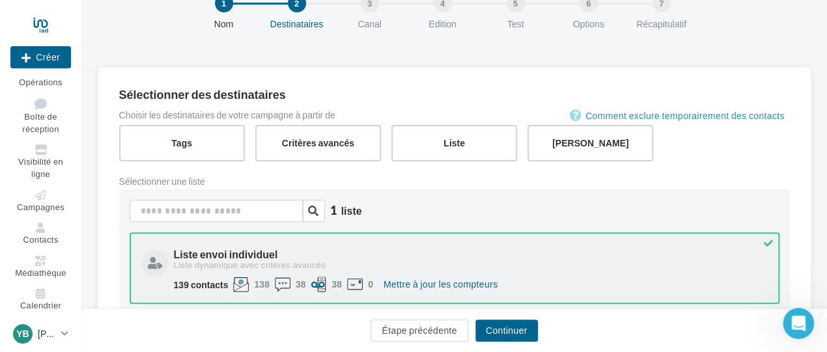
scroll to position [65, 0]
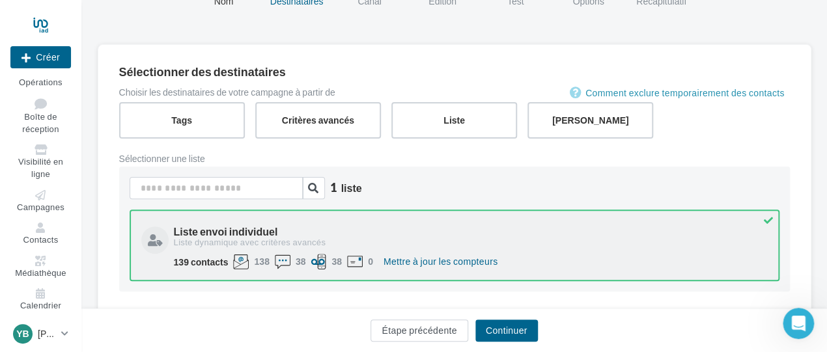
click at [268, 238] on div "Liste dynamique avec critères avancés" at bounding box center [469, 243] width 591 height 12
click at [262, 237] on div "Liste dynamique avec critères avancés" at bounding box center [469, 243] width 591 height 12
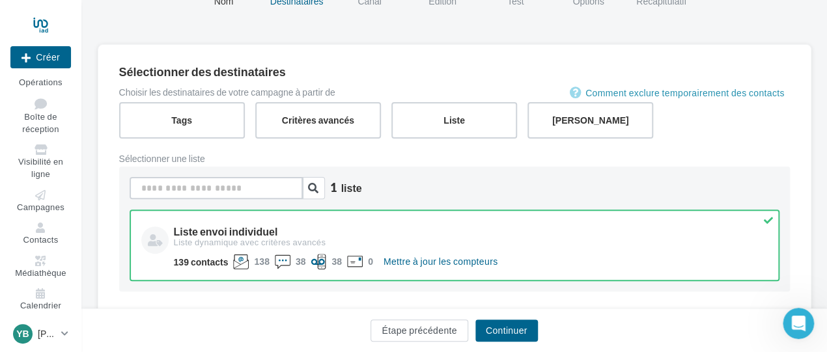
click at [259, 189] on input at bounding box center [216, 188] width 173 height 22
type input "*"
type input "*****"
click at [315, 183] on icon "button" at bounding box center [313, 188] width 10 height 10
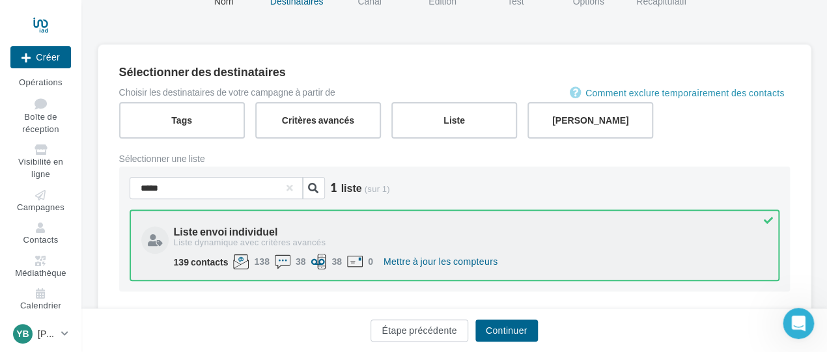
click at [287, 216] on div "Liste envoi individuel Liste dynamique avec critères avancés 139 contacts 138 3…" at bounding box center [455, 246] width 650 height 72
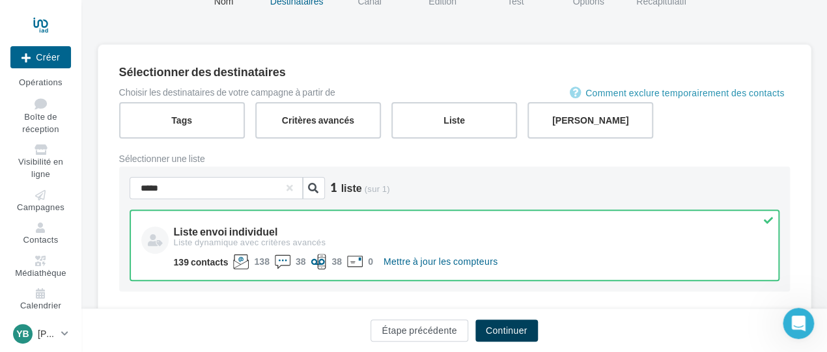
click at [509, 323] on button "Continuer" at bounding box center [506, 331] width 63 height 22
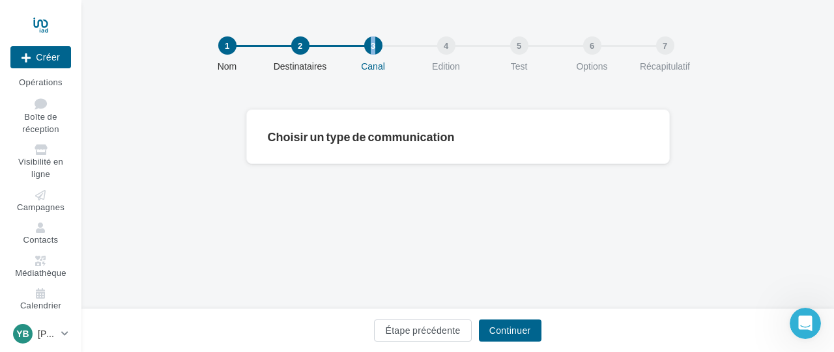
click at [374, 46] on div "3" at bounding box center [373, 45] width 18 height 18
click at [813, 322] on div "Ouvrir le Messenger Intercom" at bounding box center [802, 321] width 43 height 43
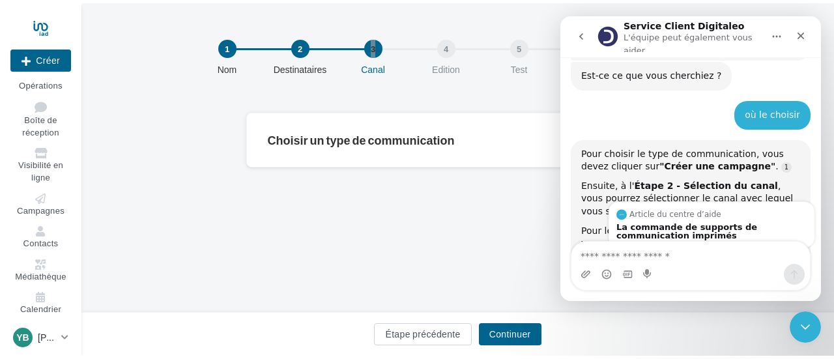
scroll to position [453, 0]
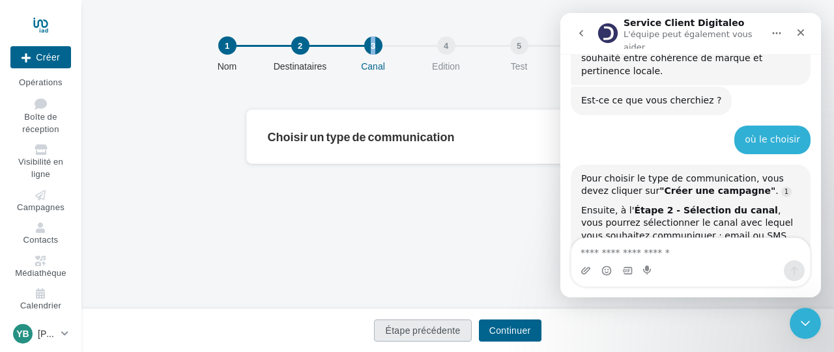
click at [451, 337] on button "Étape précédente" at bounding box center [422, 331] width 97 height 22
click at [451, 337] on button "Étape précédente" at bounding box center [419, 331] width 97 height 22
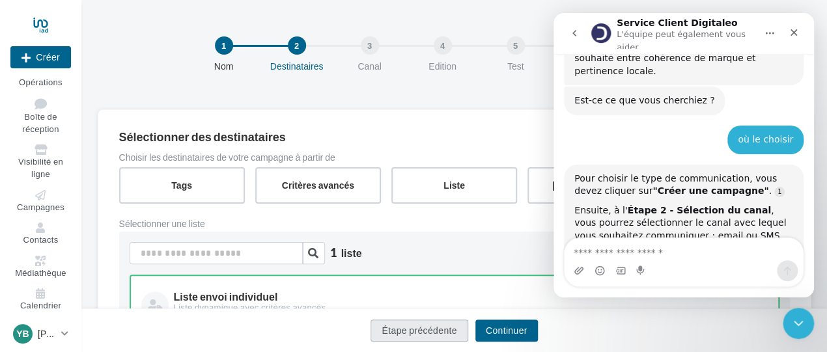
click at [433, 333] on button "Étape précédente" at bounding box center [419, 331] width 97 height 22
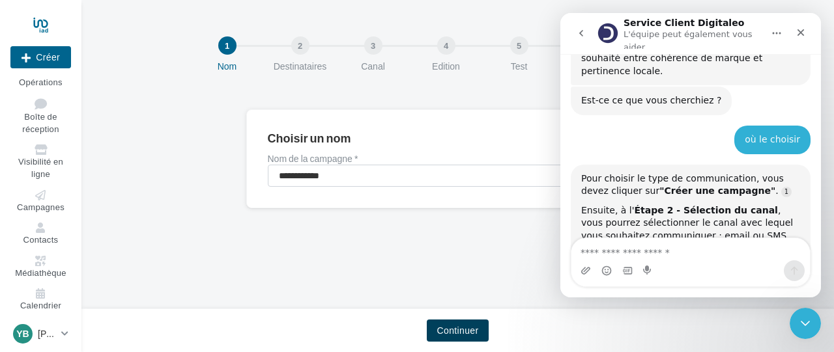
click at [433, 333] on button "Continuer" at bounding box center [458, 331] width 63 height 22
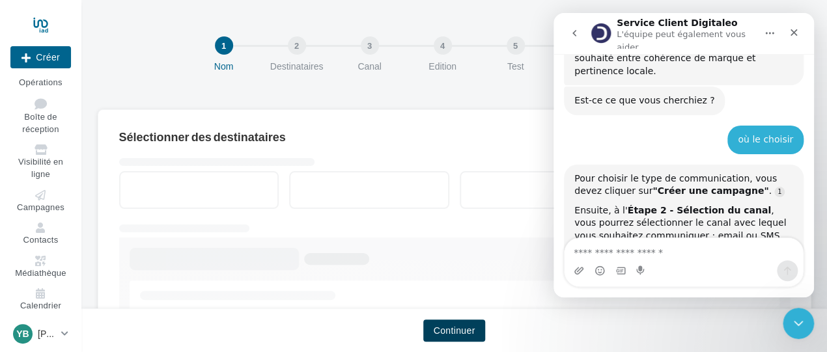
click at [433, 333] on button "Continuer" at bounding box center [454, 331] width 63 height 22
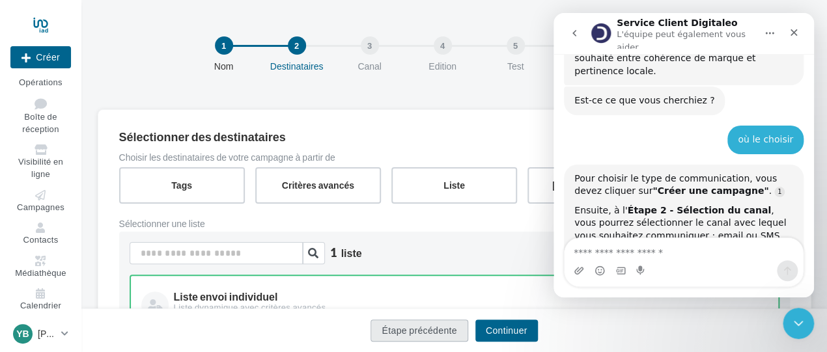
click at [434, 333] on button "Étape précédente" at bounding box center [419, 331] width 97 height 22
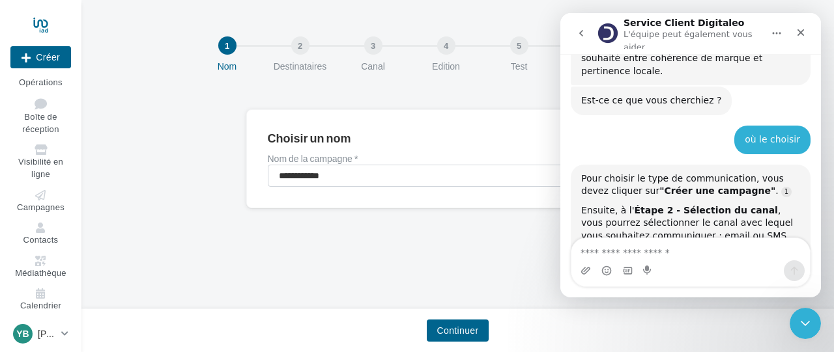
click at [434, 333] on button "Continuer" at bounding box center [458, 331] width 63 height 22
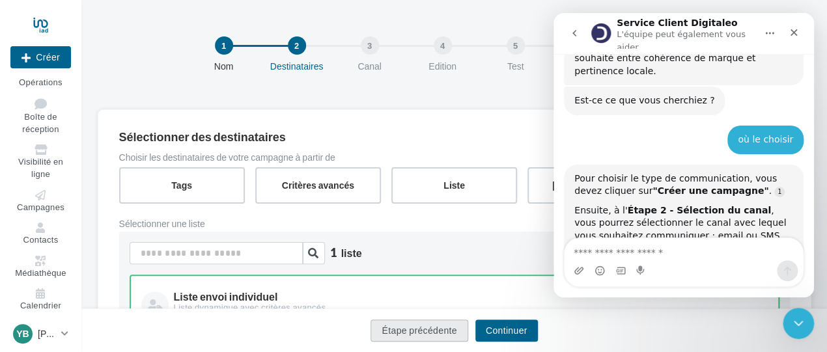
click at [422, 335] on button "Étape précédente" at bounding box center [419, 331] width 97 height 22
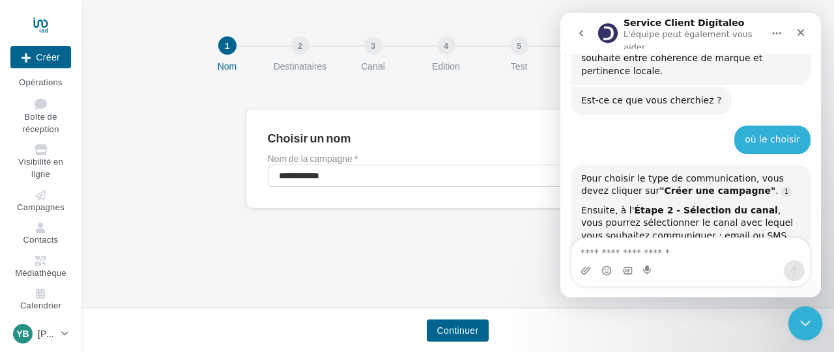
click at [798, 321] on icon "Fermer le Messenger Intercom" at bounding box center [803, 322] width 16 height 16
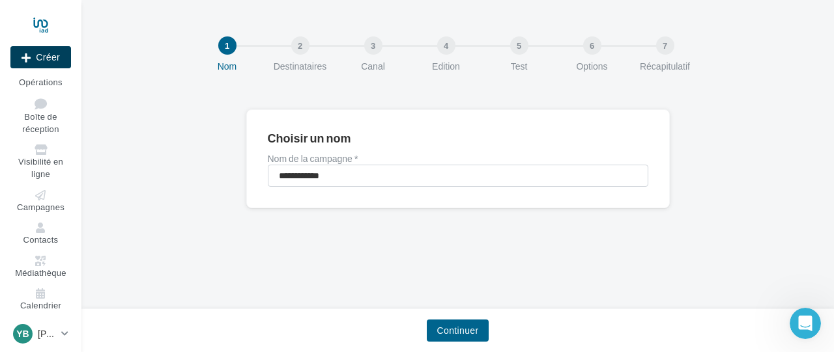
click at [42, 55] on button "Créer" at bounding box center [40, 57] width 61 height 22
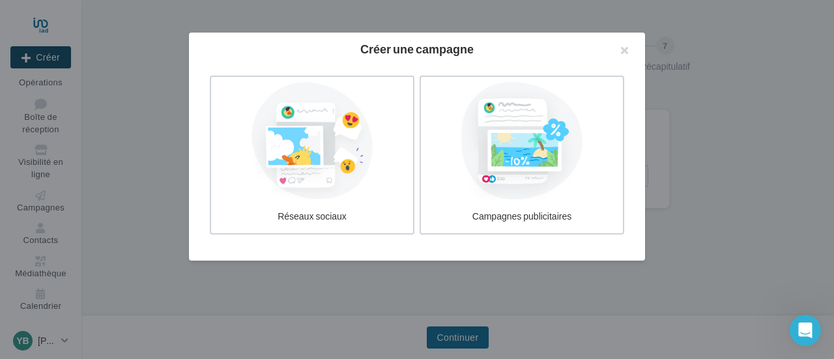
scroll to position [512, 0]
click at [815, 331] on div "Ouvrir le Messenger Intercom" at bounding box center [802, 328] width 43 height 43
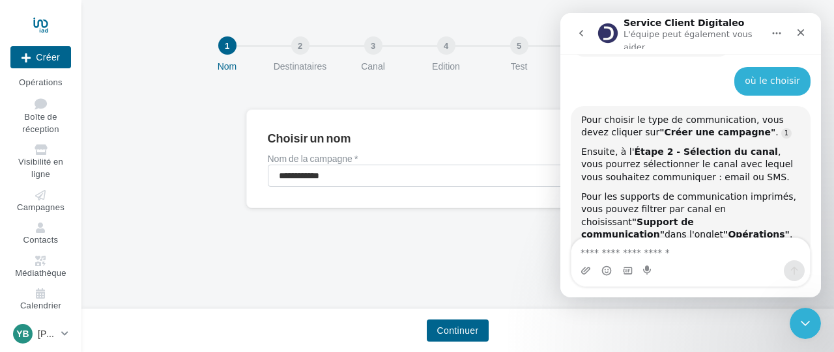
click at [518, 20] on div at bounding box center [417, 156] width 834 height 352
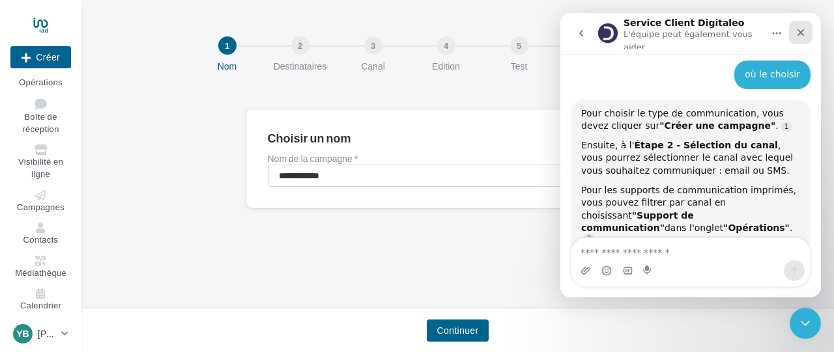
click at [805, 27] on icon "Fermer" at bounding box center [800, 32] width 10 height 10
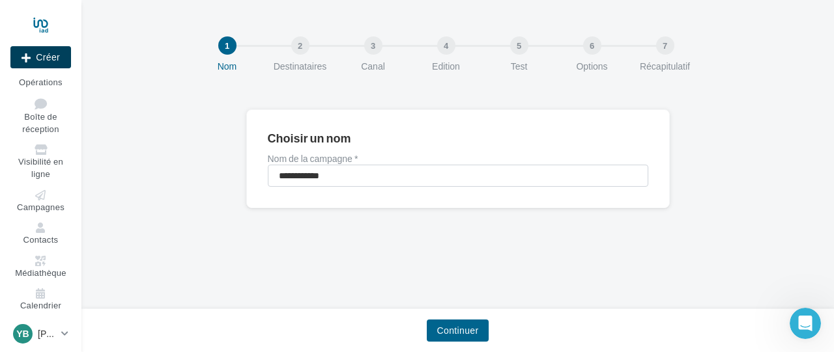
click at [52, 58] on button "Créer" at bounding box center [40, 57] width 61 height 22
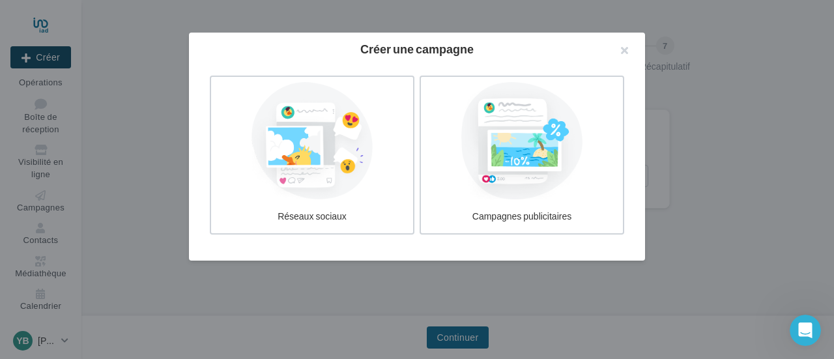
scroll to position [512, 0]
click at [526, 150] on div at bounding box center [521, 141] width 195 height 120
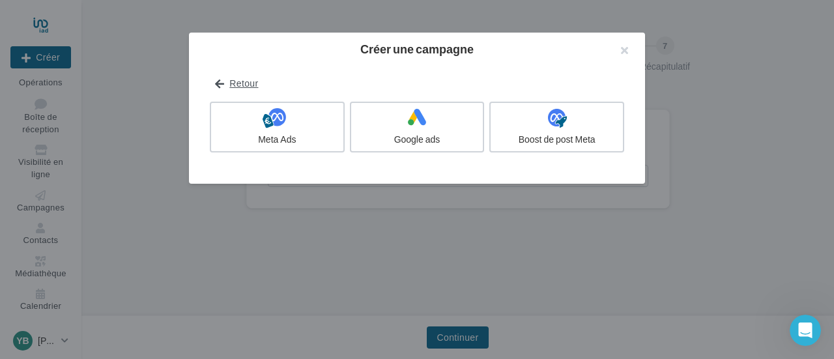
click at [219, 84] on icon at bounding box center [219, 84] width 9 height 0
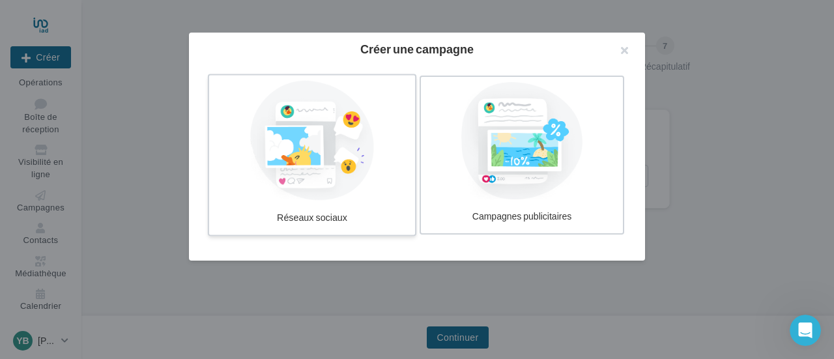
click at [288, 133] on div at bounding box center [311, 141] width 195 height 120
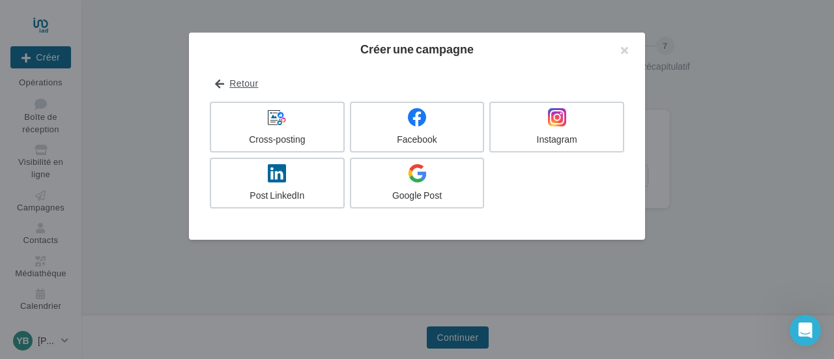
click at [239, 82] on button "Retour" at bounding box center [236, 84] width 53 height 16
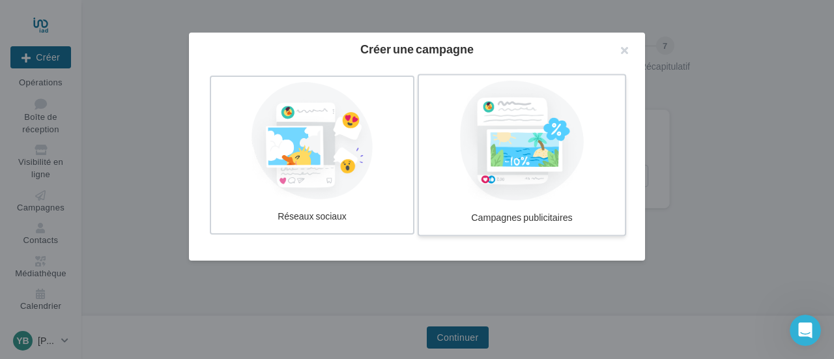
click at [556, 127] on div at bounding box center [521, 141] width 195 height 120
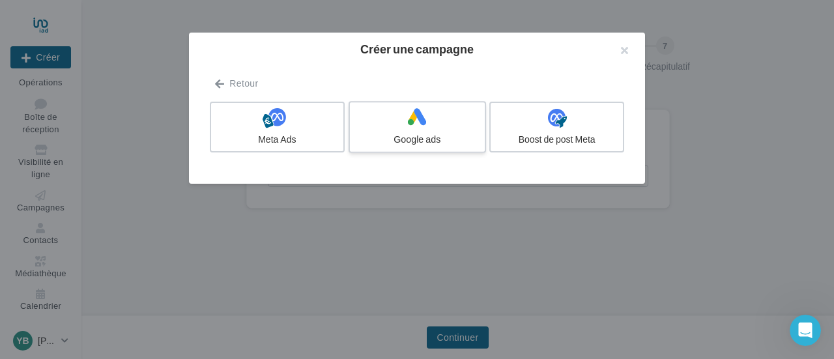
click at [440, 122] on div at bounding box center [417, 117] width 124 height 20
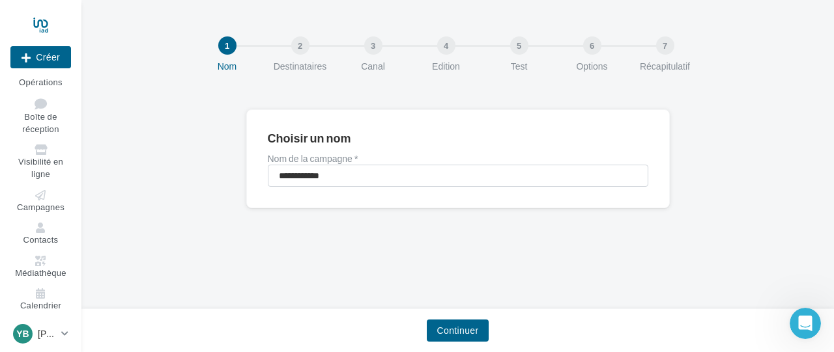
scroll to position [518, 0]
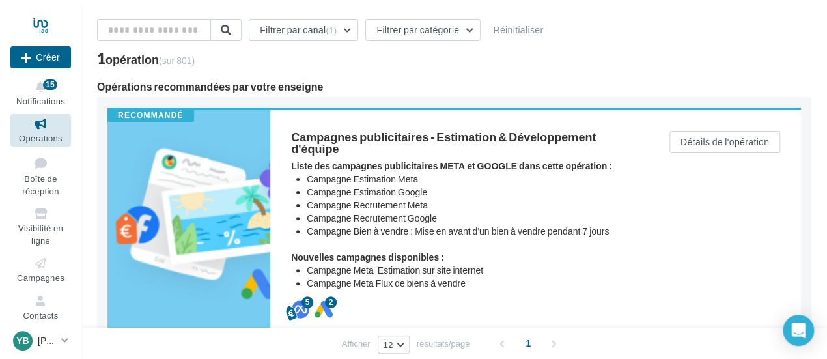
scroll to position [65, 0]
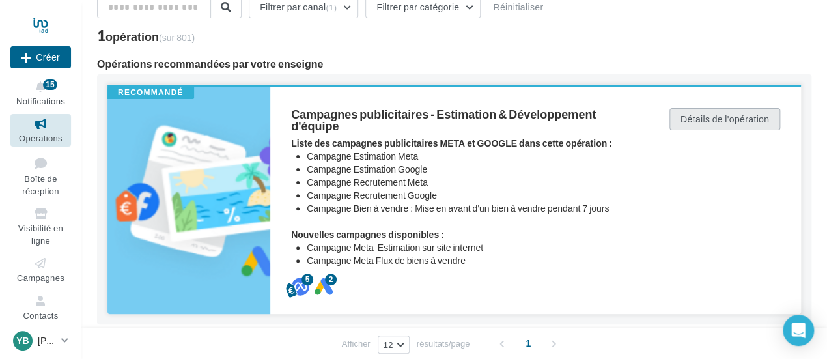
click at [706, 124] on button "Détails de l'opération" at bounding box center [724, 119] width 111 height 22
click at [47, 56] on div "Nouvelle campagne Créer Notifications 15 Opérations Boîte de réception Visibili…" at bounding box center [413, 191] width 827 height 513
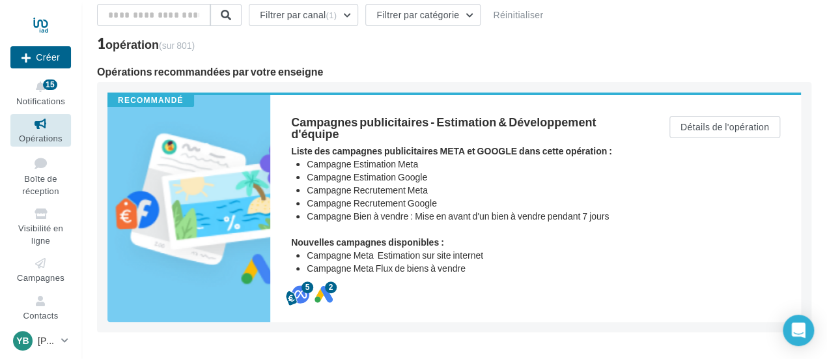
scroll to position [154, 0]
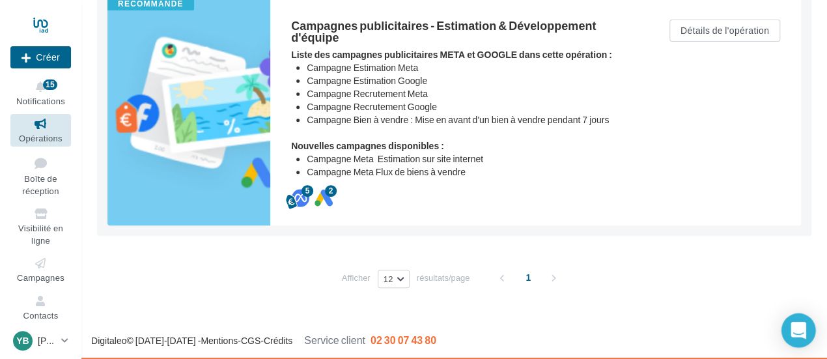
click at [796, 326] on icon "Open Intercom Messenger" at bounding box center [798, 330] width 15 height 17
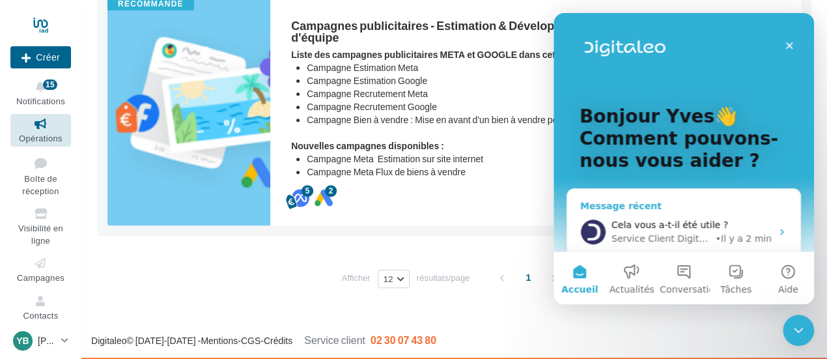
scroll to position [130, 0]
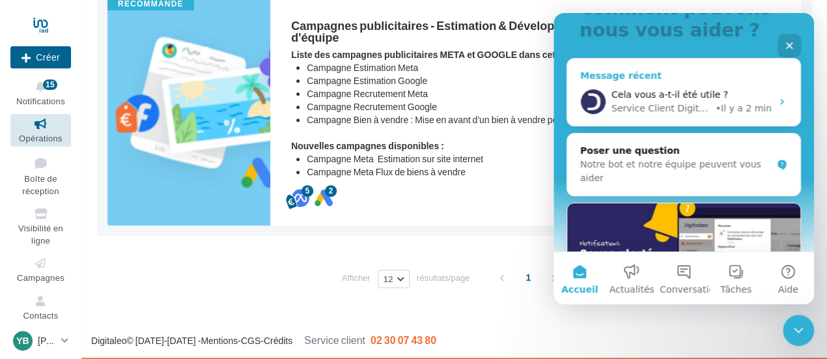
click at [633, 96] on span "Cela vous a-t-il été utile ?" at bounding box center [669, 94] width 117 height 10
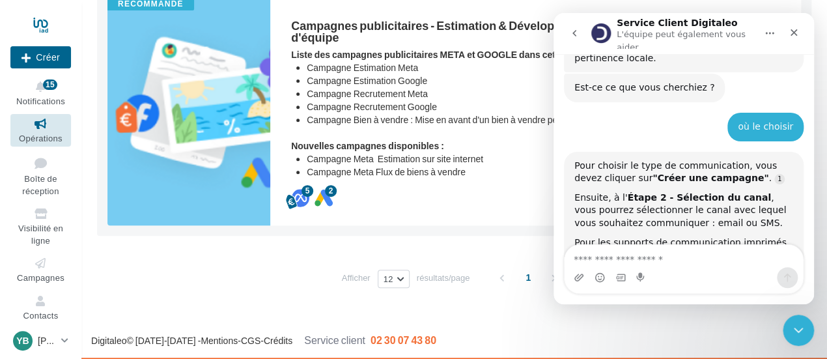
scroll to position [447, 0]
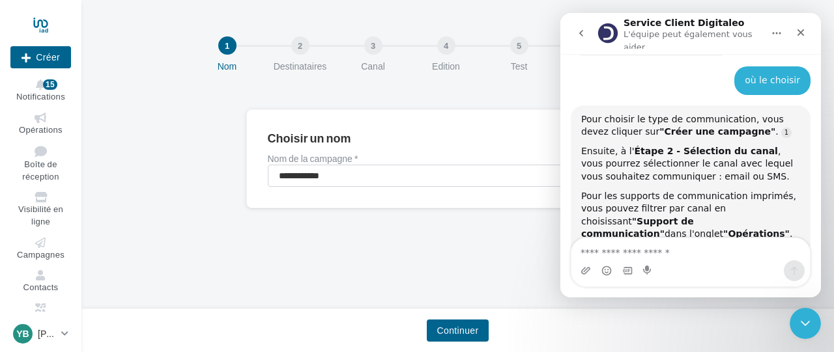
scroll to position [518, 0]
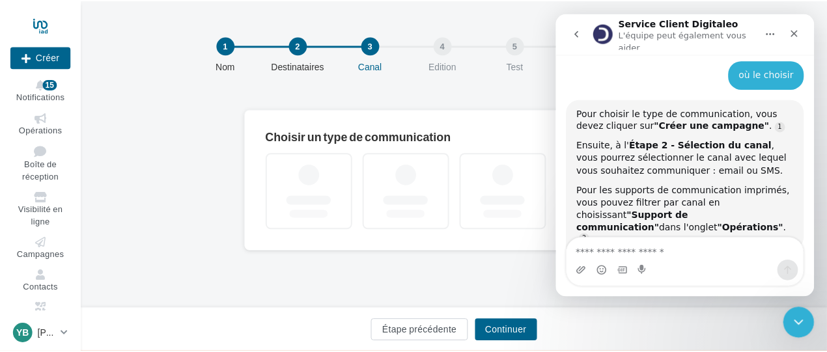
scroll to position [102, 0]
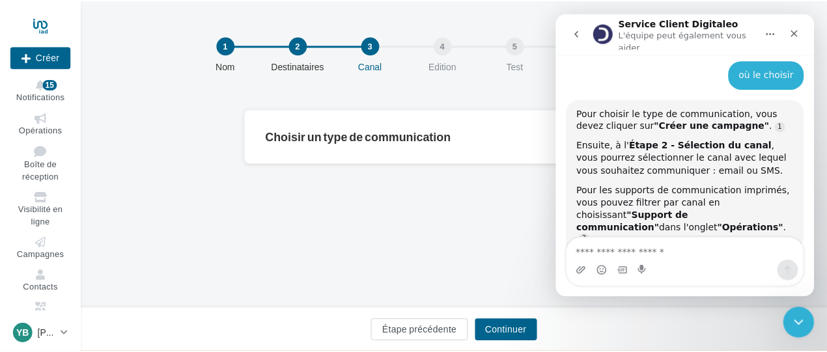
scroll to position [102, 0]
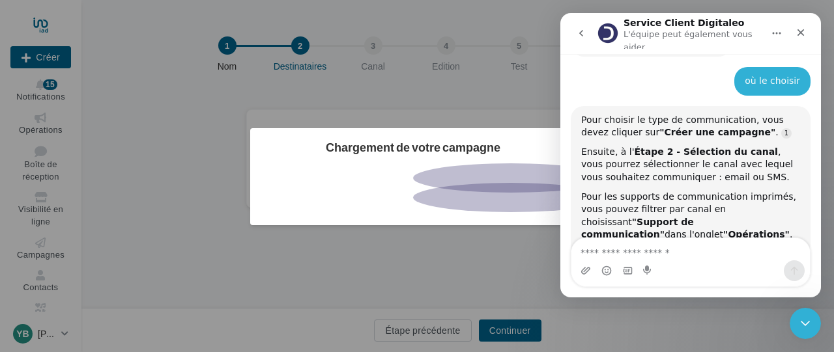
scroll to position [518, 0]
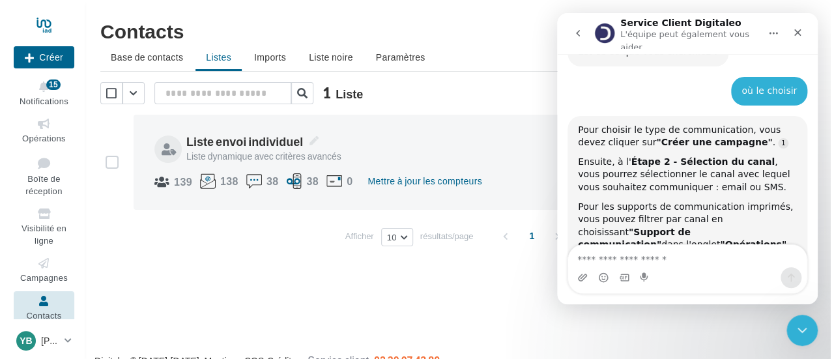
scroll to position [512, 0]
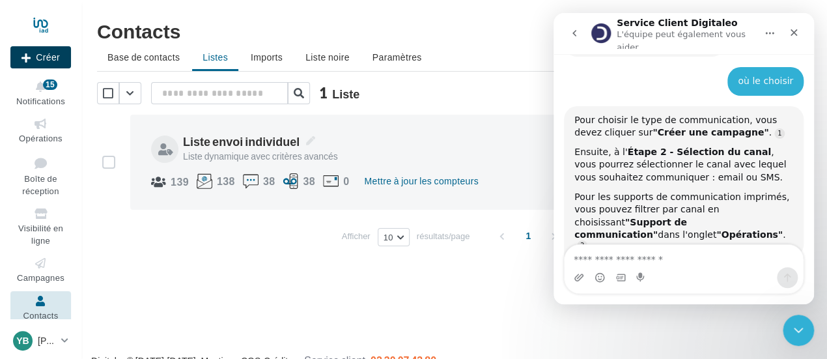
click at [52, 53] on button "Créer" at bounding box center [40, 57] width 61 height 22
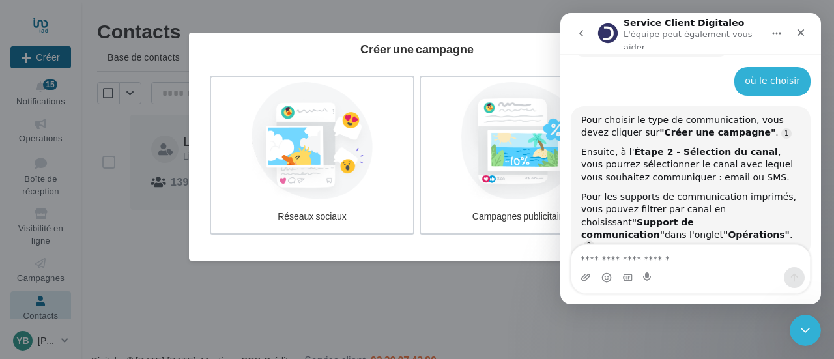
drag, startPoint x: 487, startPoint y: 99, endPoint x: 371, endPoint y: 61, distance: 122.1
click at [371, 61] on div "Créer une campagne Réseaux sociaux Campagnes publicitaires" at bounding box center [417, 147] width 456 height 228
drag, startPoint x: 368, startPoint y: 54, endPoint x: 294, endPoint y: 64, distance: 75.0
click at [294, 64] on div "Créer une campagne Réseaux sociaux Campagnes publicitaires" at bounding box center [417, 147] width 456 height 228
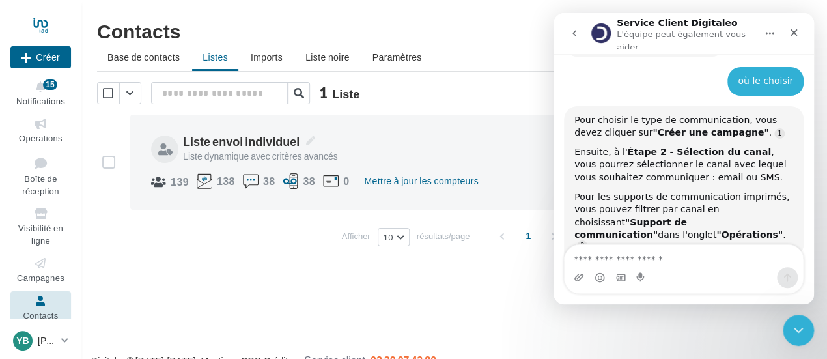
click at [551, 8] on div at bounding box center [413, 159] width 827 height 359
click at [52, 49] on button "Créer" at bounding box center [40, 57] width 61 height 22
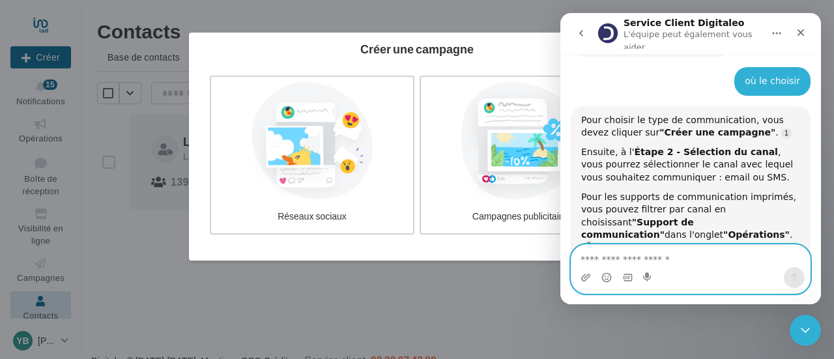
click at [660, 252] on textarea "Envoyer un message..." at bounding box center [690, 256] width 238 height 22
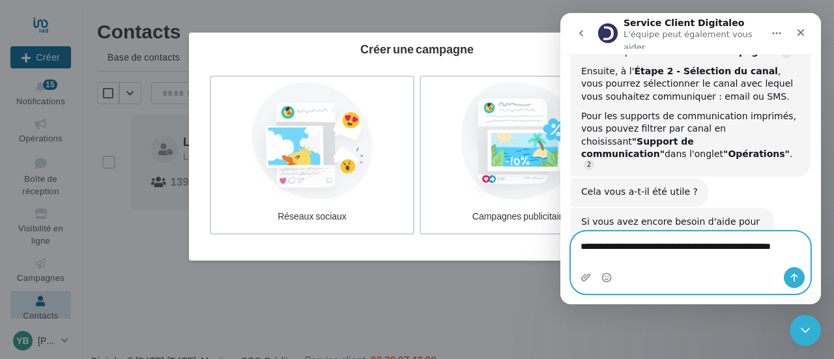
scroll to position [606, 0]
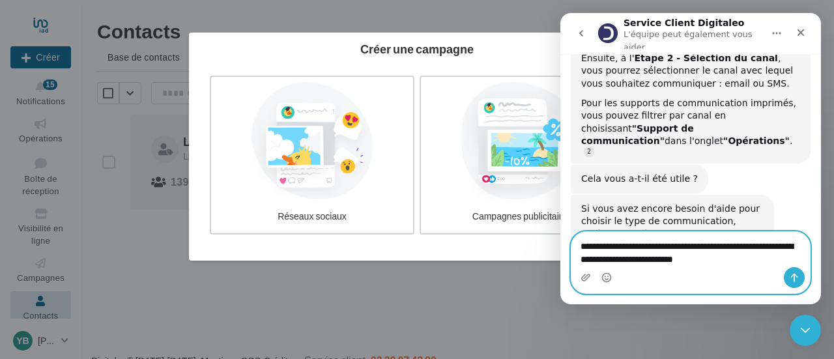
type textarea "**********"
click at [797, 269] on button "Envoyer un message…" at bounding box center [793, 277] width 21 height 21
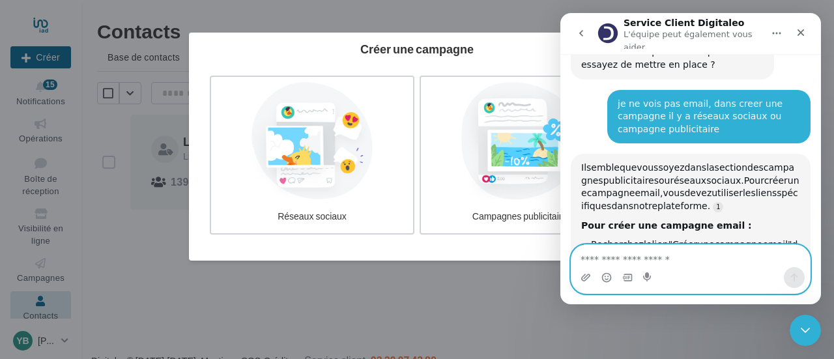
scroll to position [828, 0]
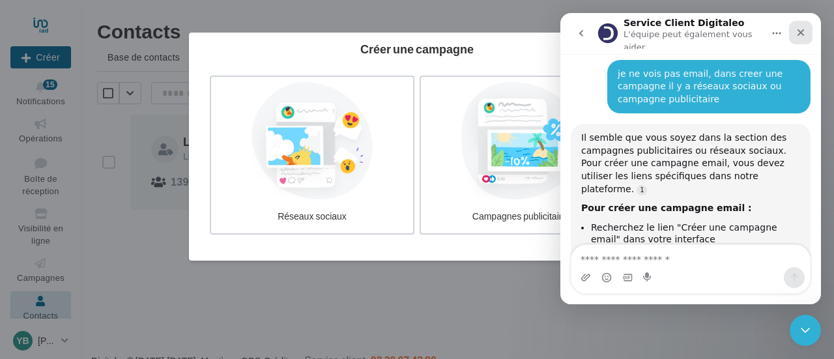
click at [798, 29] on icon "Fermer" at bounding box center [800, 32] width 7 height 7
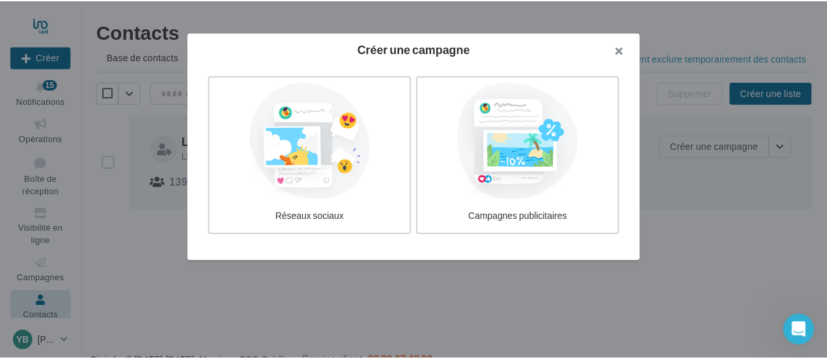
scroll to position [969, 0]
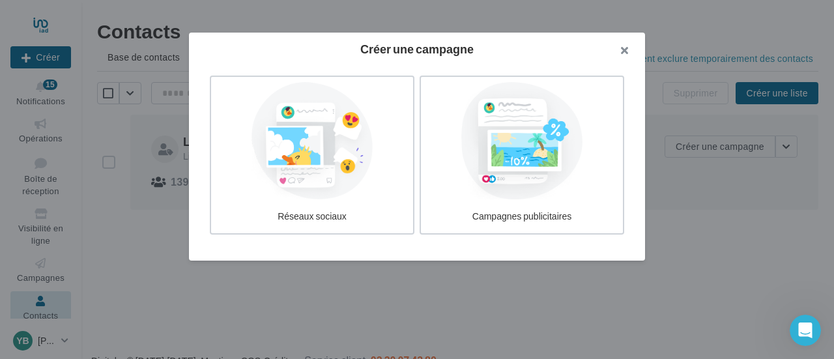
click at [620, 51] on button "button" at bounding box center [619, 52] width 52 height 39
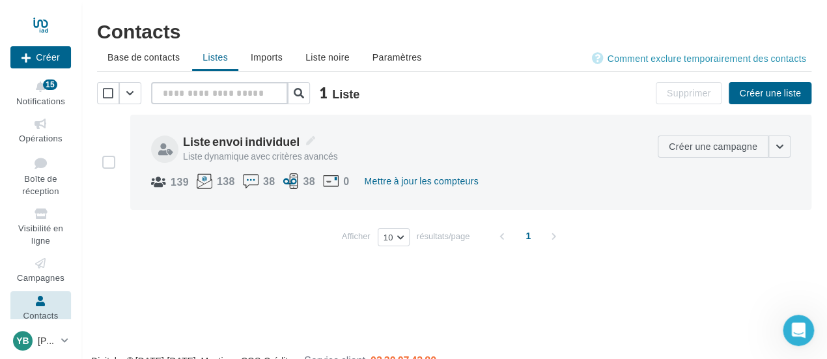
click at [205, 85] on input "text" at bounding box center [219, 93] width 137 height 22
click at [781, 144] on button "button" at bounding box center [779, 146] width 22 height 22
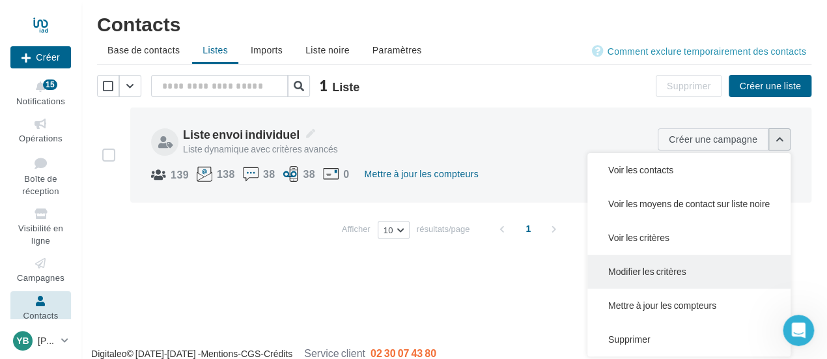
scroll to position [0, 0]
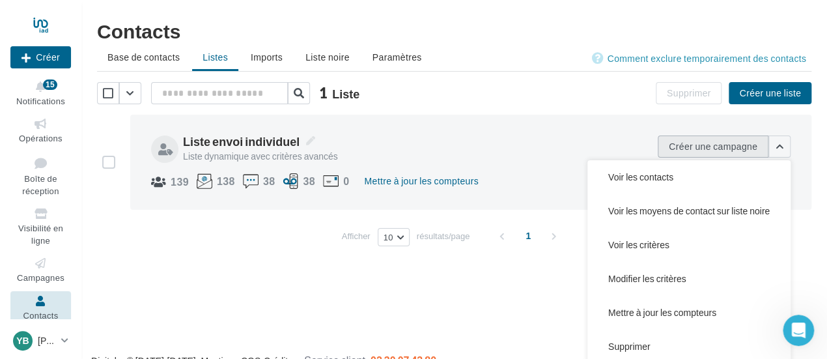
click at [723, 143] on button "Créer une campagne" at bounding box center [713, 146] width 111 height 22
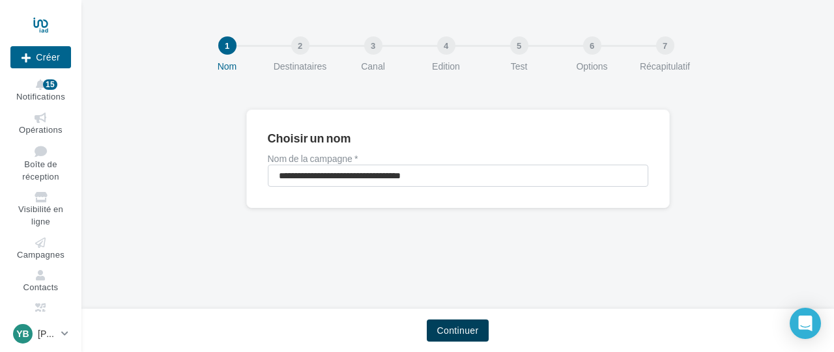
click at [458, 333] on button "Continuer" at bounding box center [458, 331] width 63 height 22
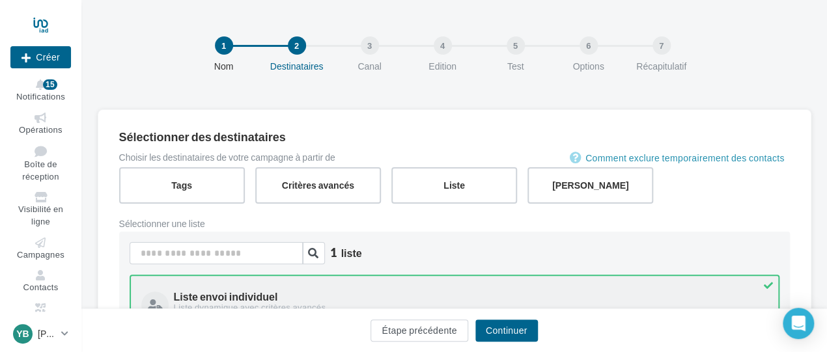
click at [419, 288] on div "Liste envoi individuel Liste dynamique avec critères avancés" at bounding box center [454, 303] width 626 height 33
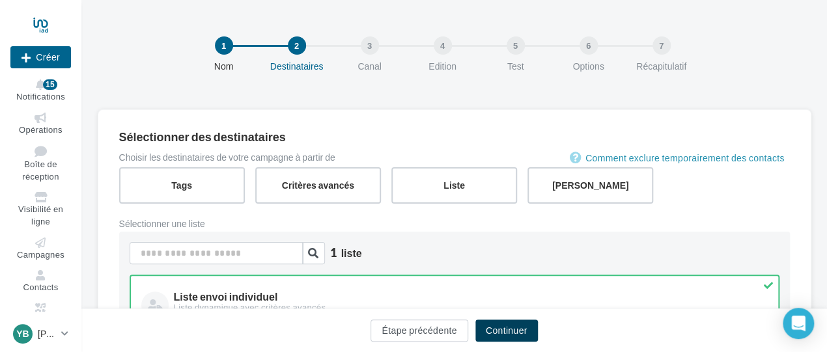
click at [501, 326] on button "Continuer" at bounding box center [506, 331] width 63 height 22
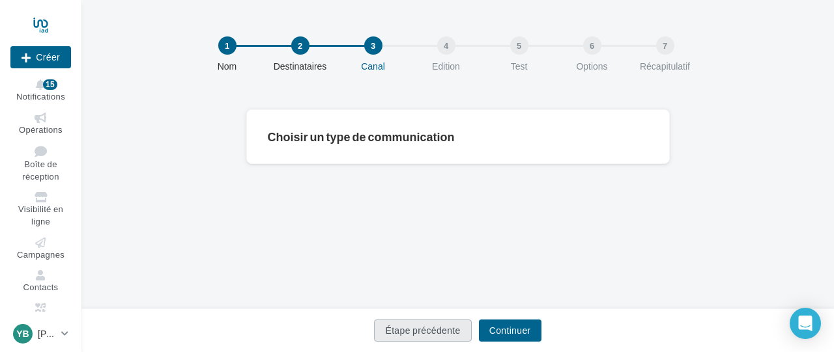
click at [447, 328] on button "Étape précédente" at bounding box center [422, 331] width 97 height 22
click at [446, 328] on button "Étape précédente" at bounding box center [422, 331] width 97 height 22
click at [445, 328] on button "Étape précédente" at bounding box center [422, 331] width 97 height 22
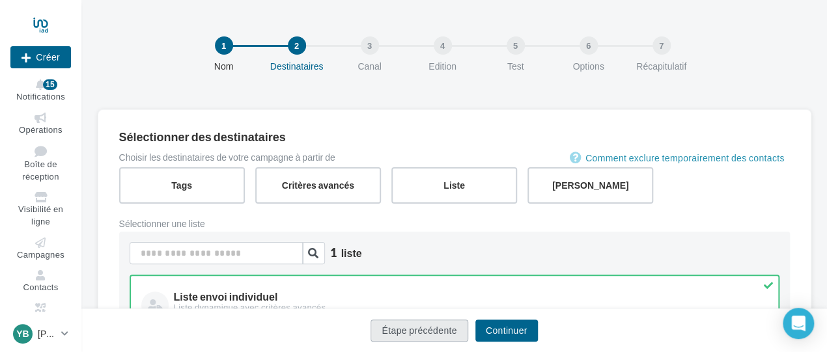
click at [445, 328] on button "Étape précédente" at bounding box center [419, 331] width 97 height 22
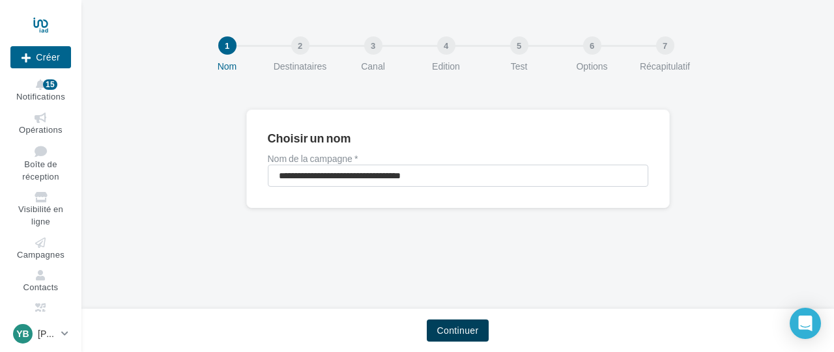
click at [441, 327] on button "Continuer" at bounding box center [458, 331] width 63 height 22
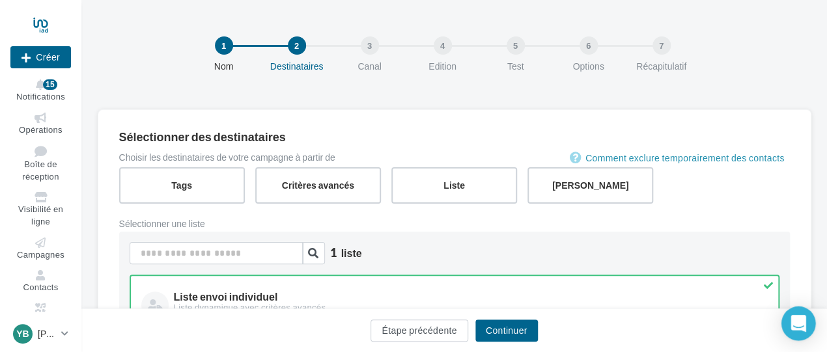
click at [806, 326] on div "Open Intercom Messenger" at bounding box center [798, 324] width 35 height 35
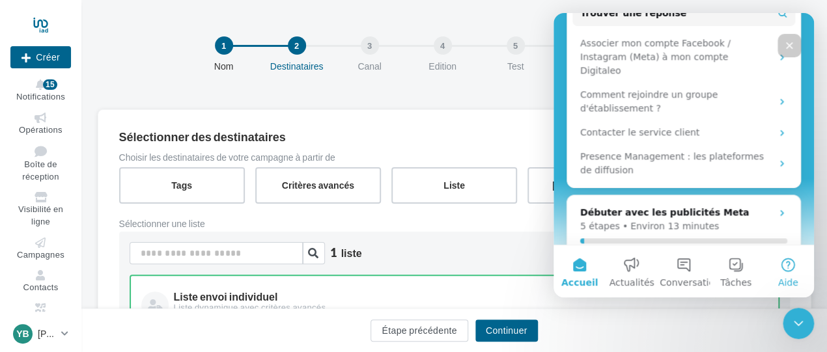
scroll to position [559, 0]
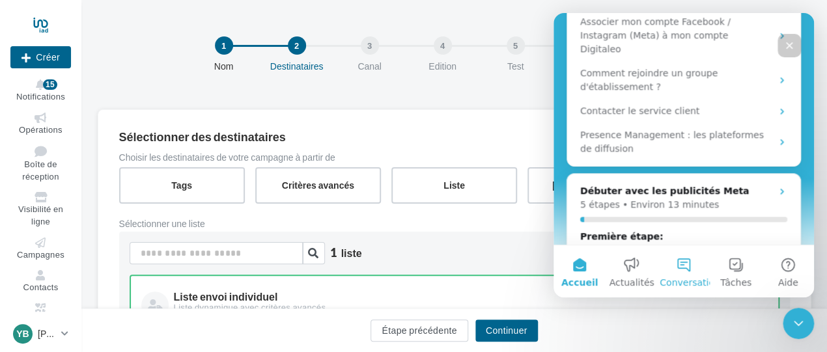
click at [691, 266] on button "Conversations" at bounding box center [684, 271] width 52 height 52
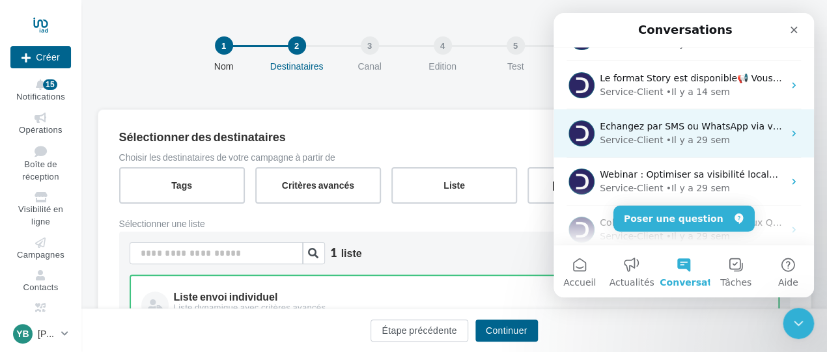
scroll to position [76, 0]
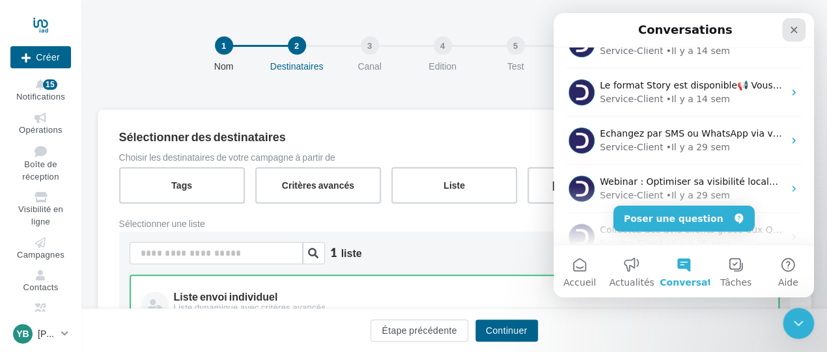
click at [796, 31] on icon "Fermer" at bounding box center [794, 30] width 7 height 7
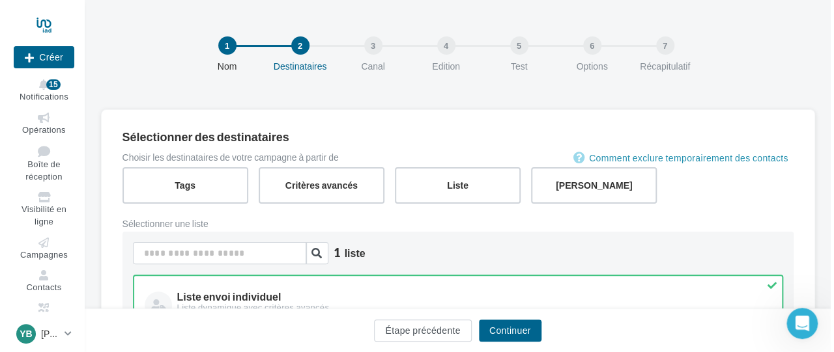
scroll to position [0, 0]
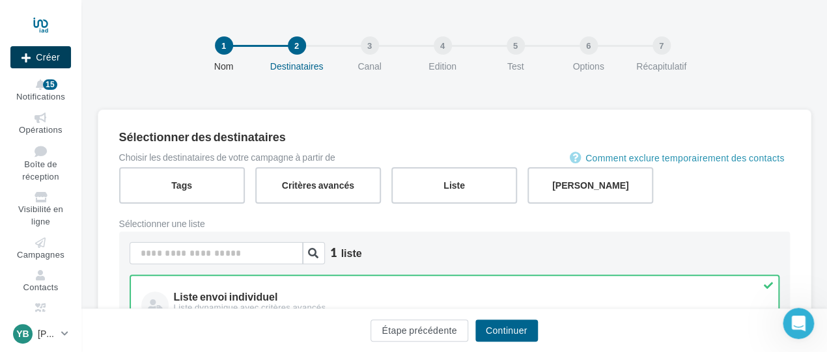
click at [52, 56] on button "Créer" at bounding box center [40, 57] width 61 height 22
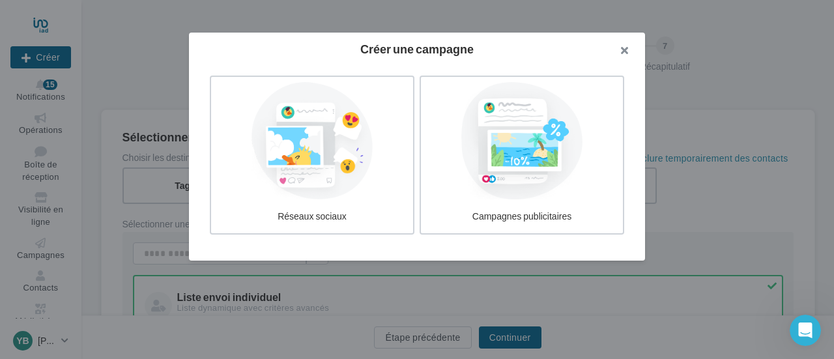
click at [630, 51] on button "button" at bounding box center [619, 52] width 52 height 39
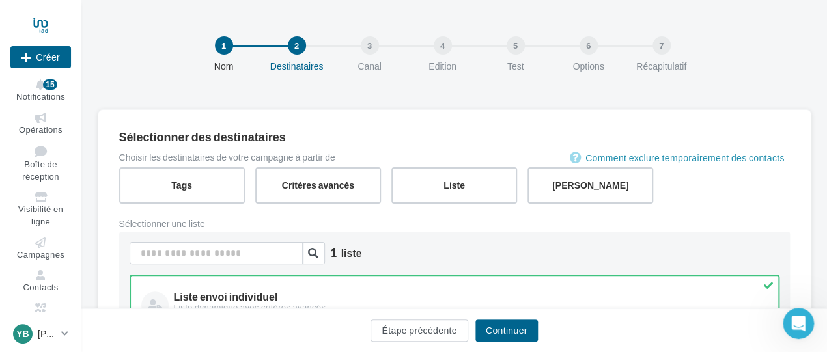
click at [230, 50] on div "1" at bounding box center [224, 45] width 18 height 18
click at [418, 329] on button "Étape précédente" at bounding box center [419, 331] width 97 height 22
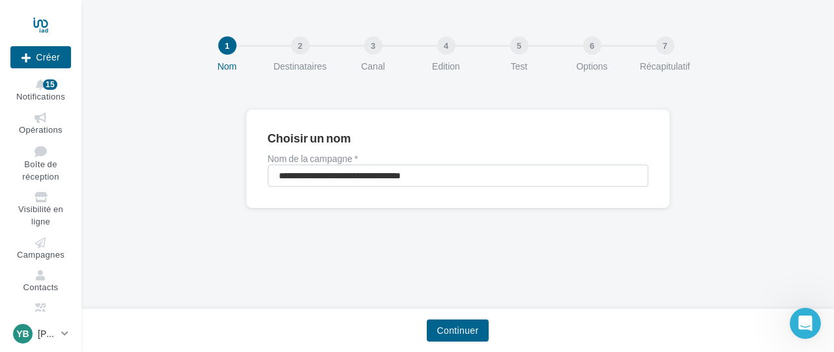
click at [418, 329] on div "Continuer" at bounding box center [457, 333] width 731 height 27
click at [44, 26] on div at bounding box center [40, 24] width 61 height 33
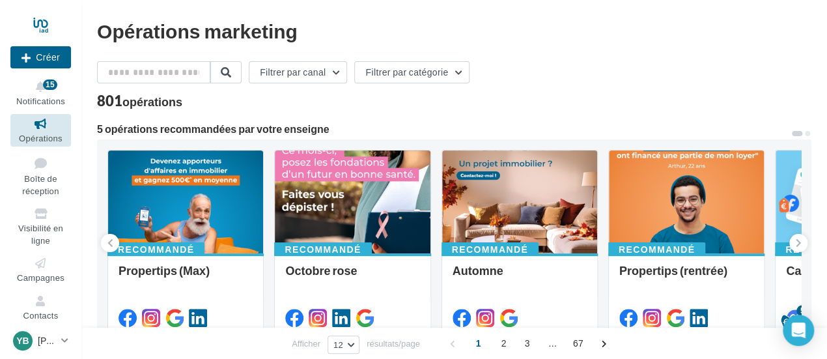
click at [44, 122] on icon at bounding box center [40, 124] width 53 height 15
click at [40, 130] on icon at bounding box center [40, 124] width 53 height 15
click at [46, 175] on span "Boîte de réception" at bounding box center [40, 184] width 36 height 23
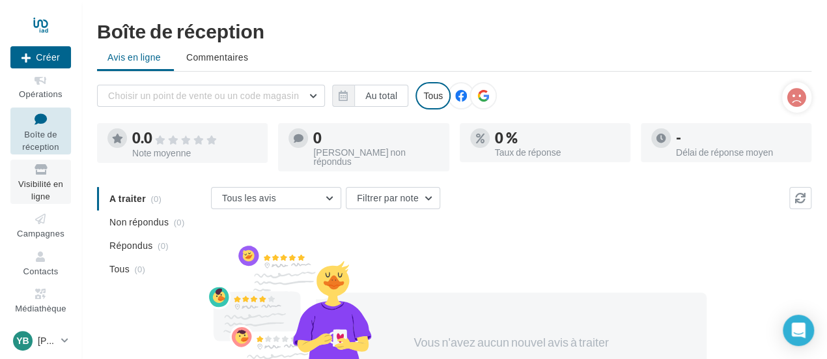
scroll to position [84, 0]
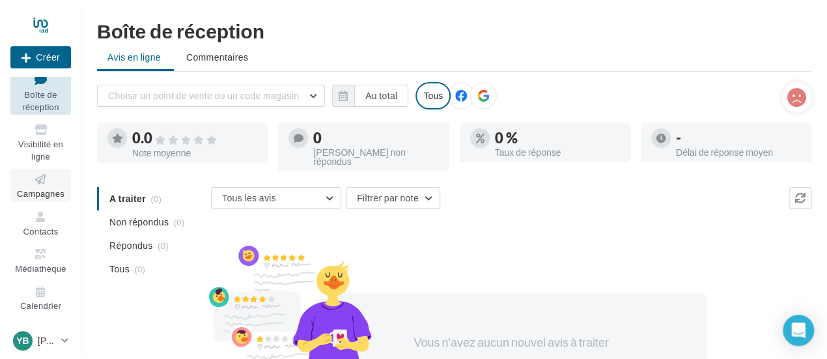
click at [48, 195] on span "Campagnes" at bounding box center [41, 193] width 48 height 10
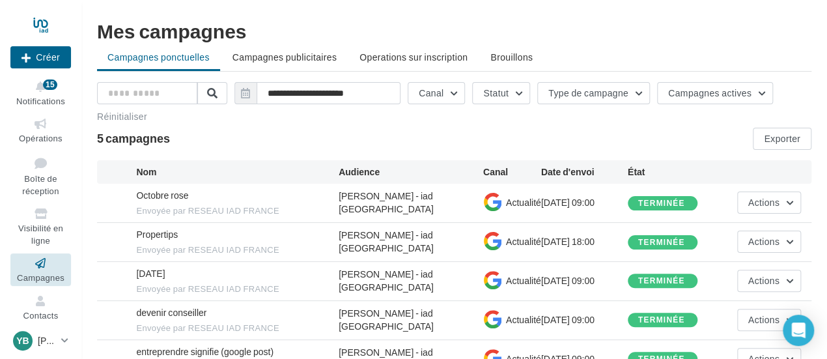
click at [185, 56] on ul "Campagnes ponctuelles Campagnes publicitaires Operations sur inscription [GEOGR…" at bounding box center [454, 59] width 714 height 26
click at [506, 57] on span "Brouillons" at bounding box center [511, 56] width 42 height 11
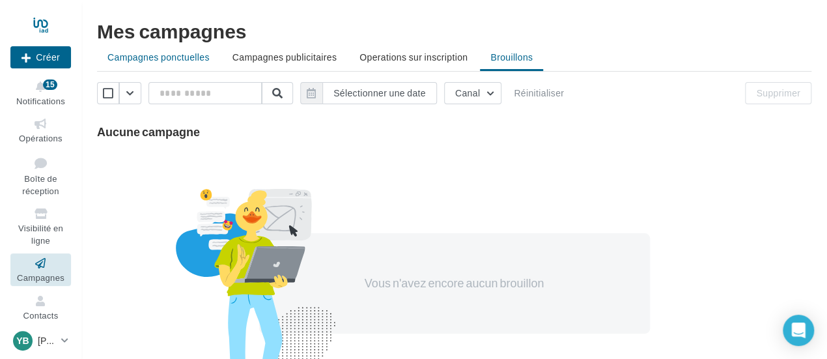
click at [186, 57] on span "Campagnes ponctuelles" at bounding box center [158, 56] width 102 height 11
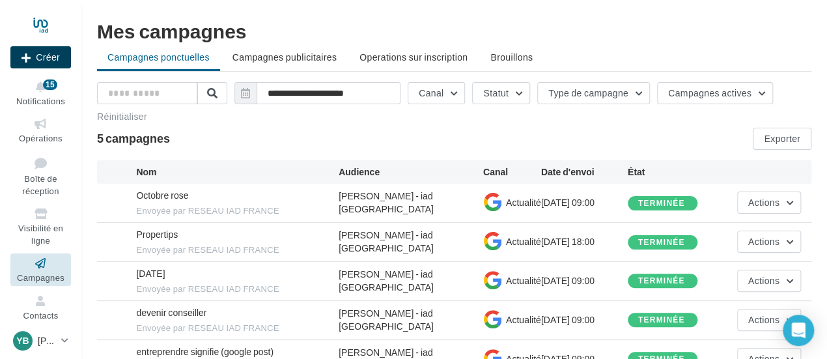
click at [39, 49] on button "Créer" at bounding box center [40, 57] width 61 height 22
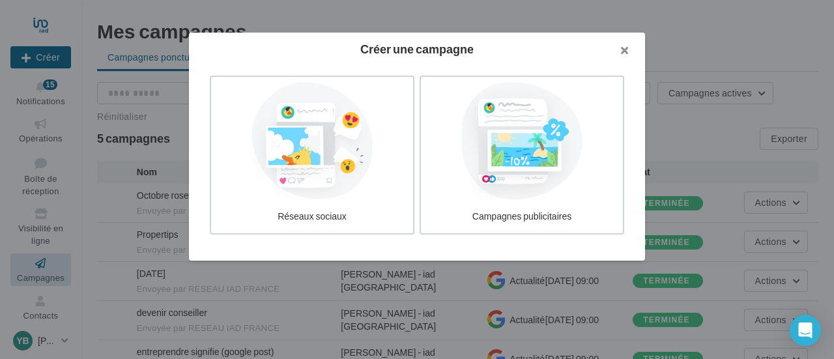
click at [623, 47] on button "button" at bounding box center [619, 52] width 52 height 39
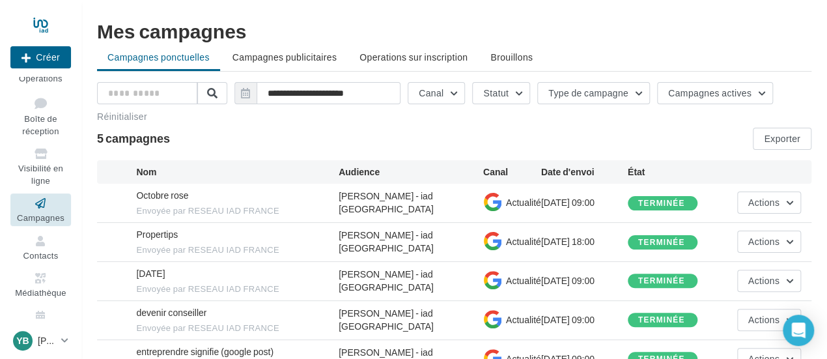
scroll to position [84, 0]
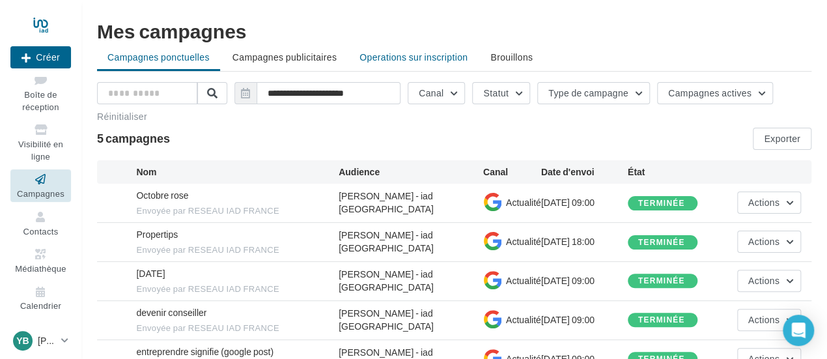
click at [402, 61] on span "Operations sur inscription" at bounding box center [413, 56] width 108 height 11
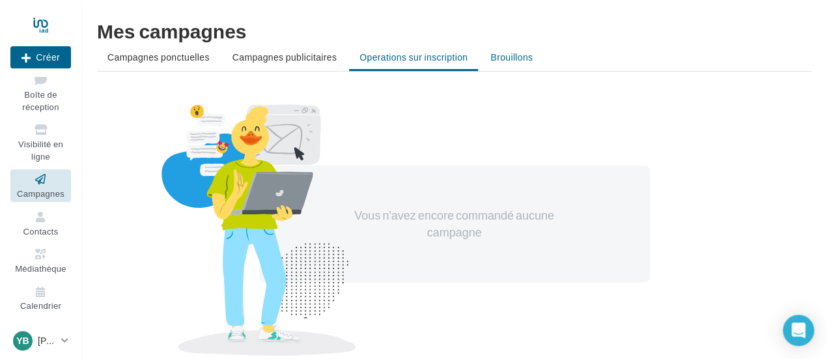
click at [491, 57] on span "Brouillons" at bounding box center [511, 56] width 42 height 11
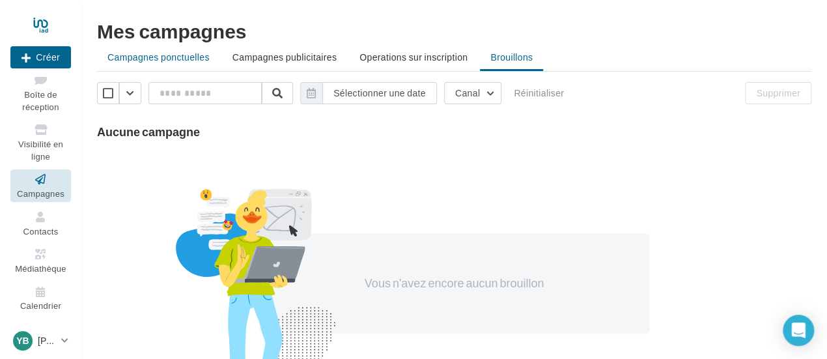
click at [160, 57] on span "Campagnes ponctuelles" at bounding box center [158, 56] width 102 height 11
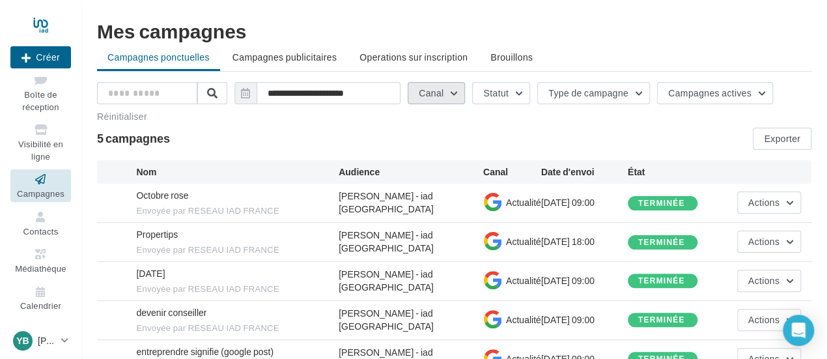
click at [458, 92] on button "Canal" at bounding box center [436, 93] width 57 height 22
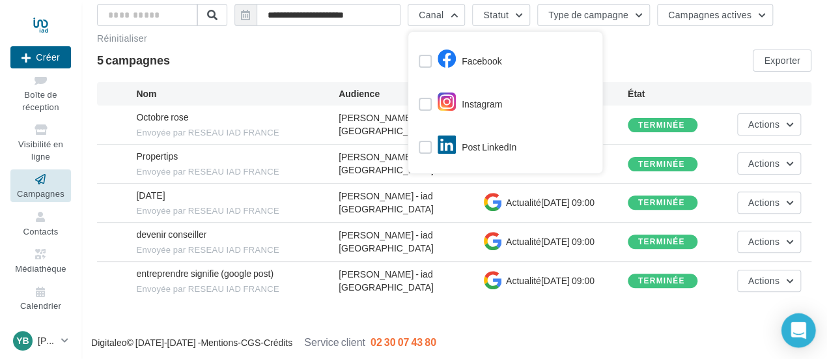
click at [802, 336] on icon "Open Intercom Messenger" at bounding box center [798, 330] width 17 height 17
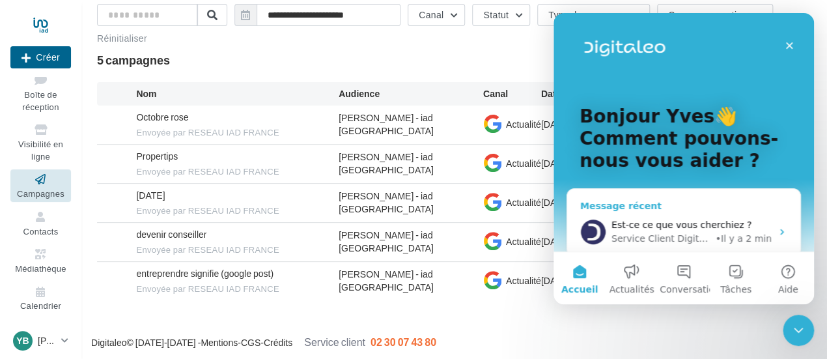
click at [632, 225] on span "Est-ce ce que vous cherchiez ?" at bounding box center [681, 224] width 140 height 10
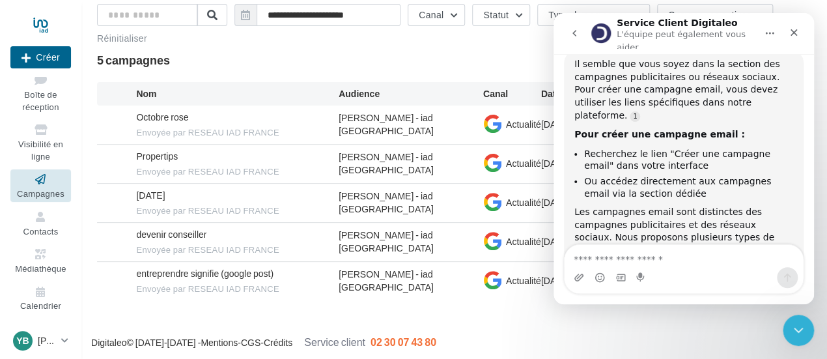
scroll to position [969, 0]
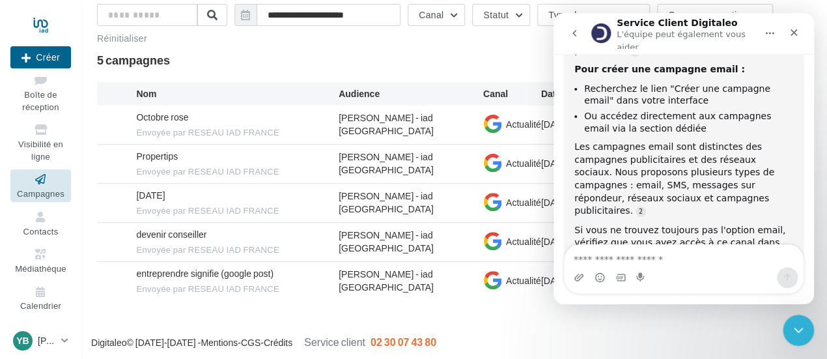
click at [613, 261] on textarea "Envoyer un message..." at bounding box center [684, 256] width 238 height 22
type textarea "**********"
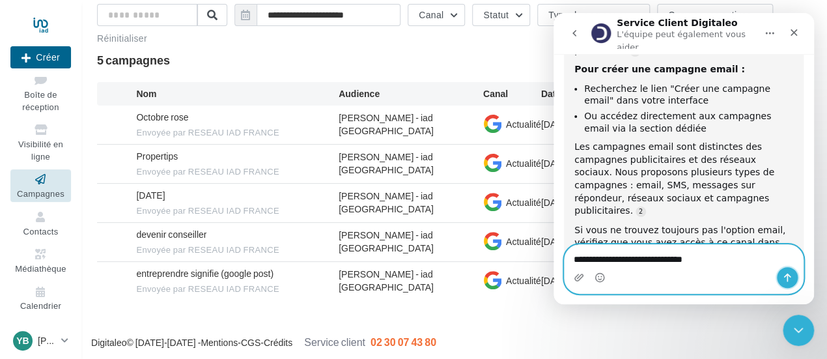
click at [789, 275] on icon "Envoyer un message…" at bounding box center [787, 277] width 7 height 8
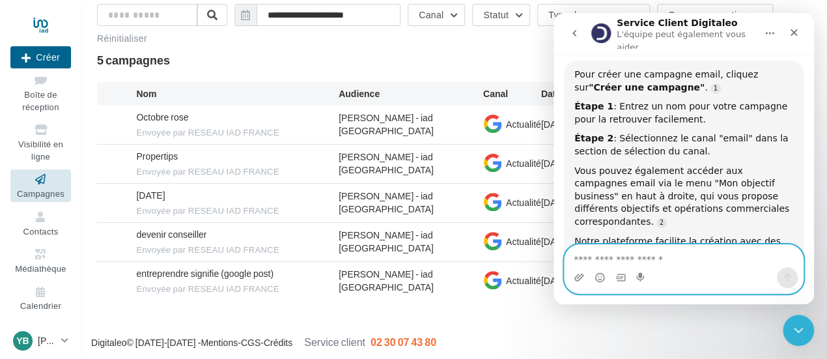
scroll to position [1151, 0]
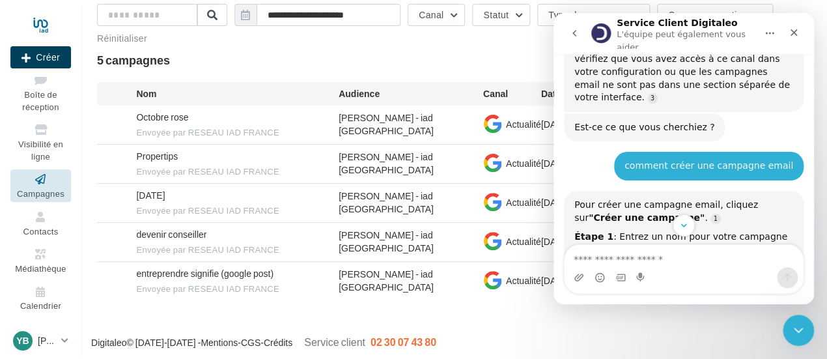
click at [39, 51] on button "Créer" at bounding box center [40, 57] width 61 height 22
click at [478, 309] on div at bounding box center [413, 159] width 827 height 359
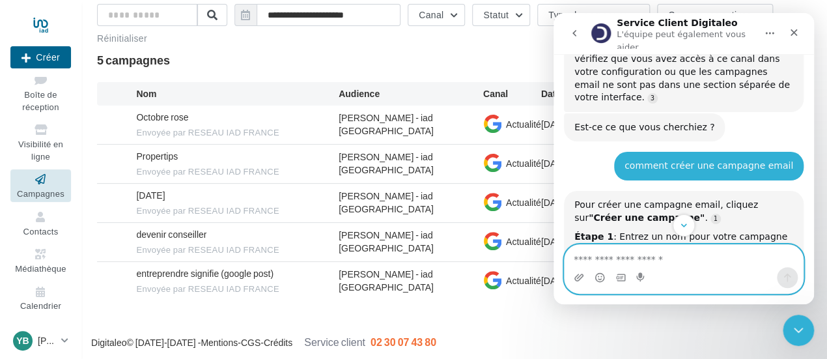
click at [613, 257] on textarea "Envoyer un message..." at bounding box center [684, 256] width 238 height 22
type textarea "*"
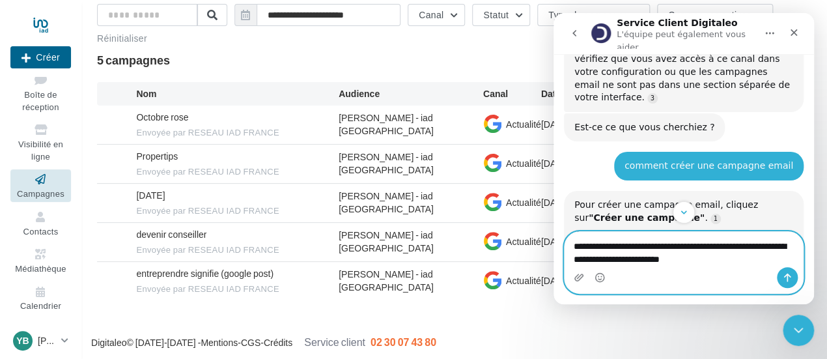
type textarea "**********"
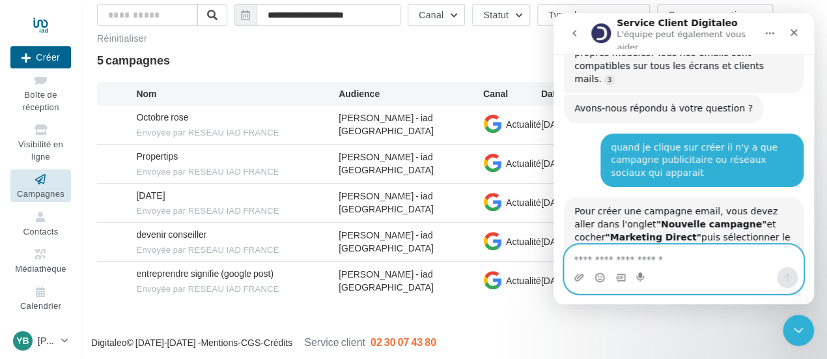
scroll to position [1517, 0]
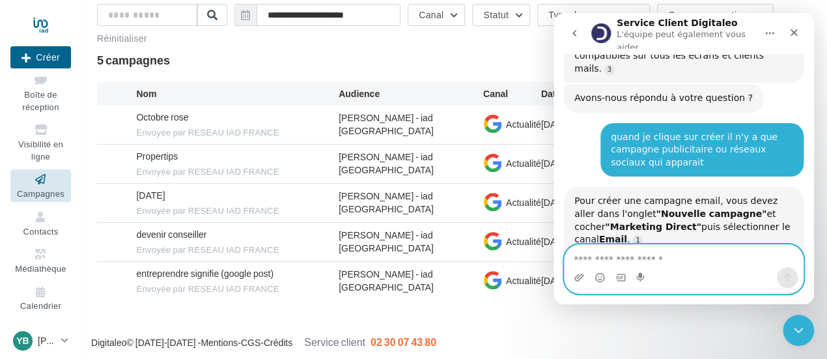
click at [632, 259] on textarea "Envoyer un message..." at bounding box center [684, 256] width 238 height 22
type textarea "*"
click at [736, 257] on textarea "**********" at bounding box center [684, 256] width 238 height 22
type textarea "**********"
click at [785, 276] on icon "Envoyer un message…" at bounding box center [787, 277] width 7 height 8
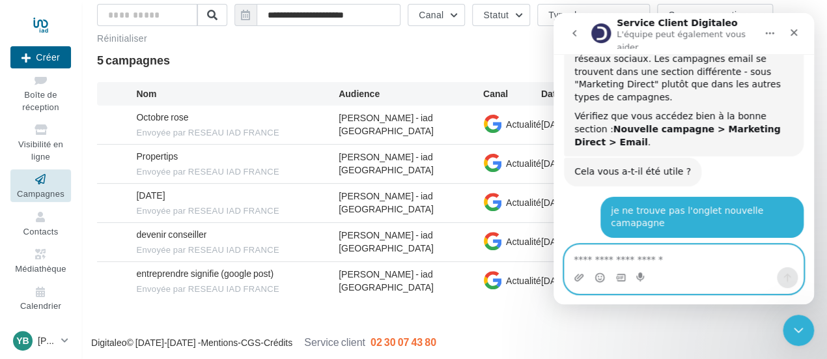
scroll to position [1773, 0]
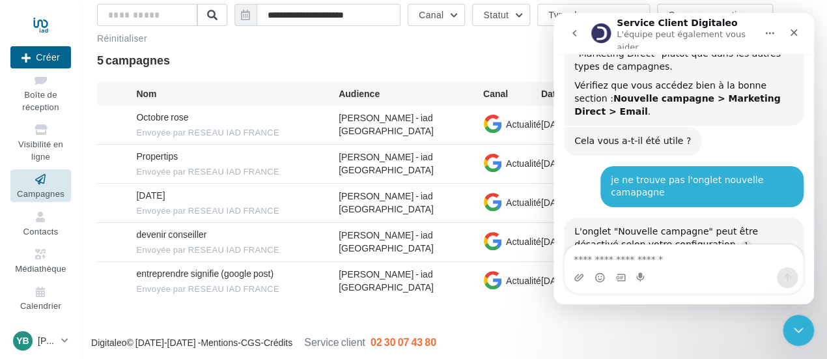
click at [811, 328] on div "Fermer le Messenger Intercom" at bounding box center [796, 328] width 31 height 31
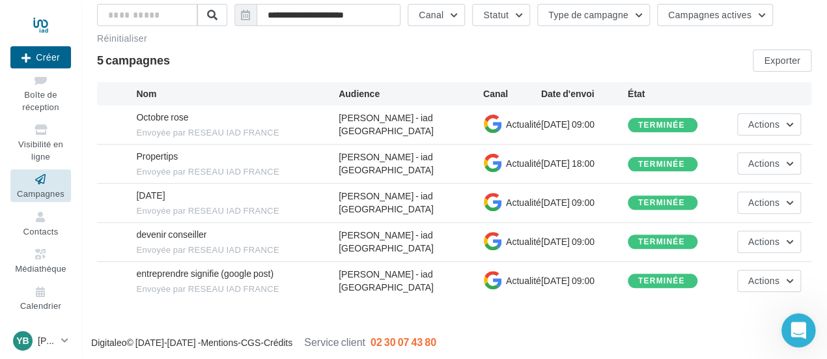
scroll to position [1829, 0]
click at [632, 13] on button "Type de campagne" at bounding box center [593, 15] width 113 height 22
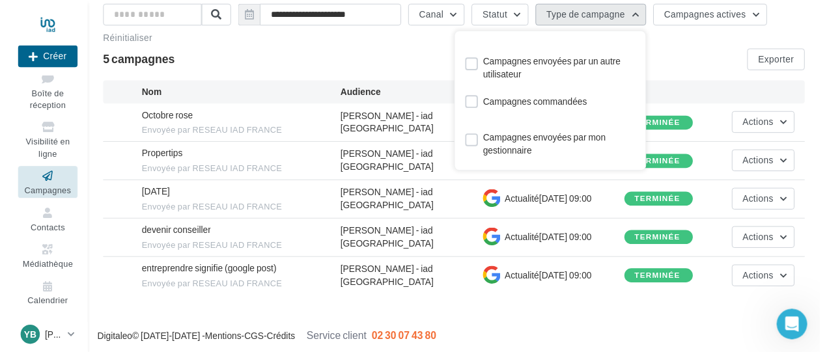
scroll to position [0, 0]
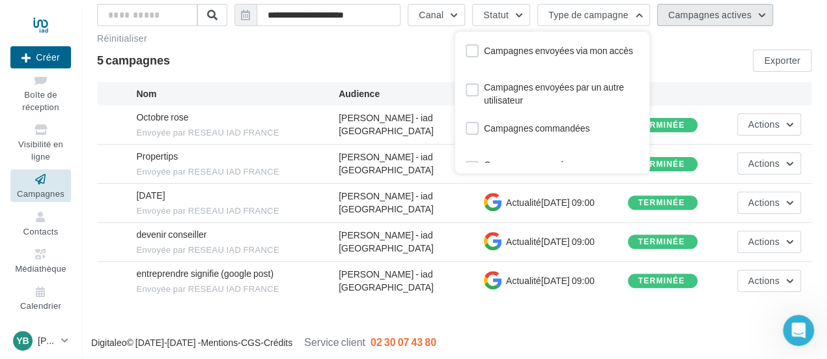
click at [755, 14] on button "Campagnes actives" at bounding box center [715, 15] width 116 height 22
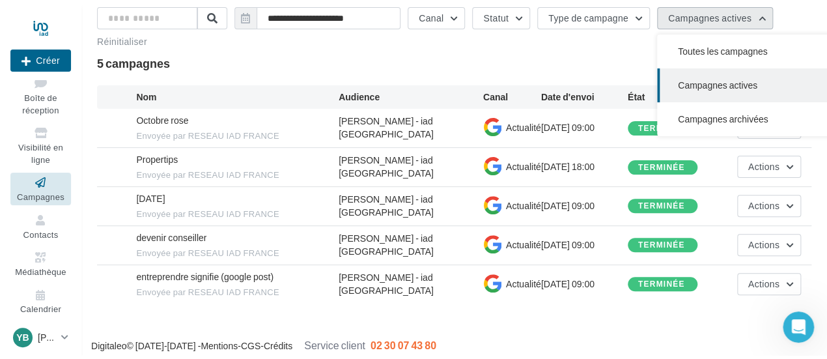
scroll to position [1836, 0]
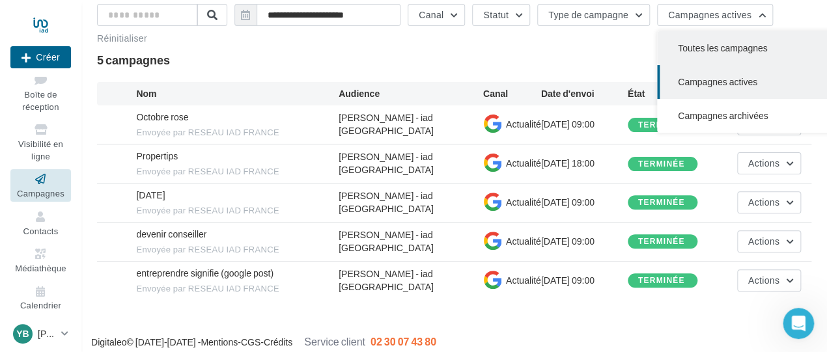
click at [737, 47] on span "Toutes les campagnes" at bounding box center [723, 47] width 90 height 11
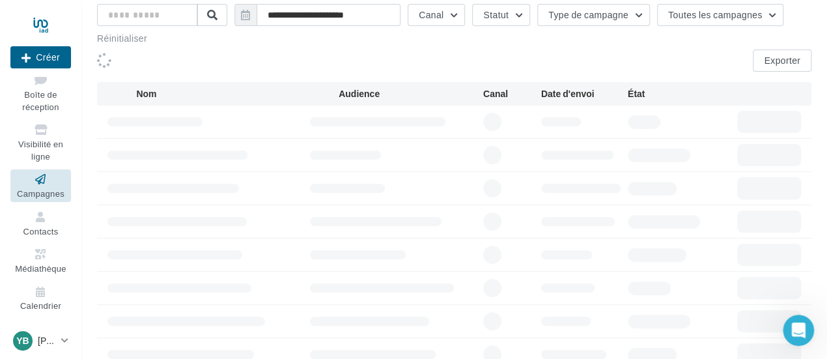
scroll to position [1830, 0]
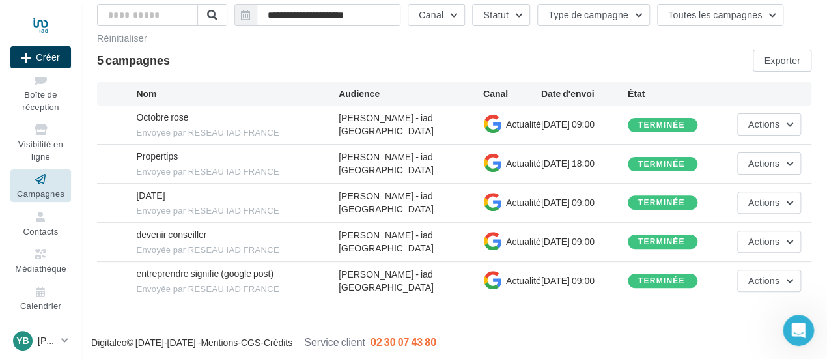
click at [48, 57] on button "Créer" at bounding box center [40, 57] width 61 height 22
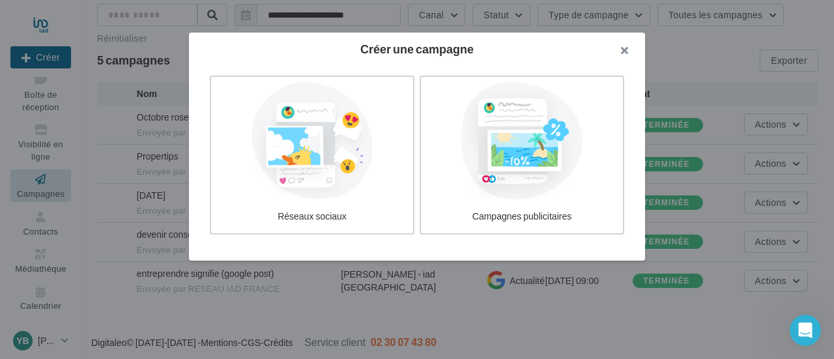
click at [624, 48] on button "button" at bounding box center [619, 52] width 52 height 39
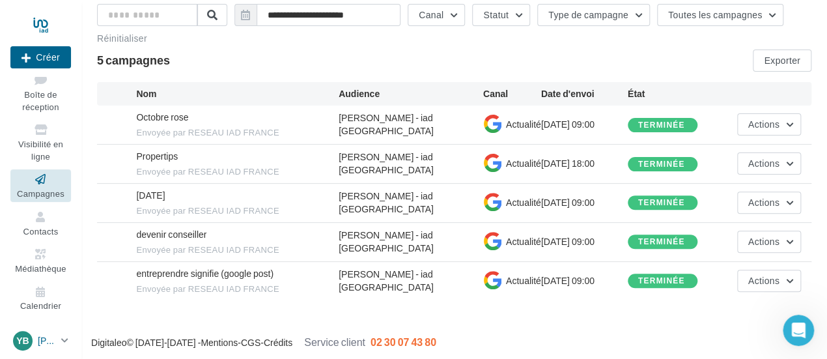
click at [66, 335] on icon at bounding box center [64, 340] width 7 height 11
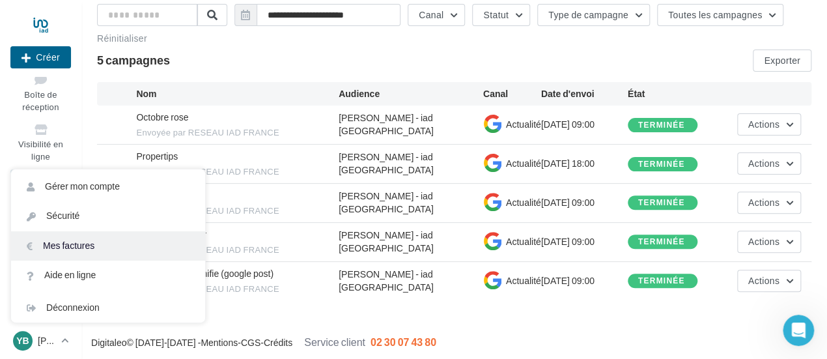
click at [71, 240] on link "Mes factures" at bounding box center [108, 245] width 194 height 29
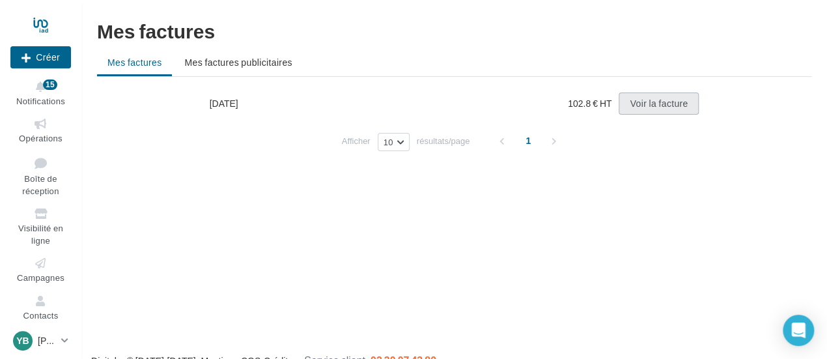
click at [664, 96] on button "Voir la facture" at bounding box center [659, 103] width 80 height 22
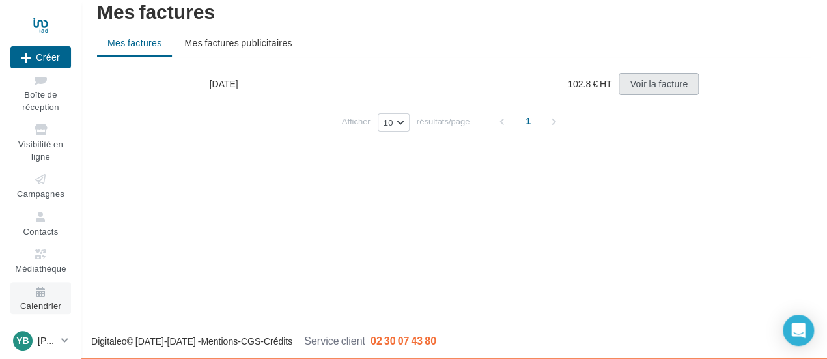
scroll to position [21, 0]
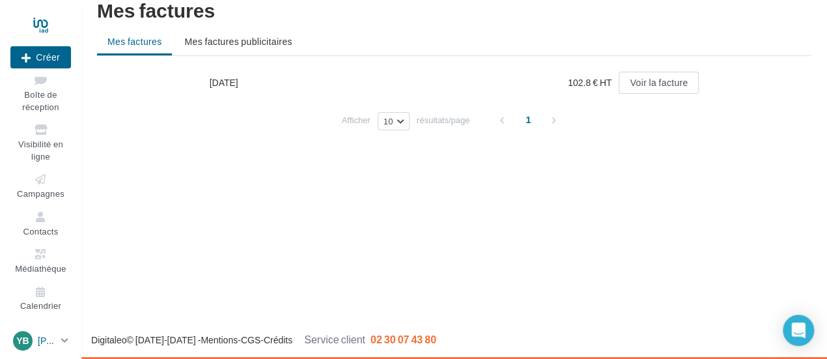
click at [55, 341] on p "[PERSON_NAME]" at bounding box center [47, 340] width 18 height 13
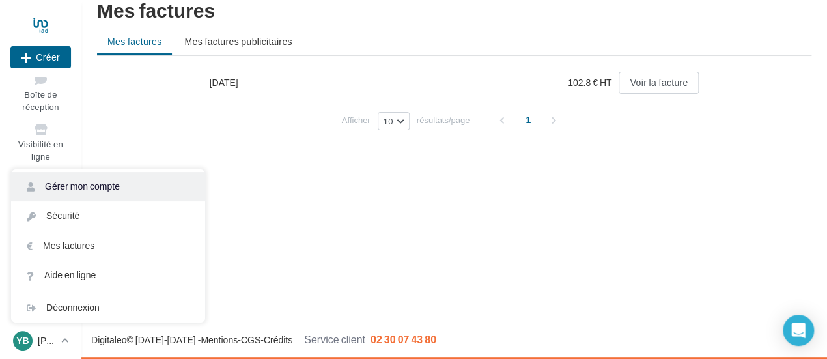
click at [100, 186] on link "Gérer mon compte" at bounding box center [108, 186] width 194 height 29
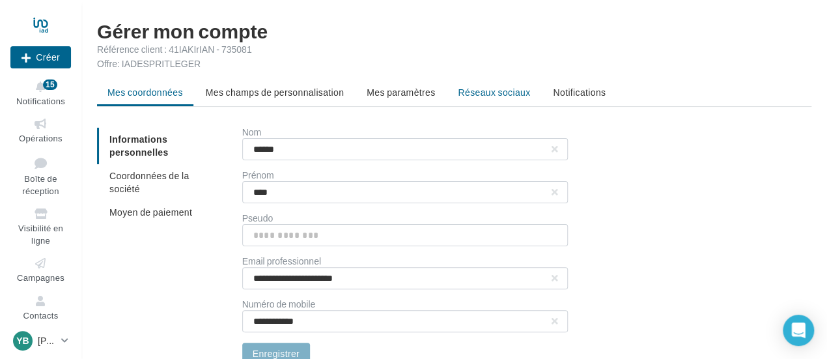
click at [479, 88] on span "Réseaux sociaux" at bounding box center [494, 92] width 72 height 11
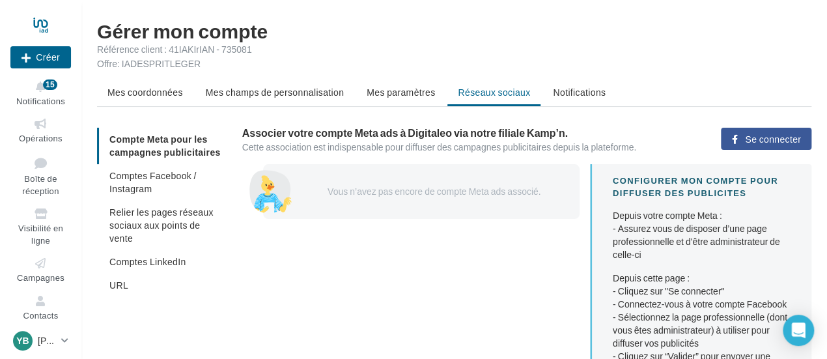
click at [776, 134] on span "Se connecter" at bounding box center [773, 139] width 56 height 10
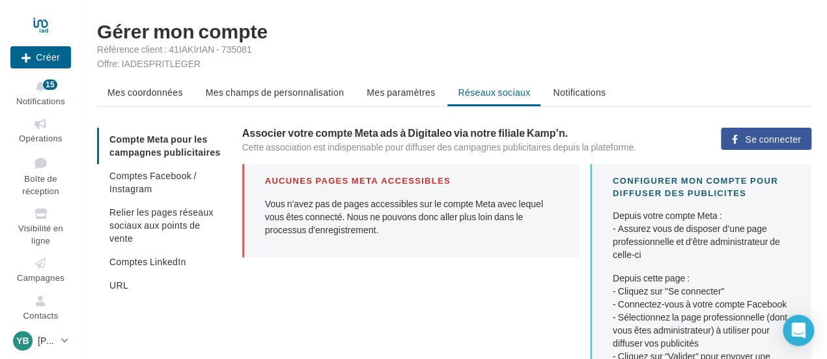
click at [777, 135] on span "Se connecter" at bounding box center [773, 139] width 56 height 10
click at [151, 175] on span "Comptes Facebook / Instagram" at bounding box center [152, 182] width 87 height 24
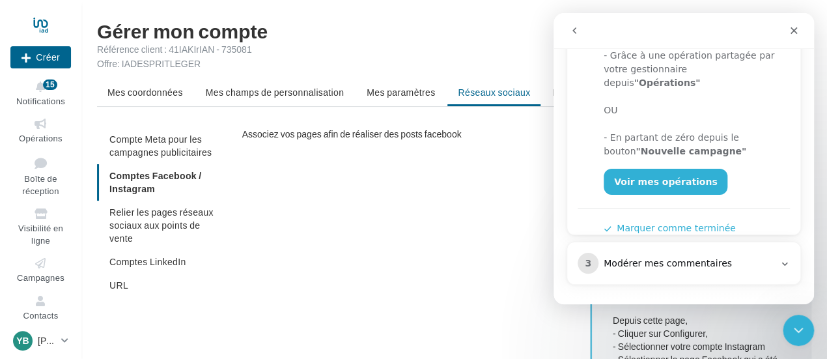
scroll to position [302, 0]
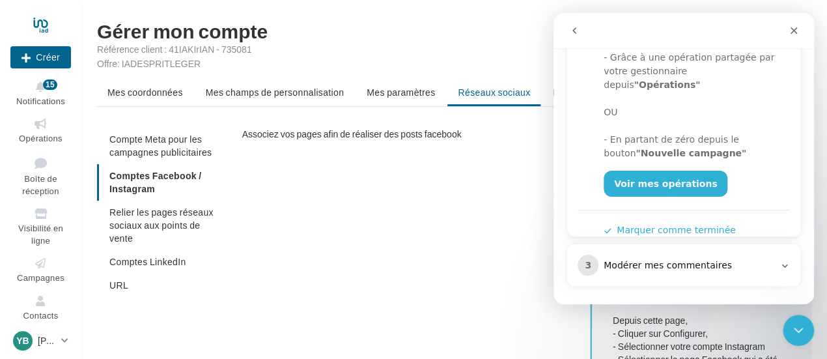
click at [471, 162] on div "Associez vos pages afin de réaliser des posts facebook Configurer CONFIGURER ME…" at bounding box center [526, 277] width 569 height 298
click at [44, 24] on div at bounding box center [40, 24] width 61 height 33
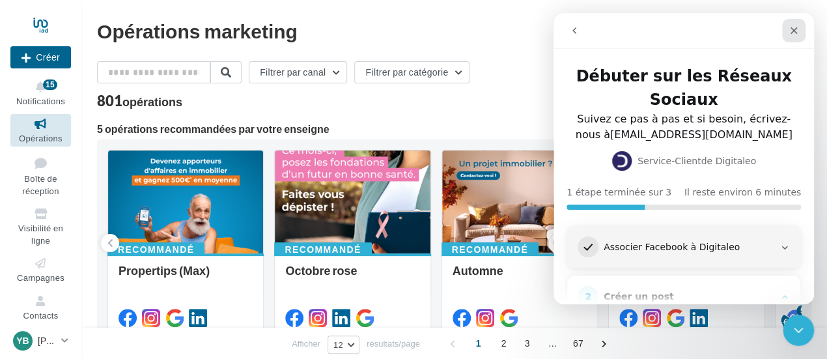
click at [797, 23] on div "Fermer" at bounding box center [793, 30] width 23 height 23
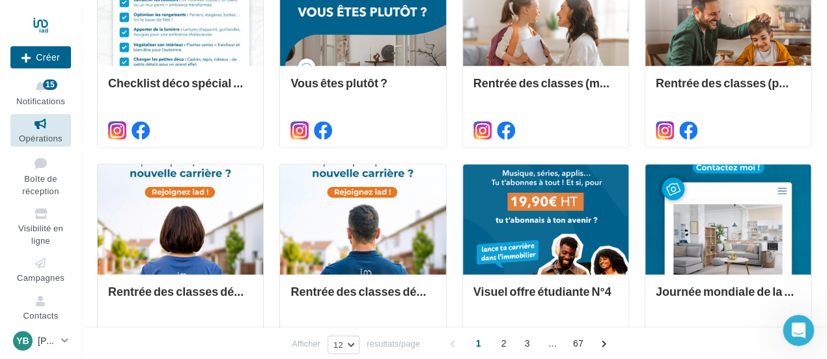
scroll to position [720, 0]
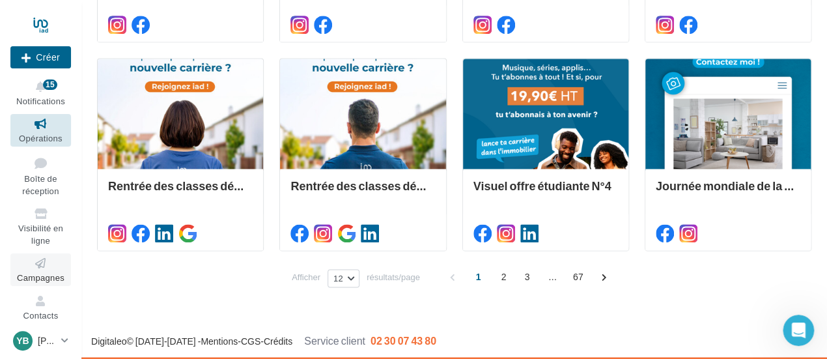
click at [33, 264] on icon at bounding box center [40, 263] width 53 height 15
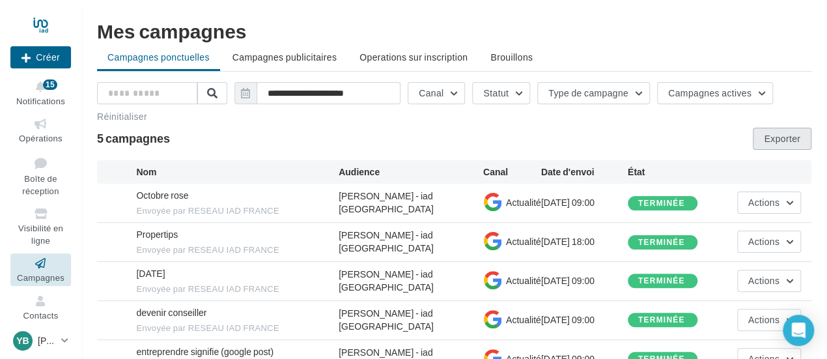
click at [790, 133] on button "Exporter" at bounding box center [782, 139] width 59 height 22
click at [473, 135] on div "5 campagnes Exporter" at bounding box center [454, 139] width 714 height 22
click at [660, 200] on div "terminée" at bounding box center [661, 203] width 47 height 8
click at [789, 201] on button "Actions" at bounding box center [769, 202] width 64 height 22
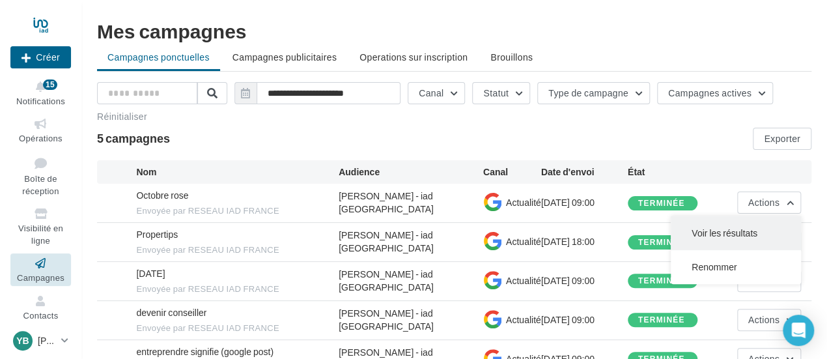
click at [733, 229] on button "Voir les résultats" at bounding box center [736, 233] width 130 height 34
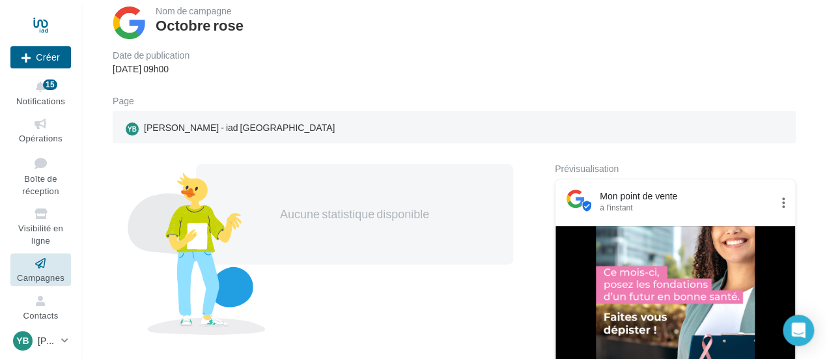
scroll to position [195, 0]
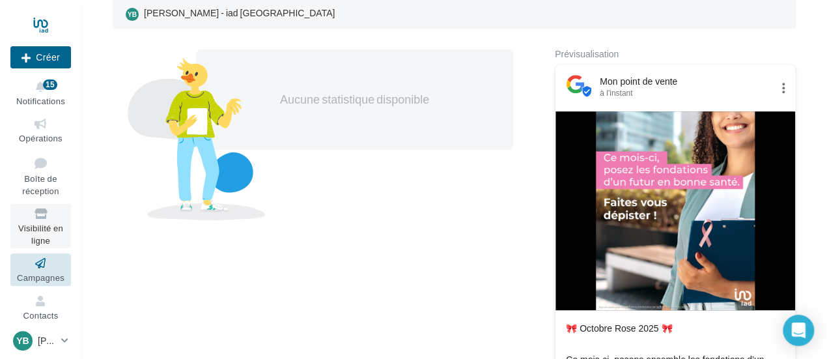
click at [39, 227] on span "Visibilité en ligne" at bounding box center [40, 234] width 45 height 23
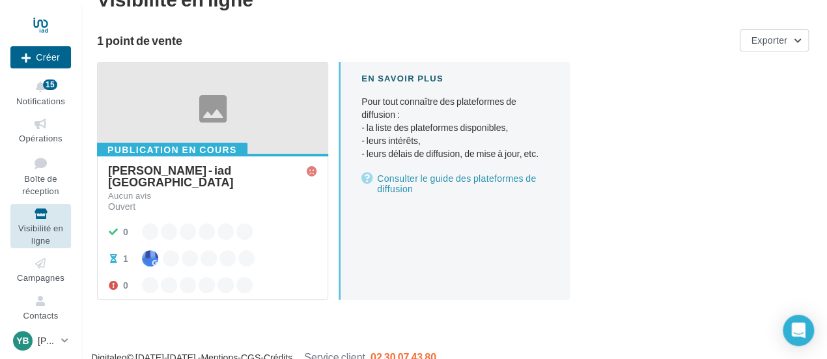
scroll to position [49, 0]
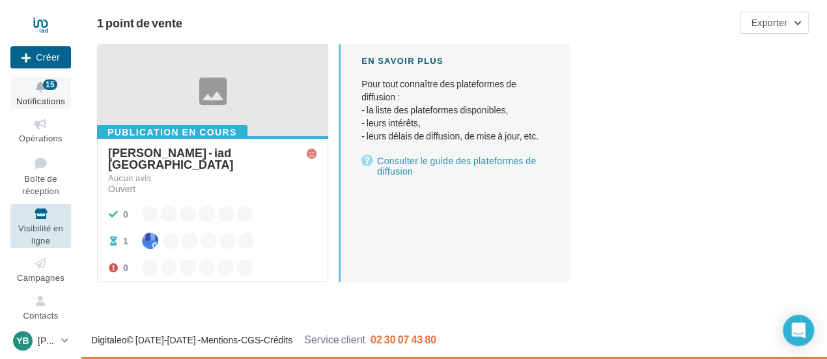
click at [44, 94] on button "Notifications 15" at bounding box center [40, 93] width 61 height 32
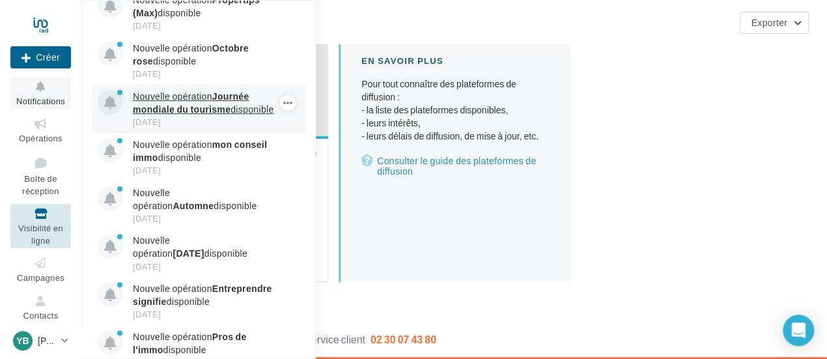
scroll to position [0, 0]
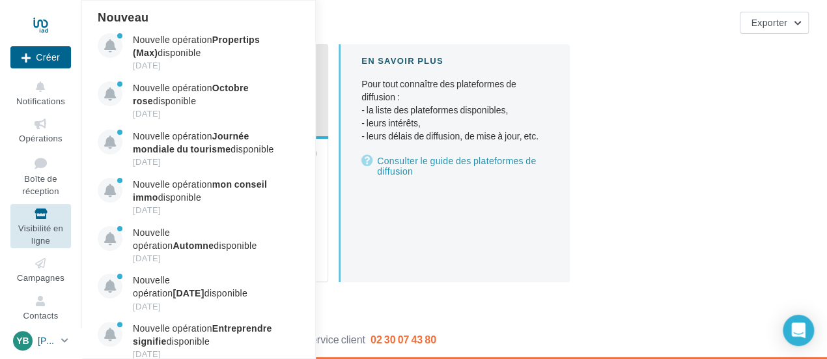
click at [59, 335] on link "YB [PERSON_NAME] [EMAIL_ADDRESS][DOMAIN_NAME]" at bounding box center [40, 340] width 61 height 25
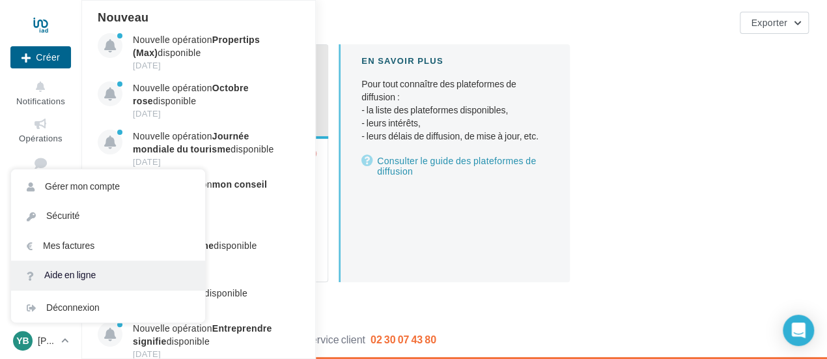
click at [82, 270] on link "Aide en ligne" at bounding box center [108, 274] width 194 height 29
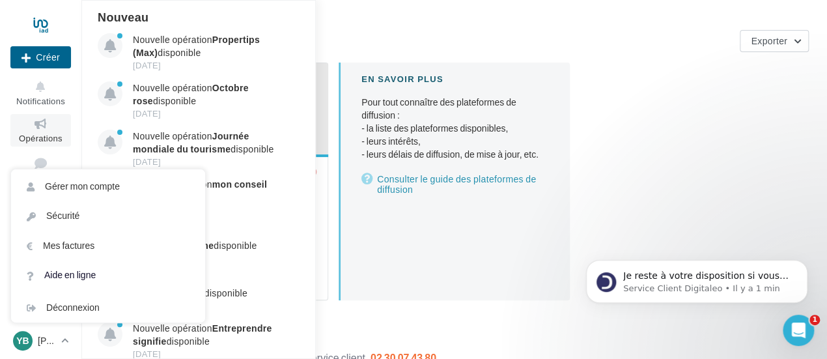
scroll to position [49, 0]
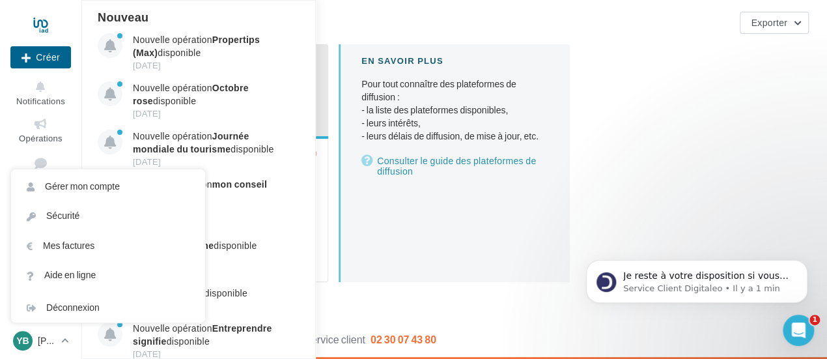
click at [66, 147] on ul "Opérations Boîte de réception Visibilité en ligne Campagnes Contacts Médiathèqu…" at bounding box center [40, 256] width 71 height 294
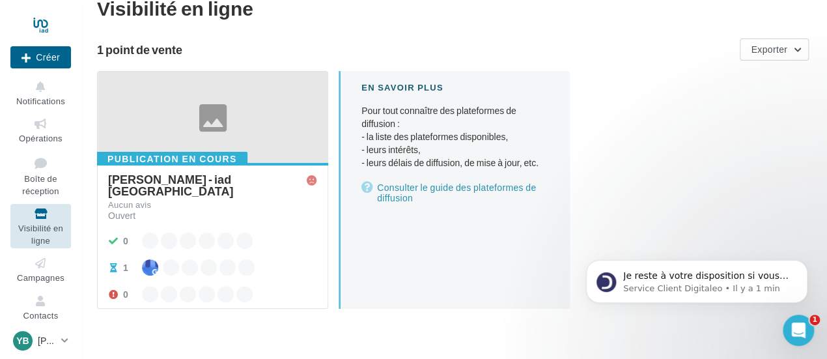
scroll to position [0, 0]
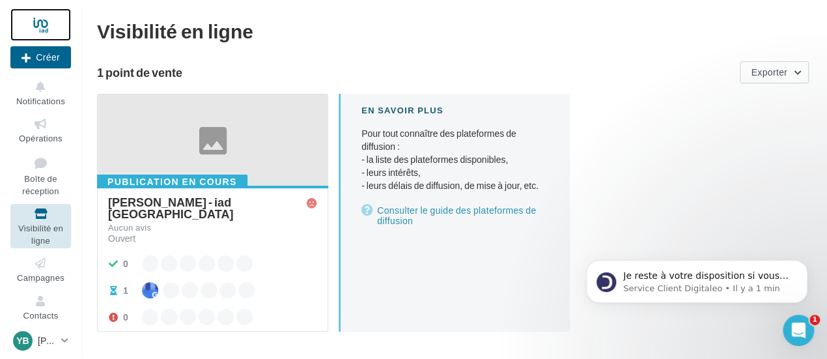
click at [48, 20] on div at bounding box center [40, 24] width 61 height 33
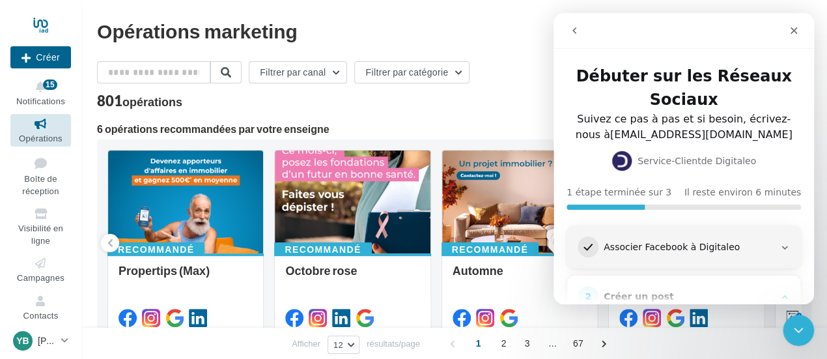
scroll to position [40, 0]
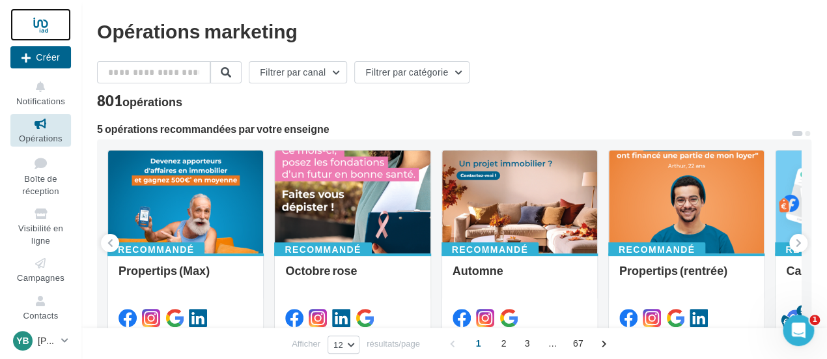
click at [44, 25] on div at bounding box center [40, 24] width 61 height 33
click at [31, 268] on icon at bounding box center [40, 263] width 53 height 15
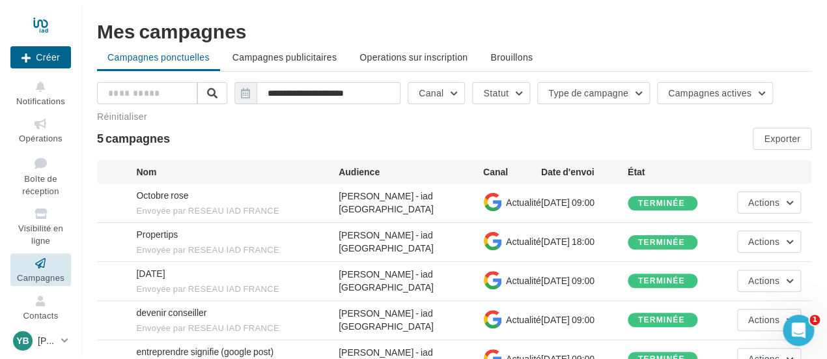
click at [200, 58] on ul "Campagnes ponctuelles Campagnes publicitaires Operations sur inscription [GEOGR…" at bounding box center [454, 59] width 714 height 26
click at [53, 56] on button "Créer" at bounding box center [40, 57] width 61 height 22
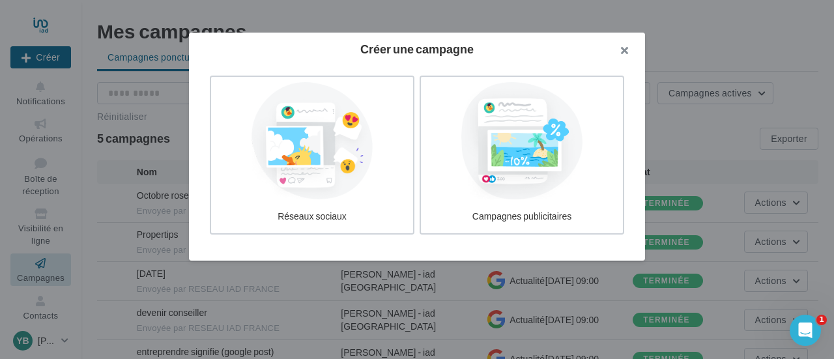
click at [623, 51] on button "button" at bounding box center [619, 52] width 52 height 39
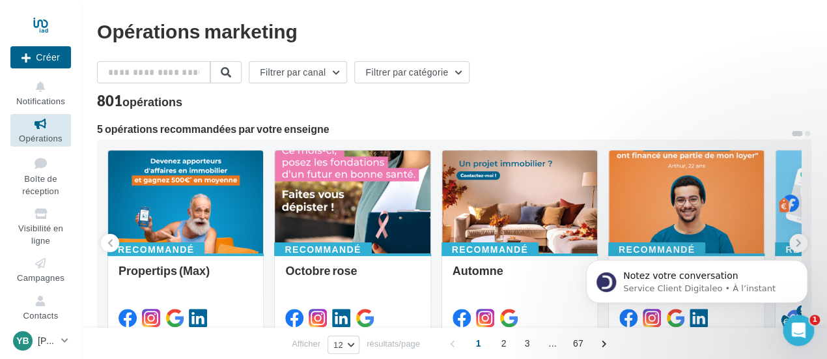
click at [38, 132] on link "Opérations" at bounding box center [40, 130] width 61 height 32
click at [333, 73] on button "Filtrer par canal" at bounding box center [298, 72] width 98 height 22
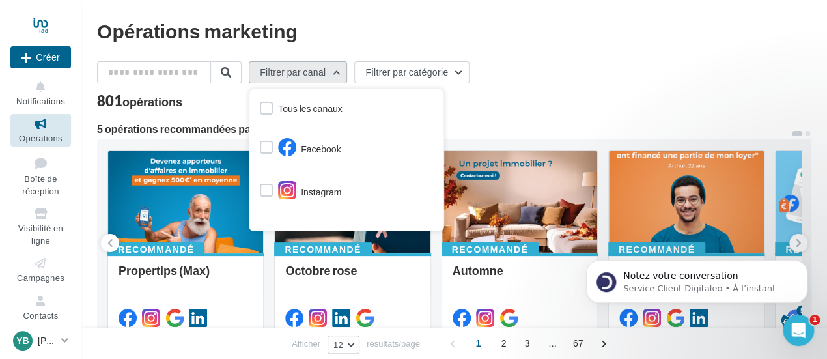
click at [334, 73] on button "Filtrer par canal" at bounding box center [298, 72] width 98 height 22
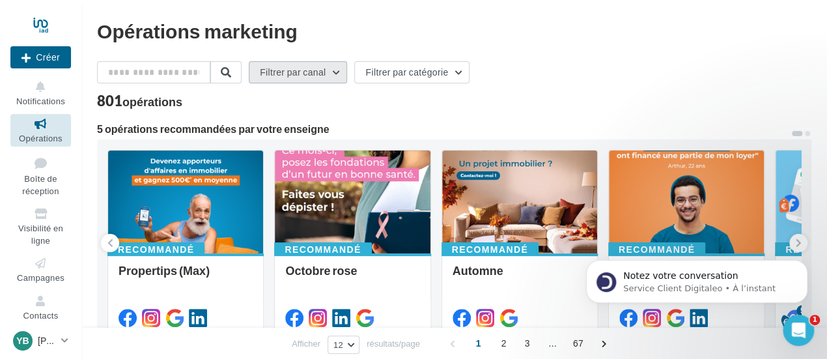
click at [334, 74] on button "Filtrer par canal" at bounding box center [298, 72] width 98 height 22
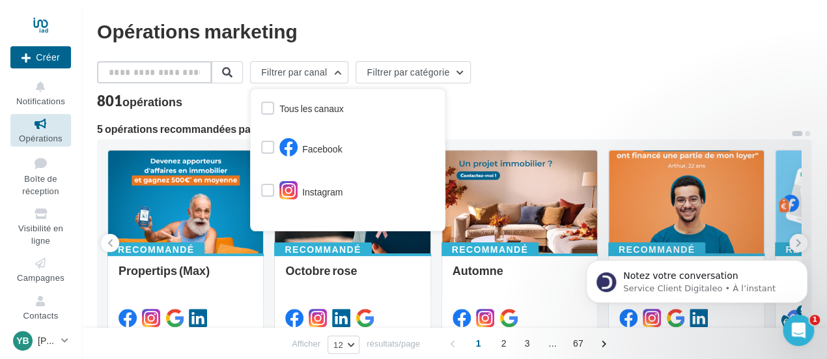
click at [211, 72] on input "text" at bounding box center [154, 72] width 115 height 22
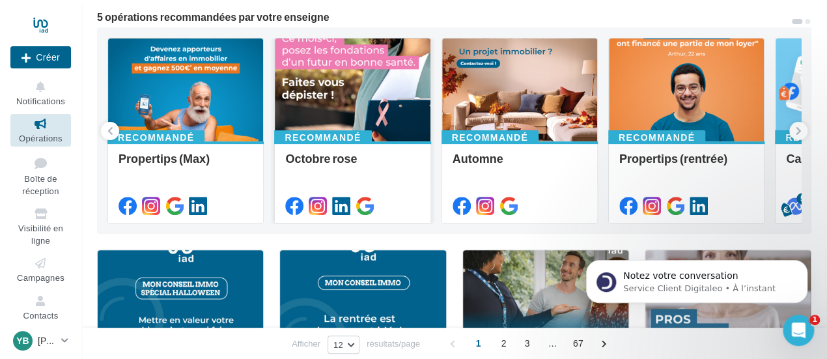
scroll to position [130, 0]
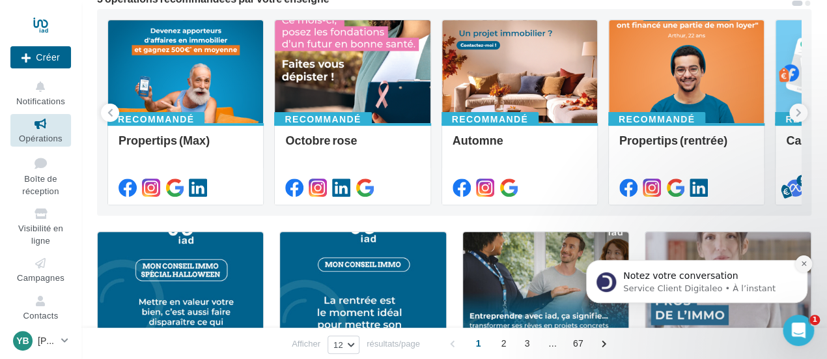
click at [798, 264] on button "Dismiss notification" at bounding box center [803, 263] width 17 height 17
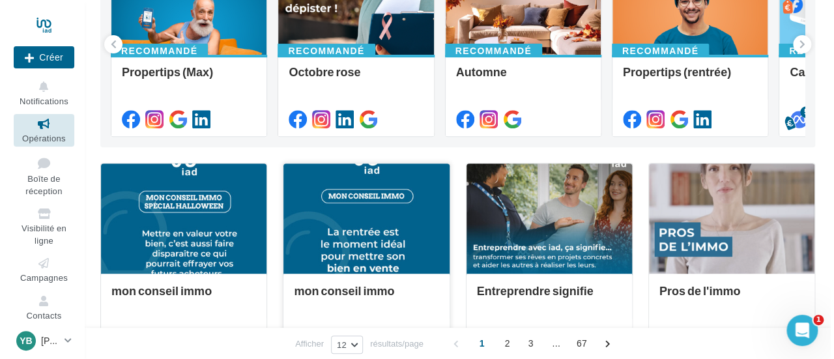
scroll to position [260, 0]
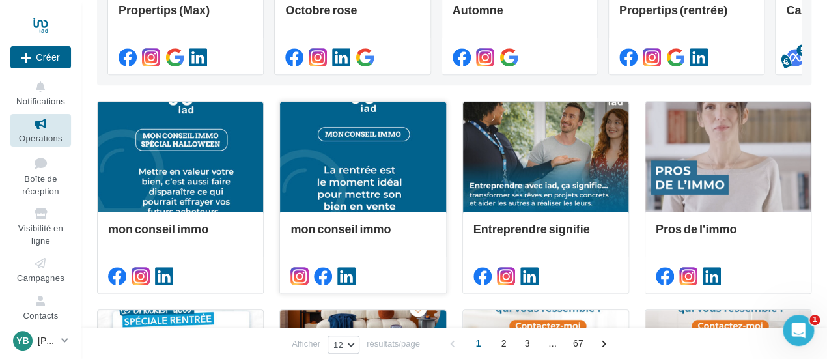
click at [355, 184] on div at bounding box center [362, 157] width 165 height 111
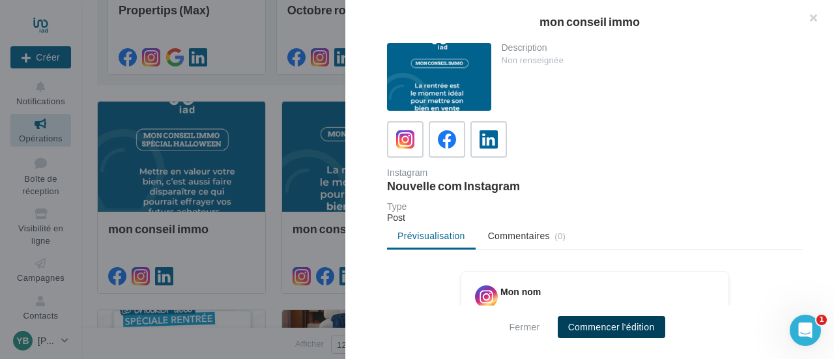
click at [623, 326] on button "Commencer l'édition" at bounding box center [610, 327] width 107 height 22
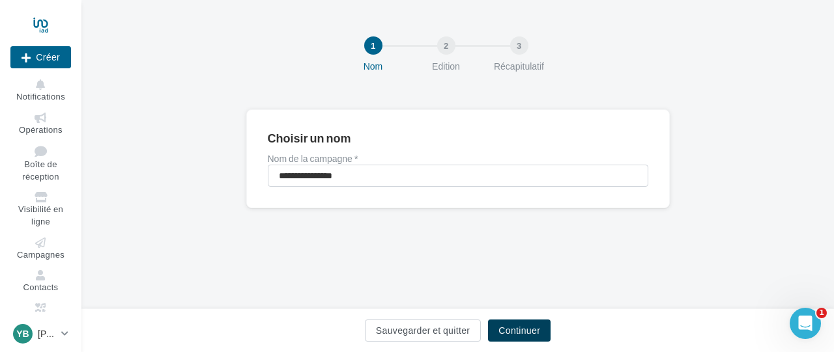
click at [514, 328] on button "Continuer" at bounding box center [519, 331] width 63 height 22
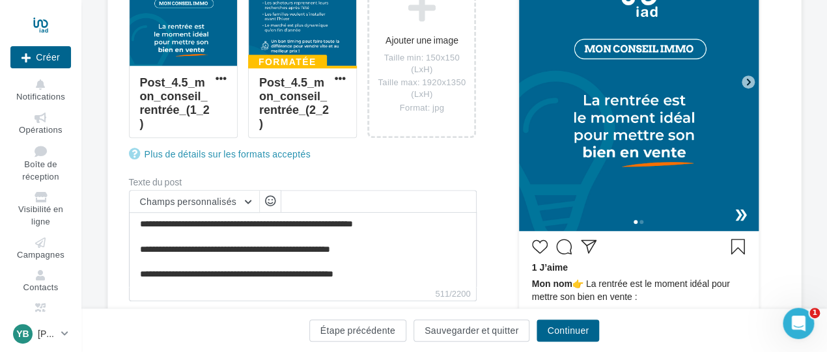
scroll to position [391, 0]
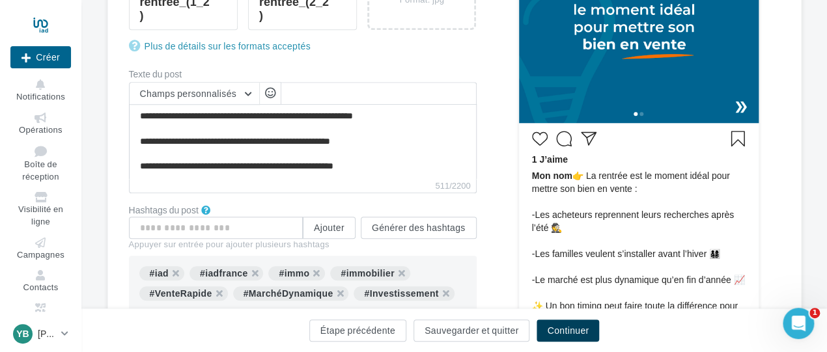
click at [559, 328] on button "Continuer" at bounding box center [568, 331] width 63 height 22
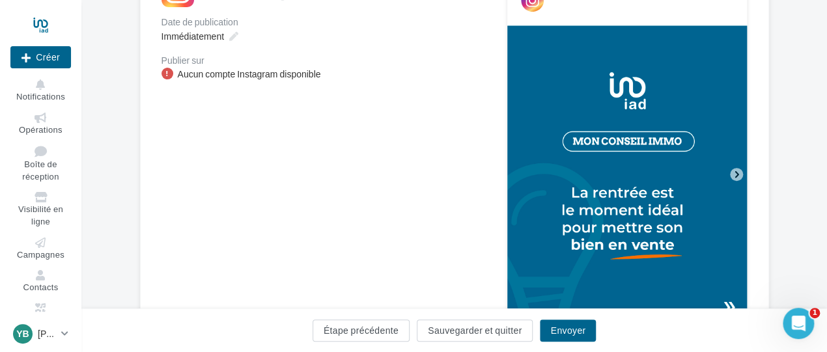
scroll to position [201, 0]
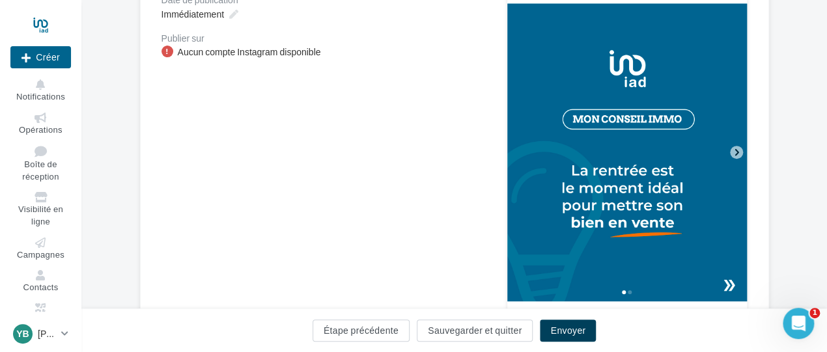
click at [573, 329] on button "Envoyer" at bounding box center [568, 331] width 56 height 22
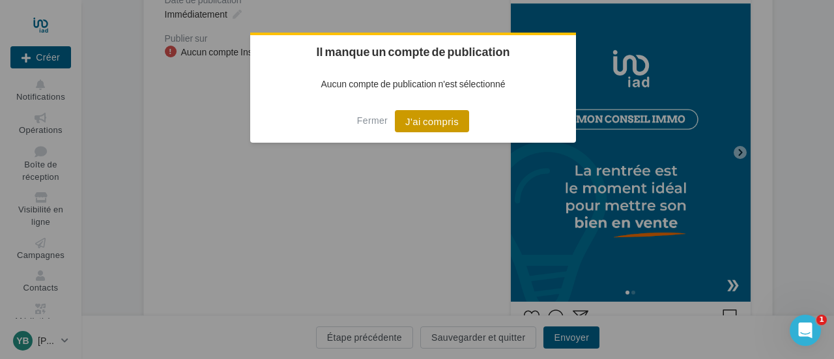
click at [431, 116] on button "J'ai compris" at bounding box center [432, 121] width 74 height 22
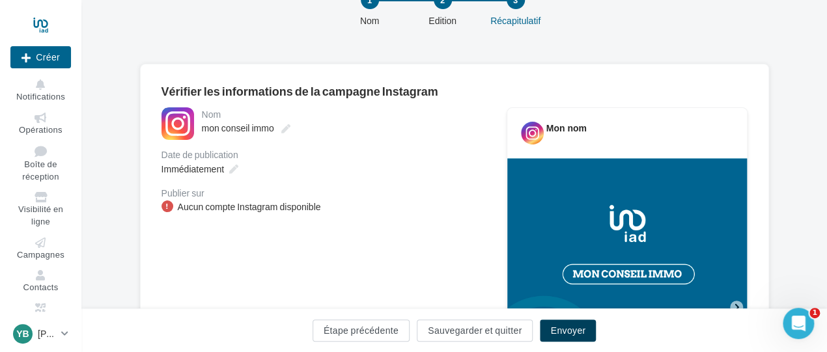
scroll to position [5, 0]
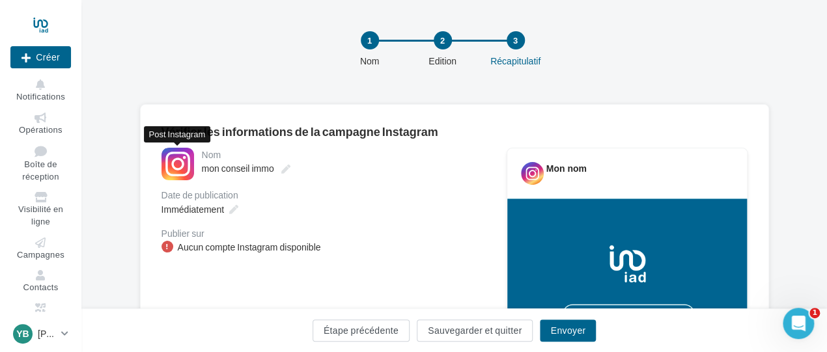
click at [182, 163] on div at bounding box center [177, 164] width 33 height 33
click at [202, 130] on div "Vérifier les informations de la campagne Instagram" at bounding box center [454, 132] width 586 height 12
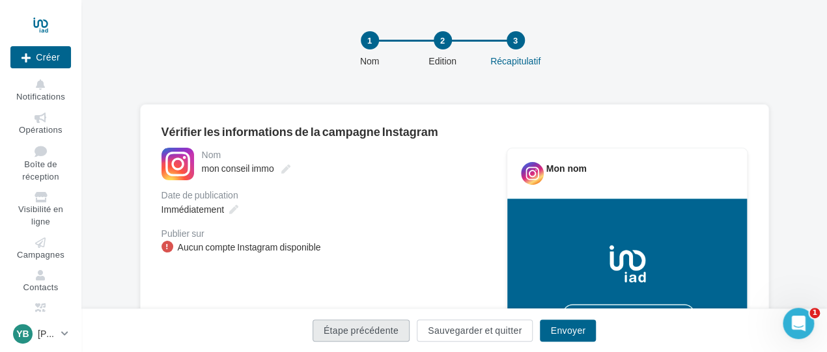
click at [393, 329] on button "Étape précédente" at bounding box center [361, 331] width 97 height 22
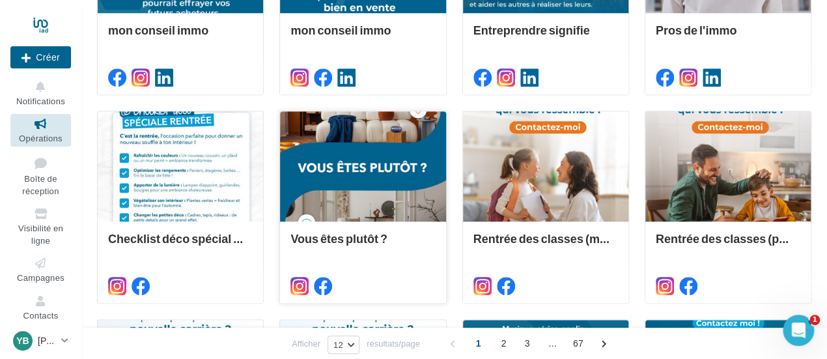
scroll to position [586, 0]
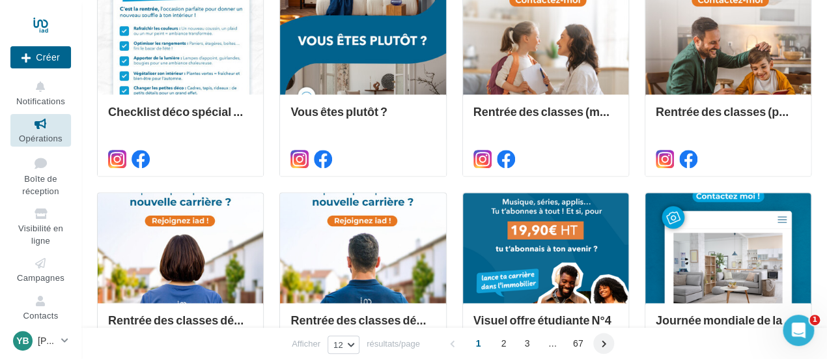
click at [602, 344] on span at bounding box center [603, 343] width 21 height 21
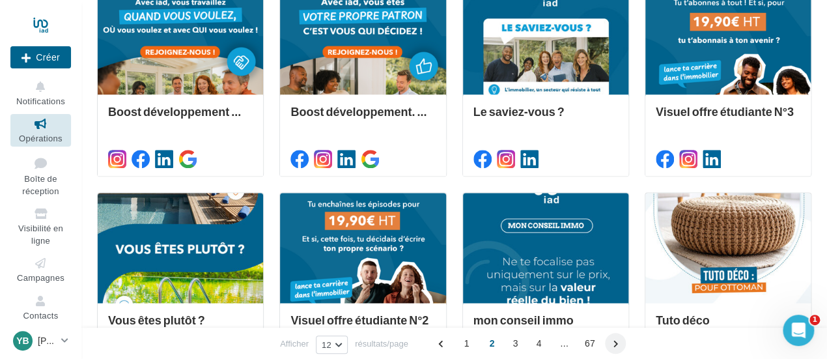
scroll to position [309, 0]
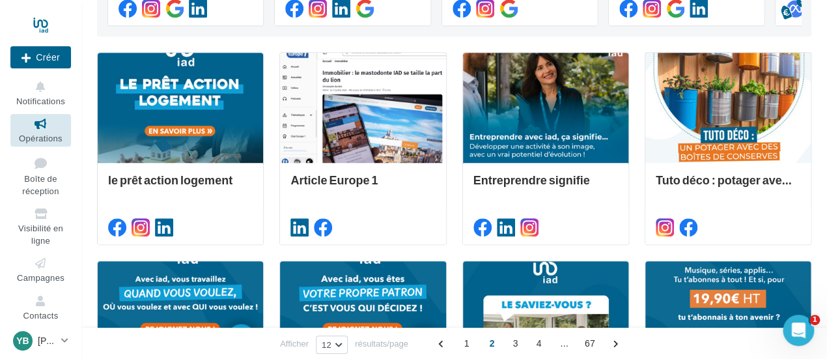
click at [602, 344] on div "1 2 3 4 ... 67" at bounding box center [529, 343] width 197 height 21
click at [458, 349] on span "1" at bounding box center [466, 343] width 21 height 21
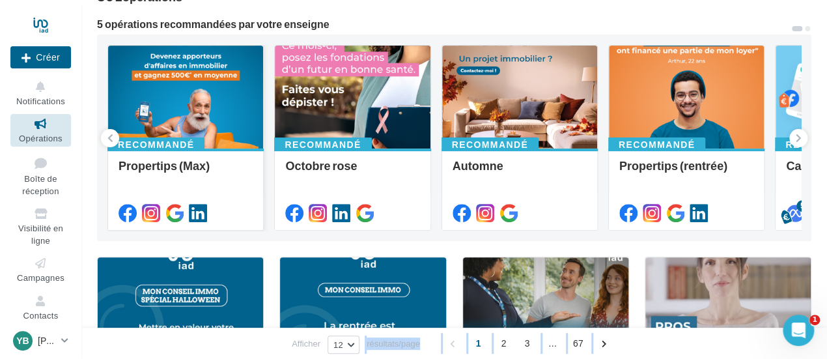
scroll to position [0, 0]
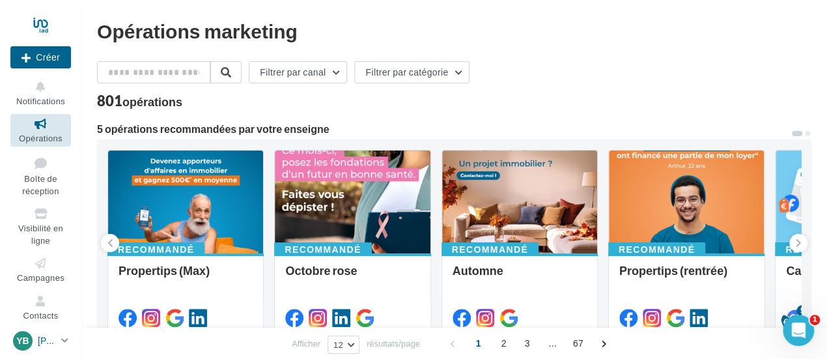
click at [36, 338] on div "YB Yves BUCHIN yves.buchin@iadfrance.fr" at bounding box center [34, 341] width 43 height 20
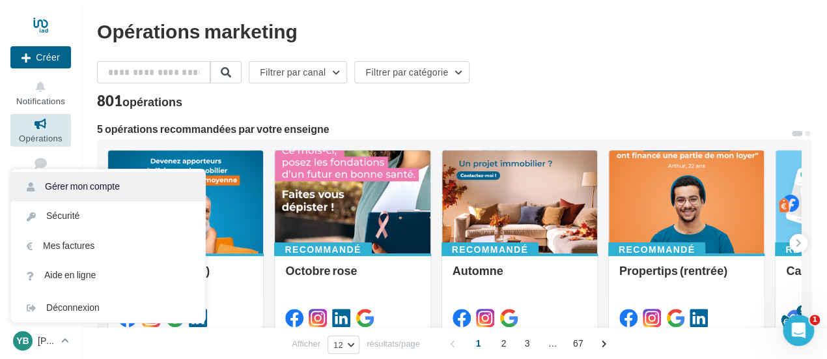
click at [98, 185] on link "Gérer mon compte" at bounding box center [108, 186] width 194 height 29
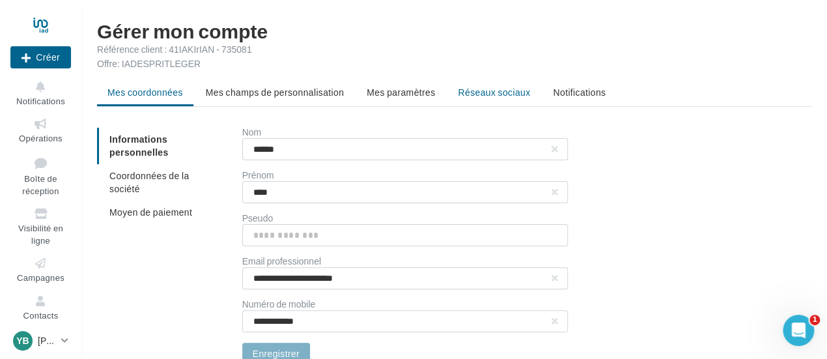
click at [498, 94] on span "Réseaux sociaux" at bounding box center [494, 92] width 72 height 11
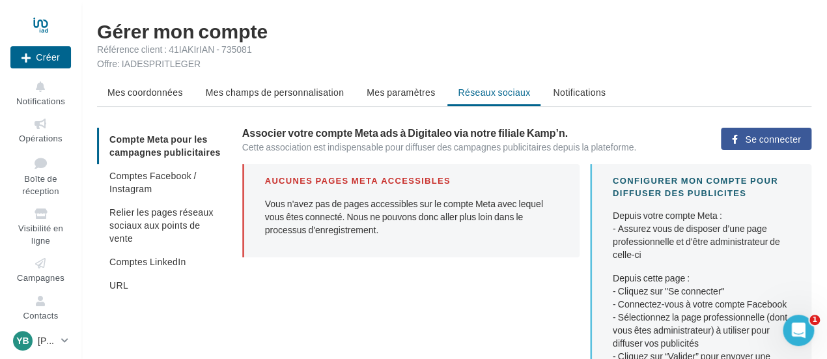
click at [782, 137] on span "Se connecter" at bounding box center [773, 139] width 56 height 10
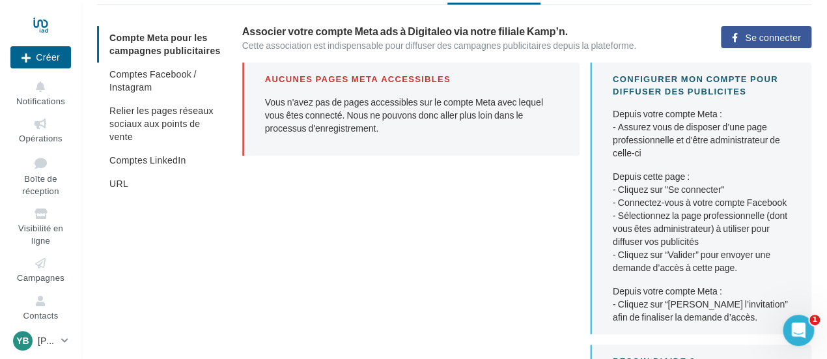
scroll to position [130, 0]
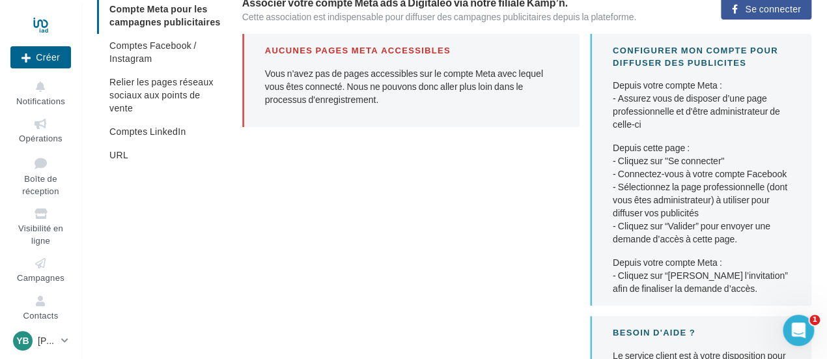
click at [766, 5] on span "Se connecter" at bounding box center [773, 9] width 56 height 10
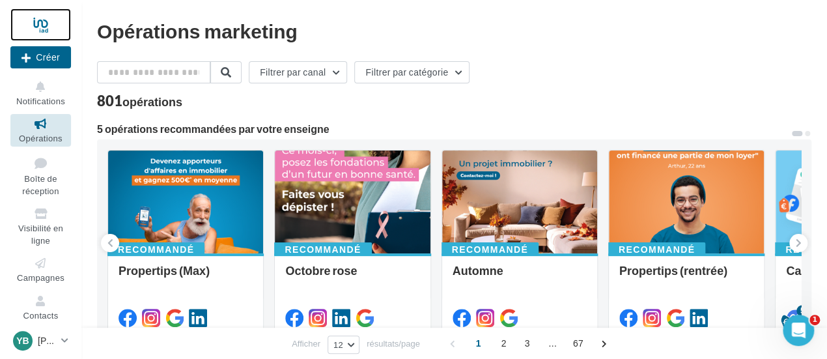
click at [42, 28] on div at bounding box center [40, 24] width 61 height 33
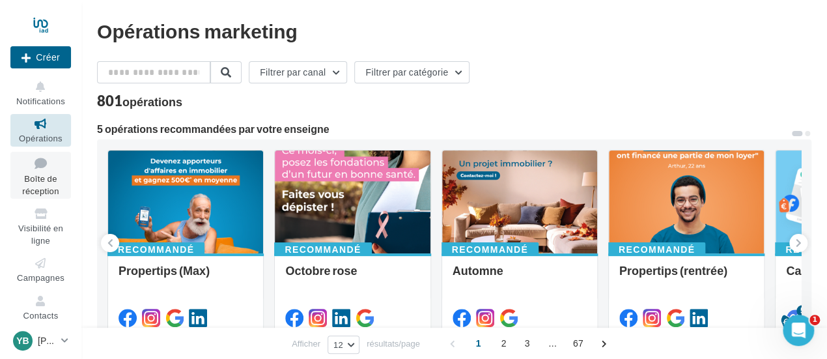
click at [44, 170] on icon at bounding box center [40, 163] width 53 height 18
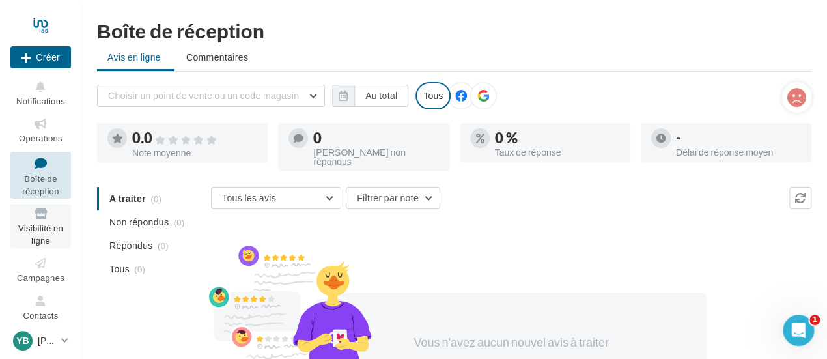
click at [41, 220] on icon at bounding box center [40, 213] width 53 height 15
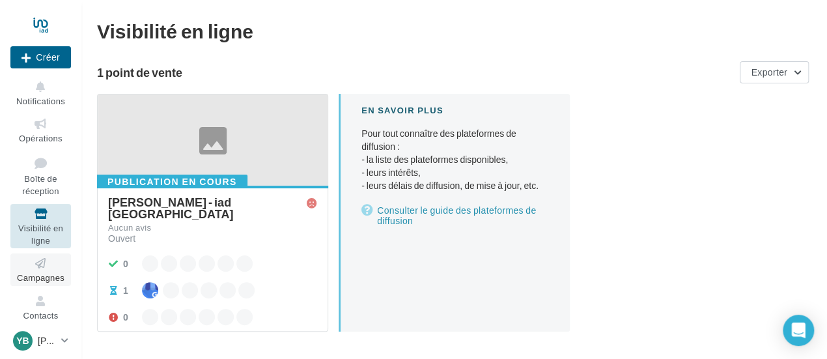
click at [45, 270] on icon at bounding box center [40, 263] width 53 height 15
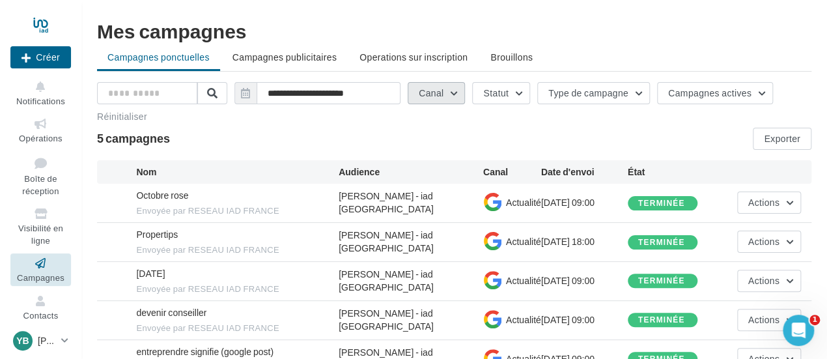
click at [449, 96] on button "Canal" at bounding box center [436, 93] width 57 height 22
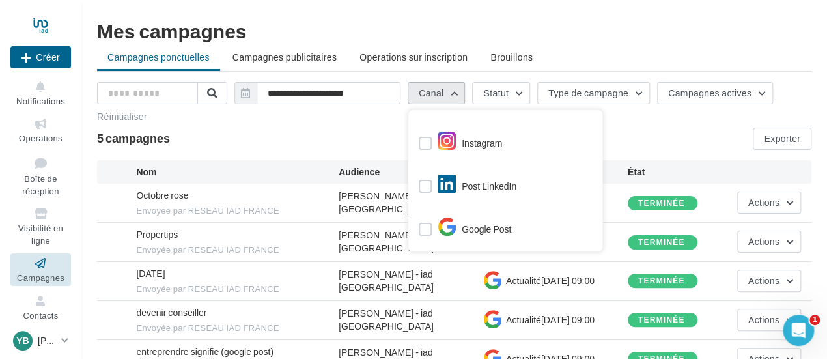
scroll to position [42, 0]
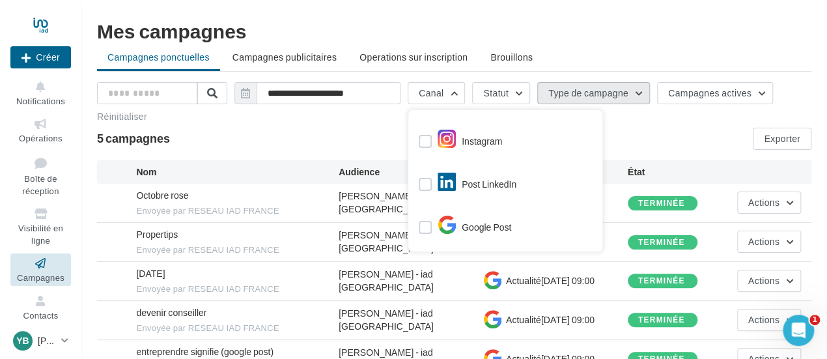
click at [623, 96] on button "Type de campagne" at bounding box center [593, 93] width 113 height 22
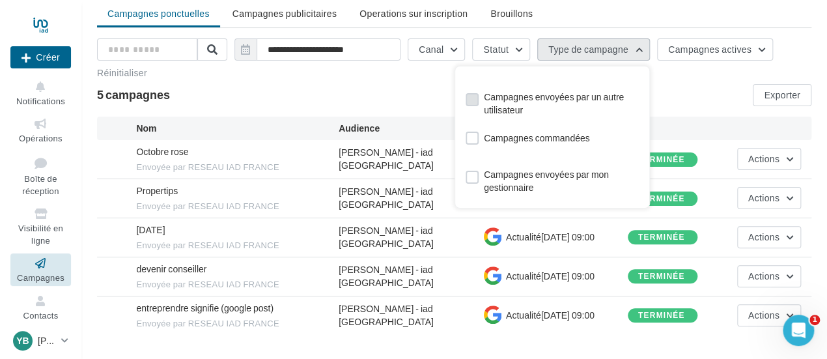
scroll to position [78, 0]
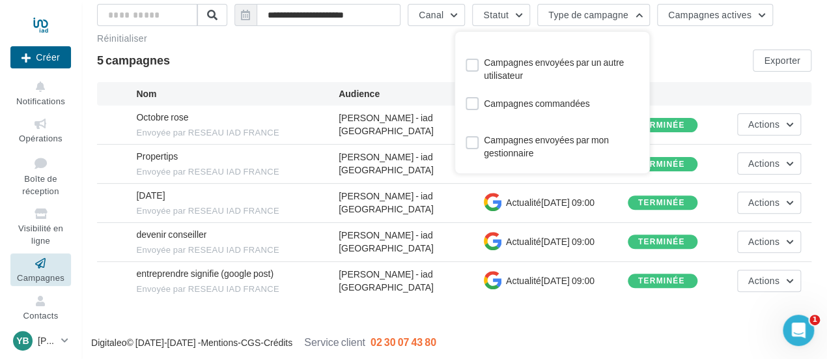
click at [379, 42] on div "**********" at bounding box center [454, 24] width 714 height 40
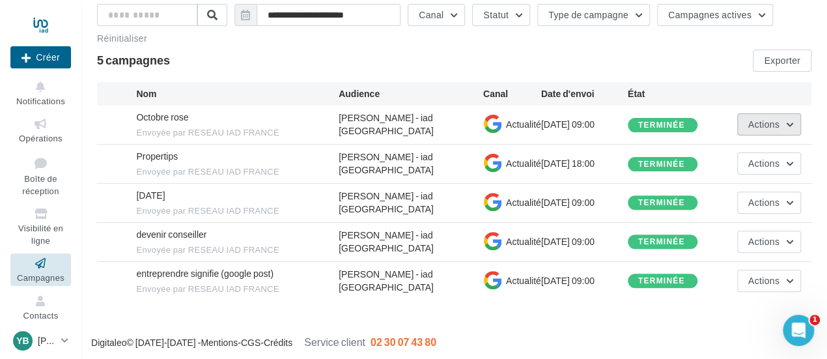
click at [781, 122] on button "Actions" at bounding box center [769, 124] width 64 height 22
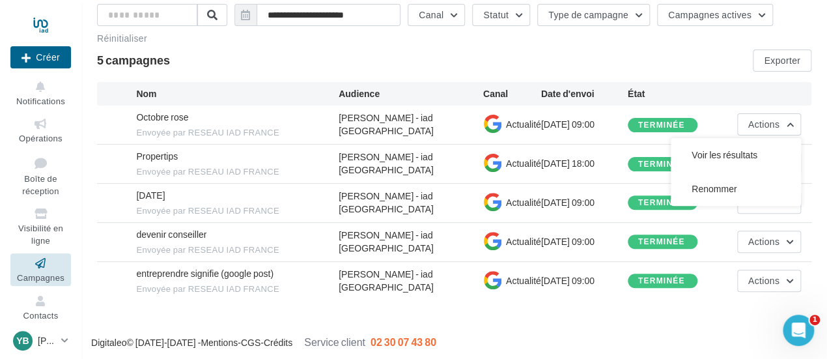
click at [292, 46] on div "**********" at bounding box center [454, 38] width 714 height 68
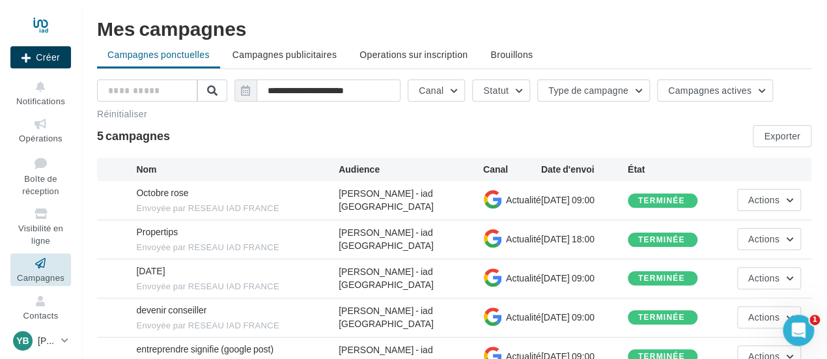
scroll to position [0, 0]
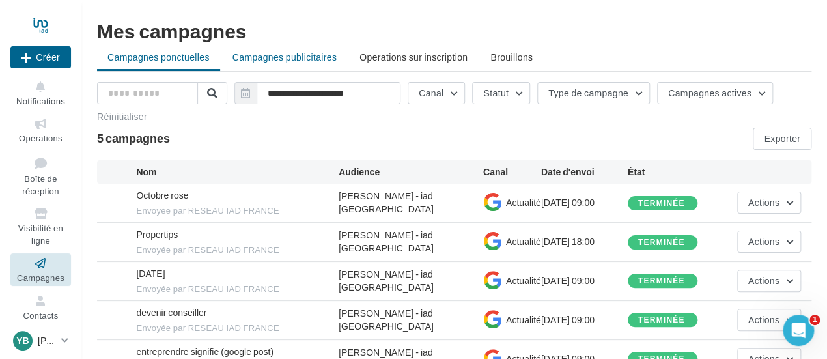
click at [273, 60] on span "Campagnes publicitaires" at bounding box center [284, 56] width 104 height 11
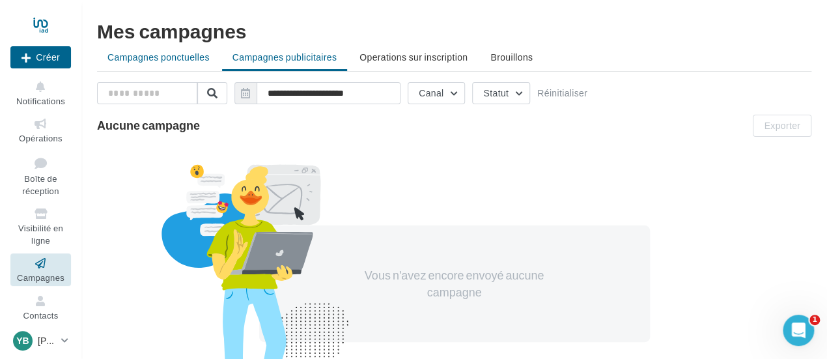
click at [183, 53] on span "Campagnes ponctuelles" at bounding box center [158, 56] width 102 height 11
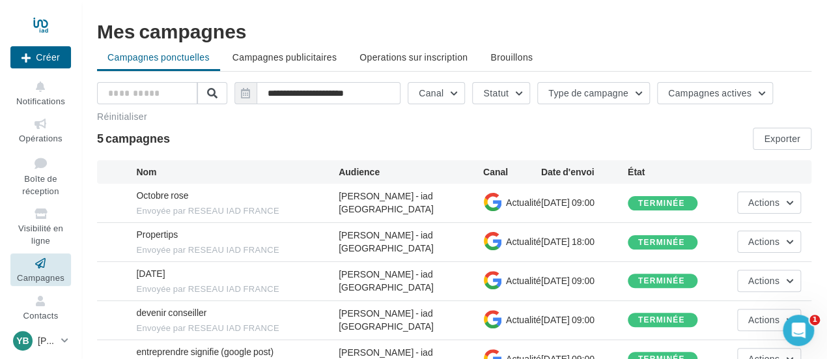
scroll to position [84, 0]
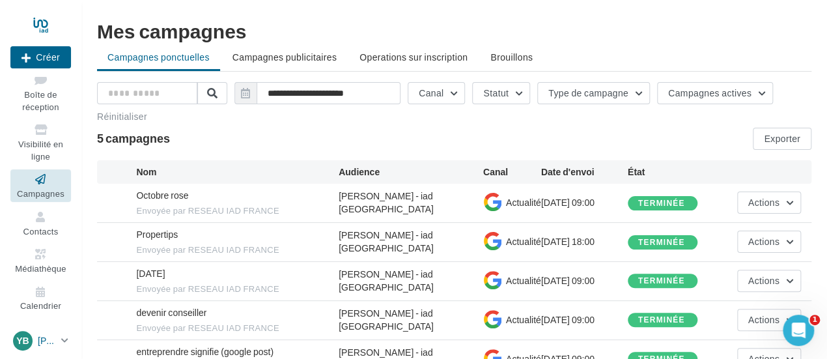
click at [40, 343] on p "[PERSON_NAME]" at bounding box center [47, 340] width 18 height 13
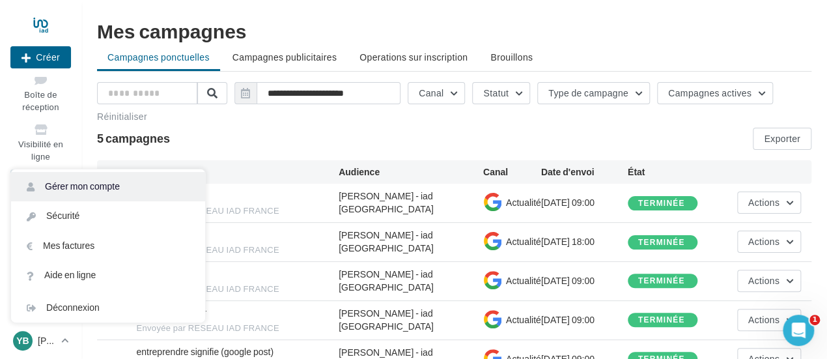
click at [76, 188] on link "Gérer mon compte" at bounding box center [108, 186] width 194 height 29
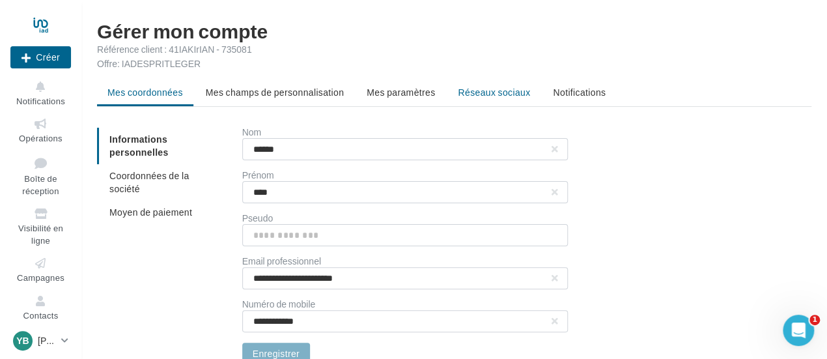
click at [487, 95] on span "Réseaux sociaux" at bounding box center [494, 92] width 72 height 11
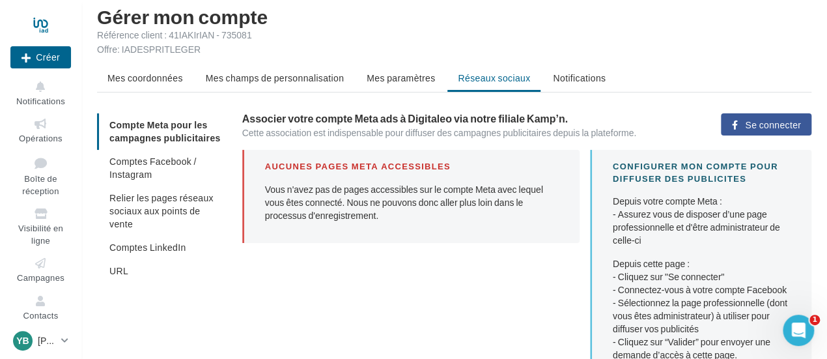
scroll to position [14, 0]
click at [143, 159] on span "Comptes Facebook / Instagram" at bounding box center [152, 168] width 87 height 24
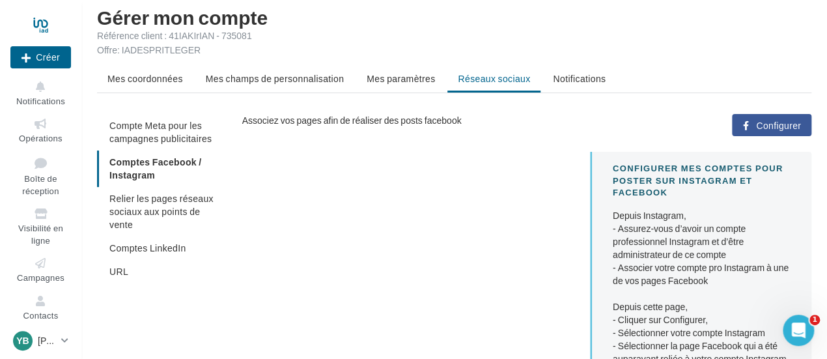
click at [779, 120] on span "Configurer" at bounding box center [778, 125] width 45 height 10
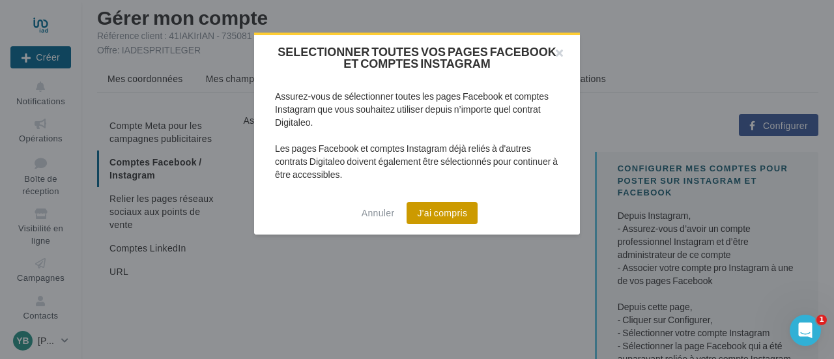
click at [453, 210] on button "J'ai compris" at bounding box center [441, 213] width 71 height 22
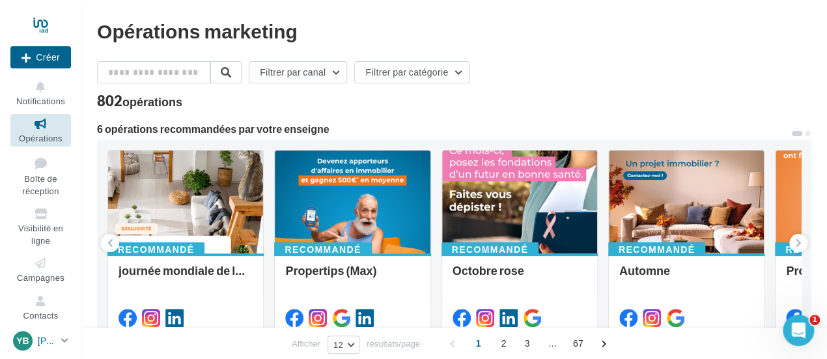
click at [29, 340] on div "YB" at bounding box center [23, 341] width 20 height 20
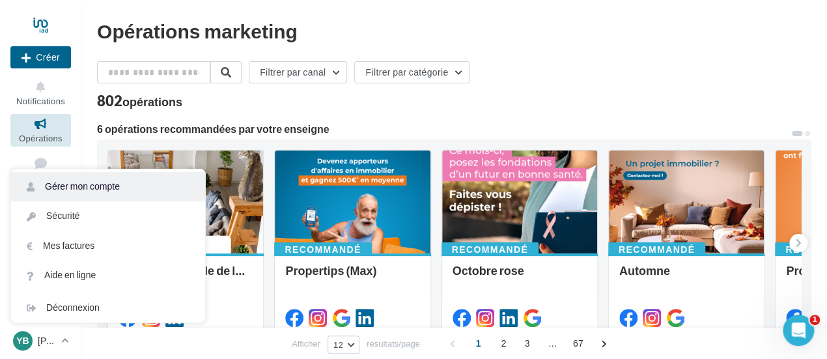
click at [86, 186] on link "Gérer mon compte" at bounding box center [108, 186] width 194 height 29
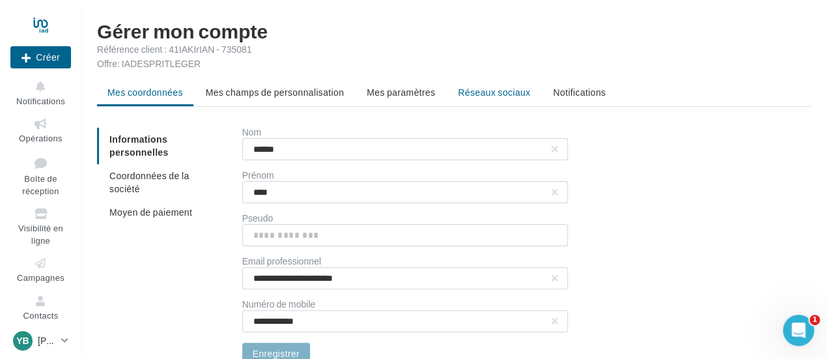
click at [502, 92] on span "Réseaux sociaux" at bounding box center [494, 92] width 72 height 11
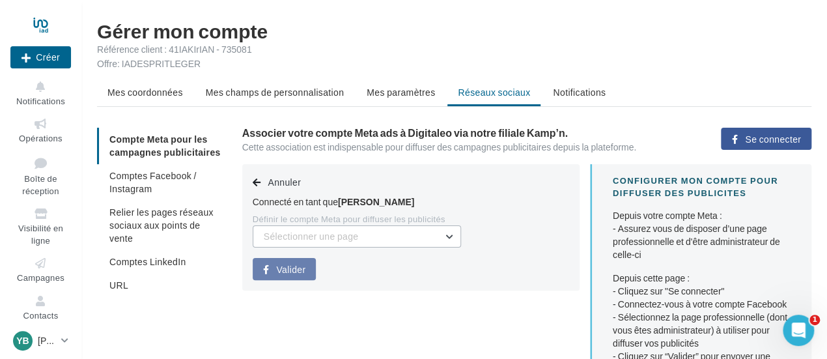
click at [445, 234] on button "Sélectionner une page" at bounding box center [357, 236] width 208 height 22
click at [368, 272] on span "[PERSON_NAME] IAD (Admin)" at bounding box center [336, 269] width 126 height 11
click at [283, 273] on span "Valider" at bounding box center [290, 269] width 29 height 10
click at [287, 268] on span "Valider" at bounding box center [290, 269] width 29 height 10
click at [757, 141] on span "Se connecter" at bounding box center [773, 139] width 56 height 10
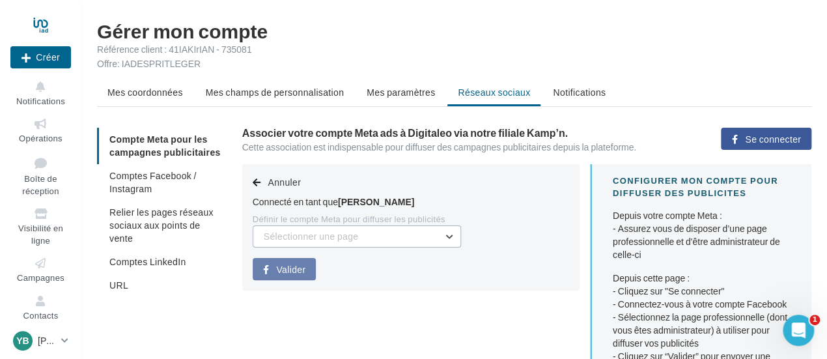
click at [442, 239] on button "Sélectionner une page" at bounding box center [357, 236] width 208 height 22
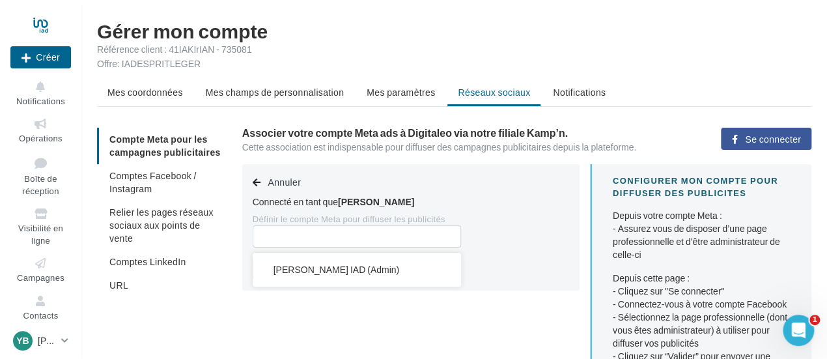
click at [365, 272] on span "[PERSON_NAME] IAD (Admin)" at bounding box center [336, 269] width 126 height 11
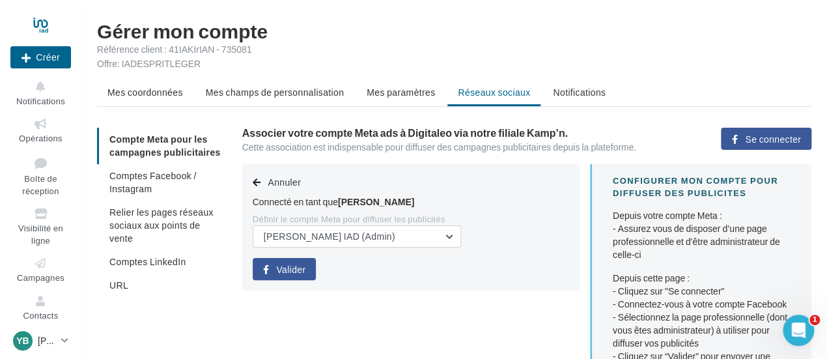
click at [292, 272] on span "Valider" at bounding box center [290, 269] width 29 height 10
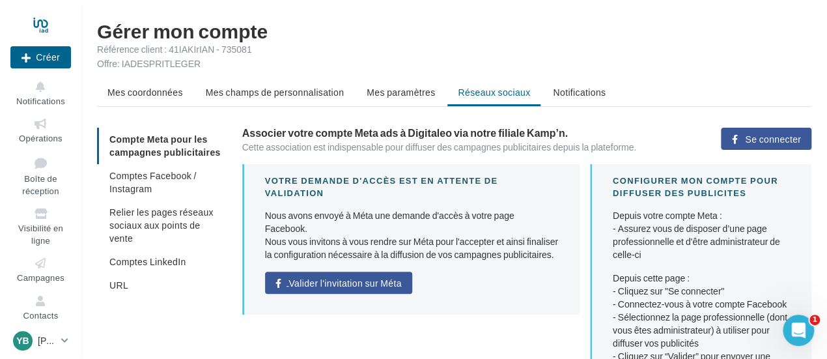
click at [343, 278] on span "Valider l'invitation sur Méta" at bounding box center [344, 283] width 113 height 10
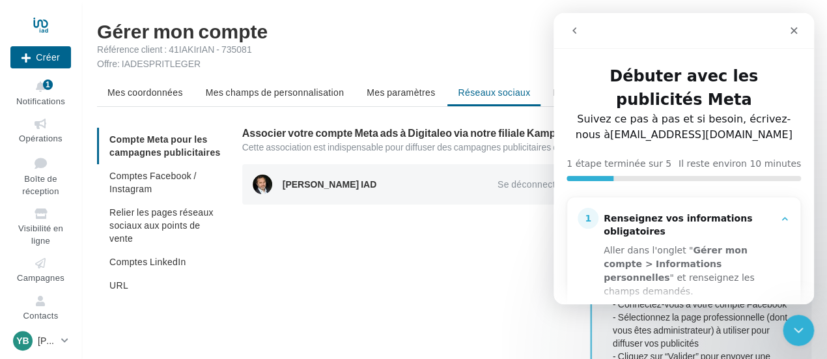
scroll to position [46, 0]
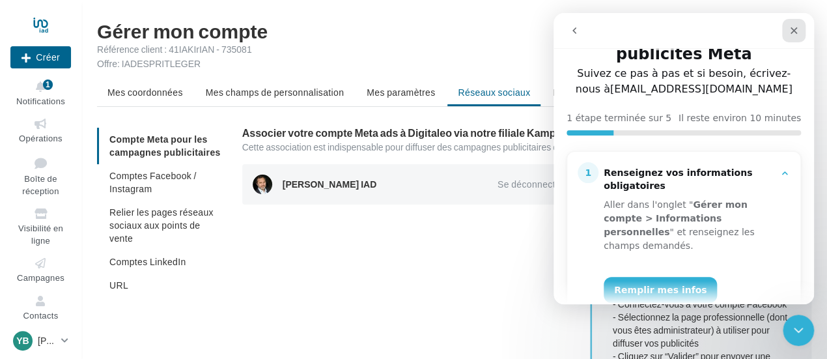
click at [792, 25] on div "Fermer" at bounding box center [793, 30] width 23 height 23
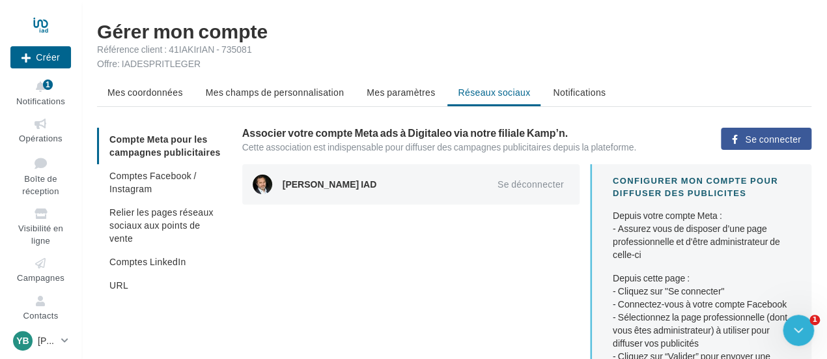
scroll to position [0, 0]
click at [162, 176] on span "Comptes Facebook / Instagram" at bounding box center [152, 182] width 87 height 24
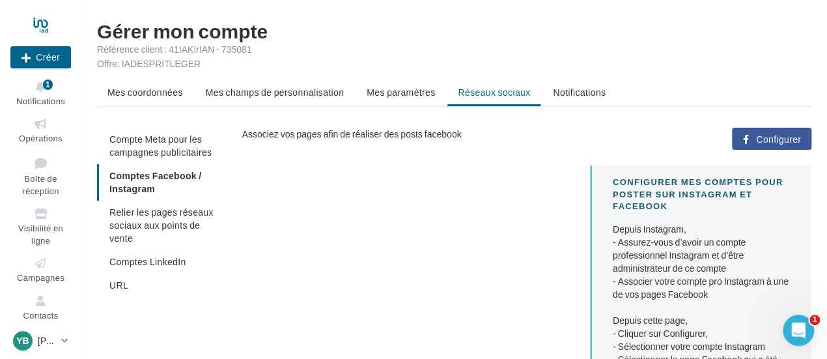
click at [135, 186] on ul "Compte Meta pour les campagnes publicitaires Comptes Facebook / Instagram Relie…" at bounding box center [164, 212] width 135 height 169
click at [38, 49] on button "Créer" at bounding box center [40, 57] width 61 height 22
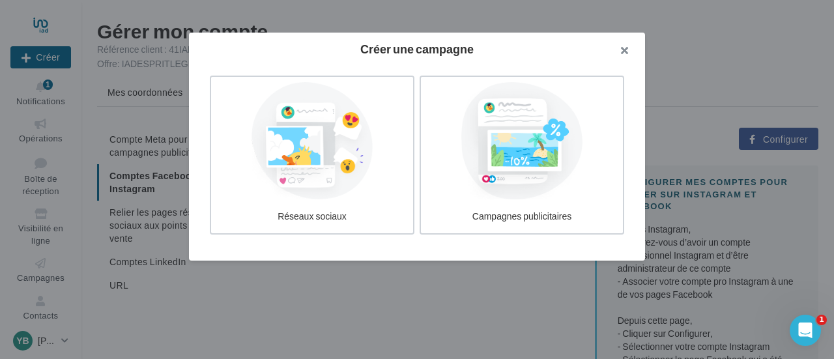
click at [624, 51] on button "button" at bounding box center [619, 52] width 52 height 39
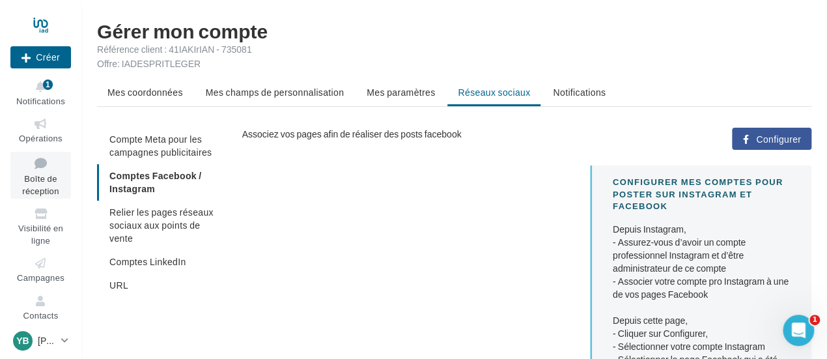
scroll to position [84, 0]
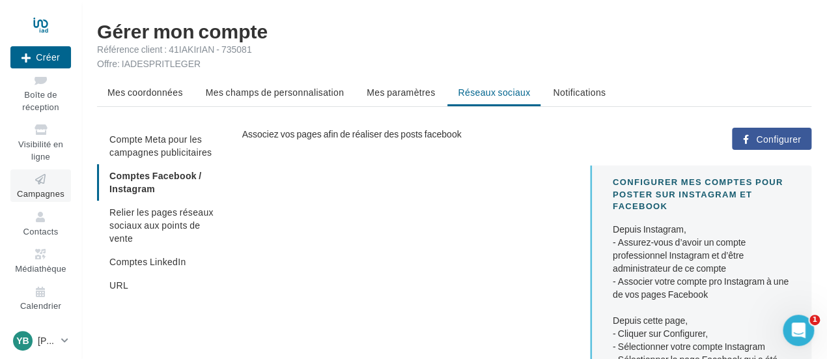
click at [42, 191] on span "Campagnes" at bounding box center [41, 193] width 48 height 10
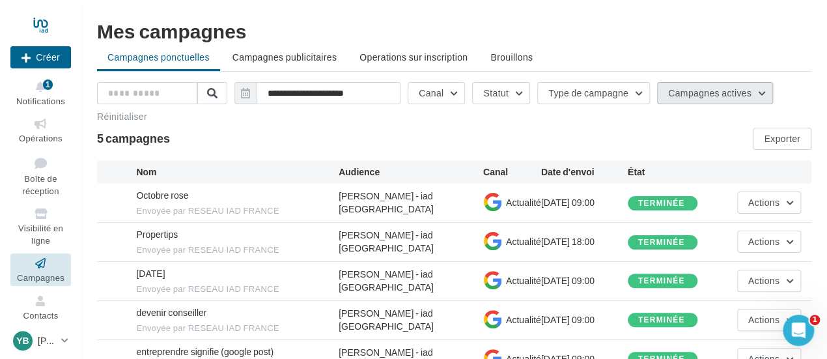
click at [750, 91] on button "Campagnes actives" at bounding box center [715, 93] width 116 height 22
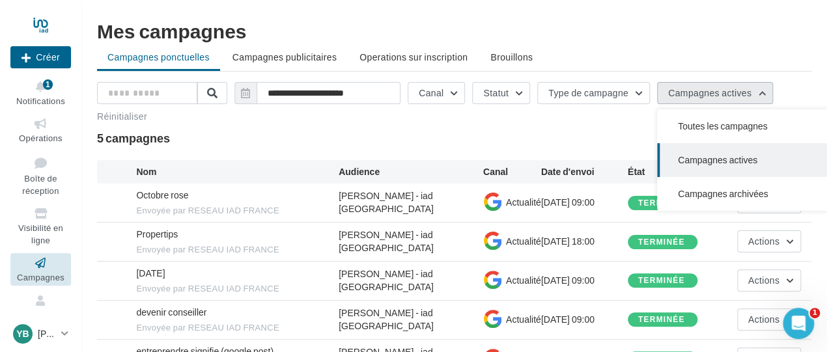
click at [750, 91] on button "Campagnes actives" at bounding box center [715, 93] width 116 height 22
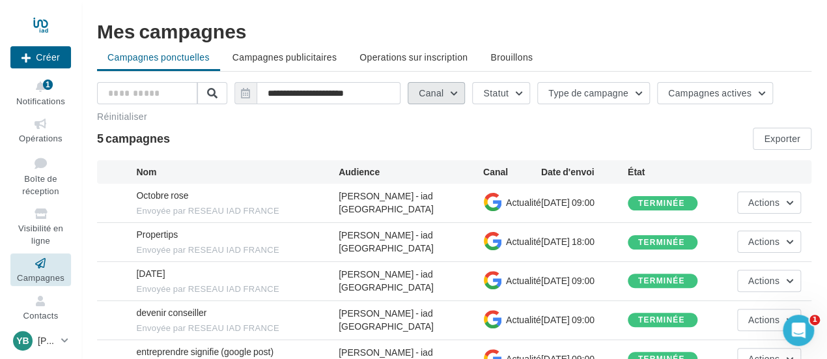
click at [435, 84] on button "Canal" at bounding box center [436, 93] width 57 height 22
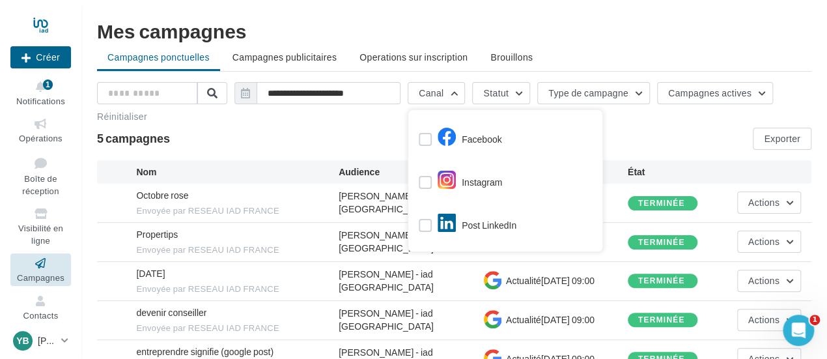
drag, startPoint x: 583, startPoint y: 184, endPoint x: 583, endPoint y: 219, distance: 35.2
click at [583, 219] on div "Facebook Instagram Post LinkedIn Google Post" at bounding box center [505, 200] width 173 height 161
click at [428, 61] on span "Operations sur inscription" at bounding box center [413, 56] width 108 height 11
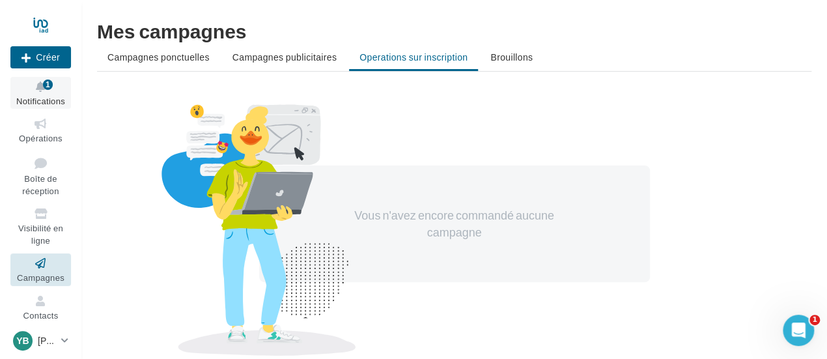
click at [34, 91] on icon at bounding box center [40, 86] width 53 height 15
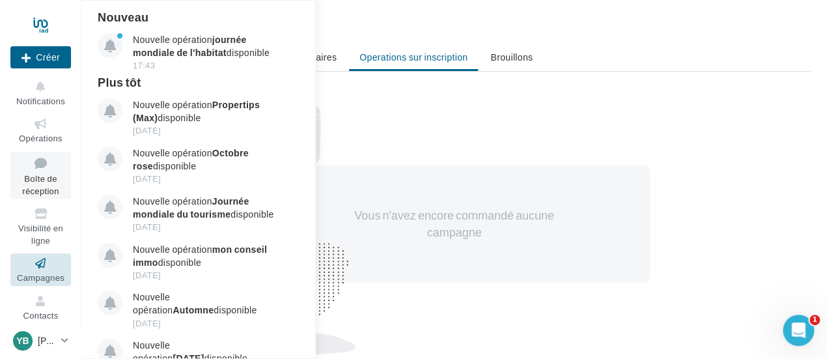
click at [57, 163] on icon at bounding box center [40, 163] width 53 height 18
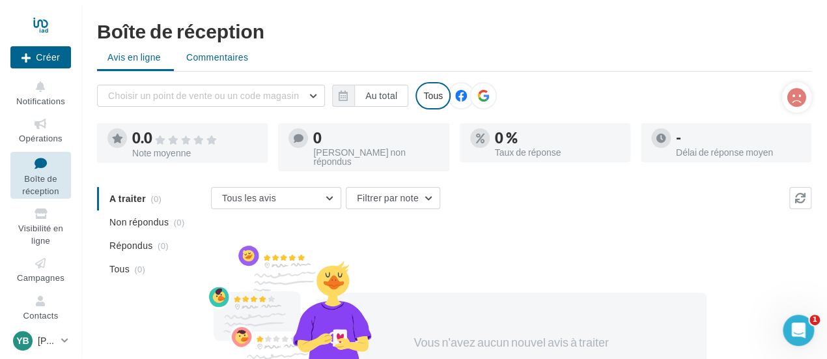
click at [240, 57] on span "Commentaires" at bounding box center [217, 57] width 62 height 13
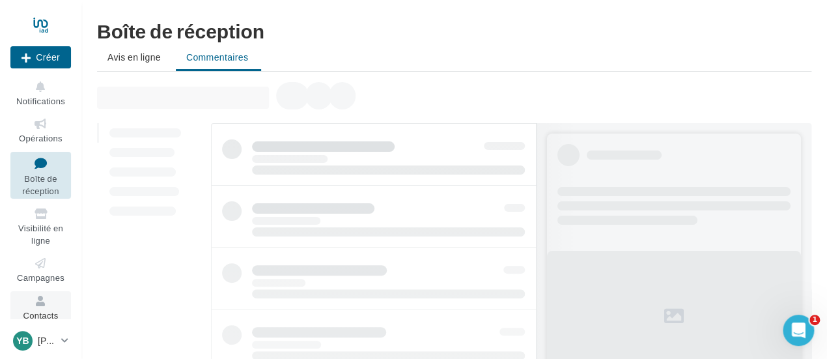
click at [42, 299] on icon at bounding box center [40, 301] width 53 height 15
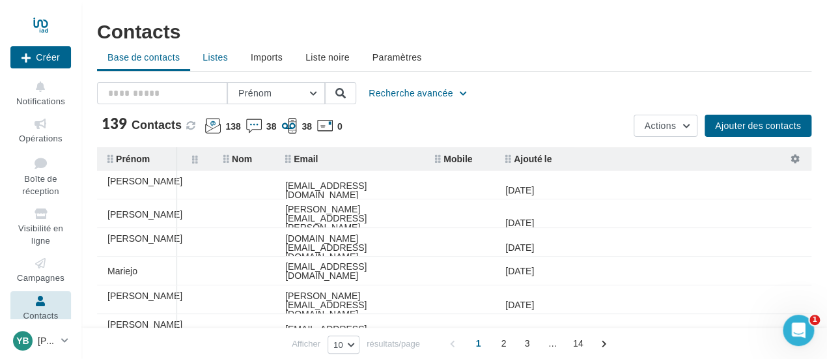
click at [216, 54] on span "Listes" at bounding box center [215, 56] width 25 height 11
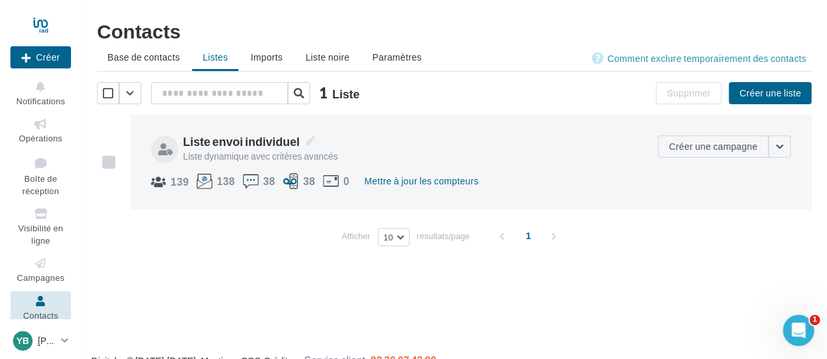
click at [109, 162] on label at bounding box center [108, 162] width 13 height 13
click at [397, 56] on span "Paramètres" at bounding box center [396, 56] width 49 height 11
